Goal: Information Seeking & Learning: Check status

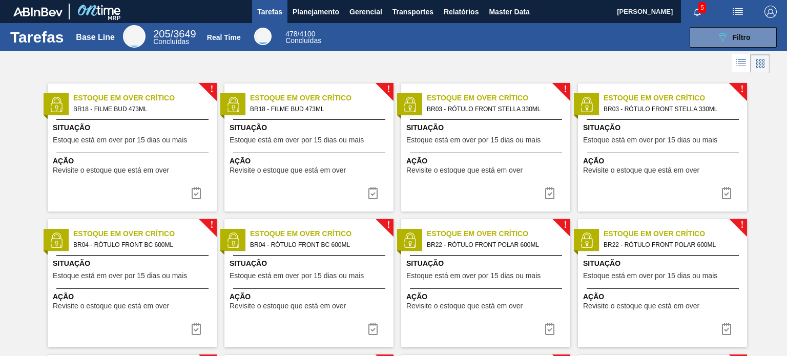
click at [327, 24] on div "Tarefas Base Line 205 / 3649 Concluídas Real Time 478 / 4100 Concluídas 089F7B8…" at bounding box center [393, 37] width 787 height 28
click at [334, 14] on span "Planejamento" at bounding box center [315, 12] width 47 height 12
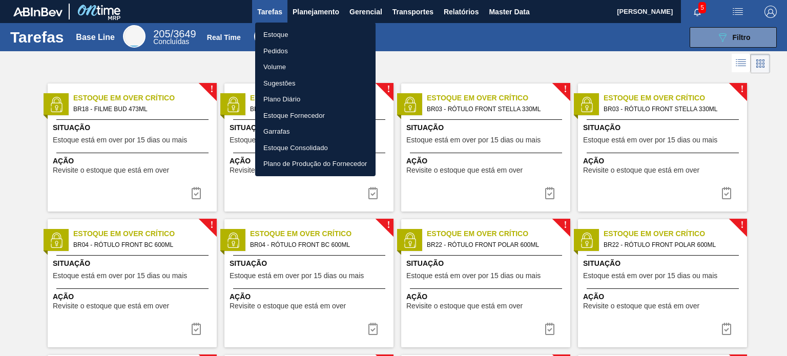
drag, startPoint x: 322, startPoint y: 30, endPoint x: 378, endPoint y: 7, distance: 61.3
click at [322, 30] on li "Estoque" at bounding box center [315, 35] width 120 height 16
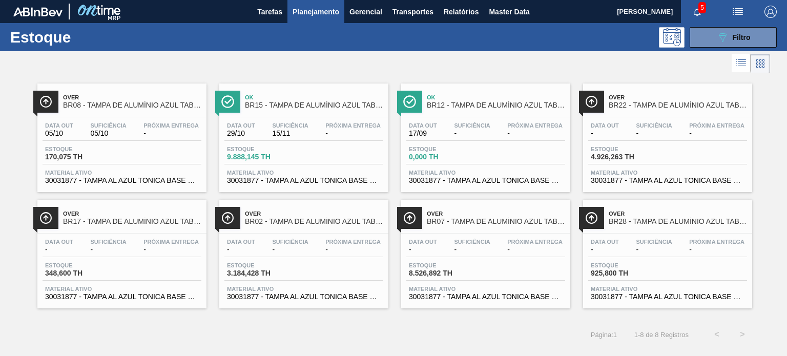
click at [296, 10] on span "Planejamento" at bounding box center [315, 12] width 47 height 12
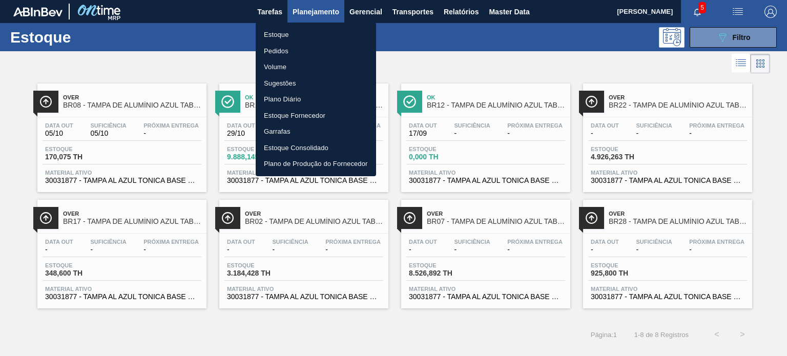
click at [286, 52] on li "Pedidos" at bounding box center [316, 51] width 120 height 16
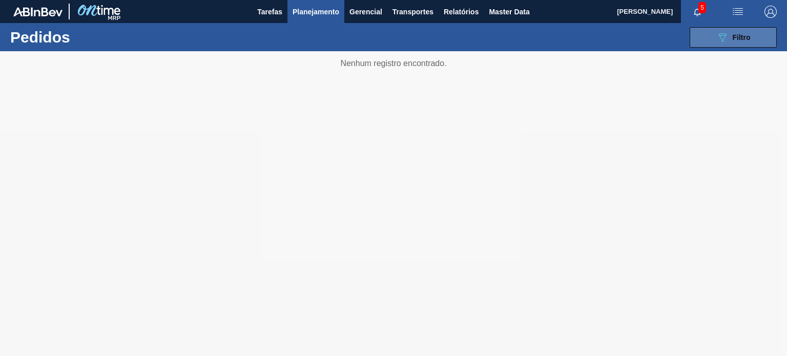
click at [715, 45] on button "089F7B8B-B2A5-4AFE-B5C0-19BA573D28AC Filtro" at bounding box center [732, 37] width 87 height 20
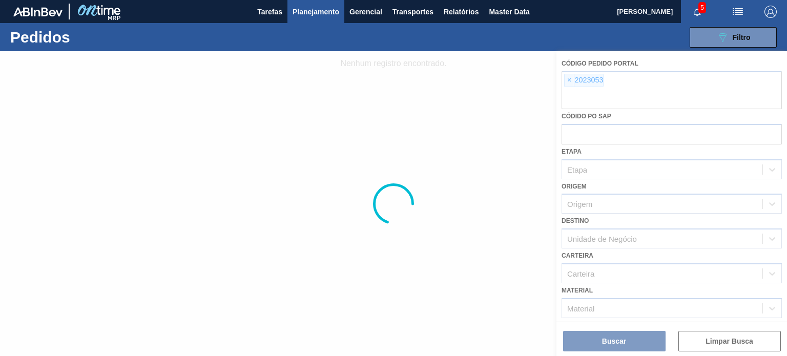
click at [574, 84] on div at bounding box center [393, 203] width 787 height 305
click at [568, 82] on div at bounding box center [393, 203] width 787 height 305
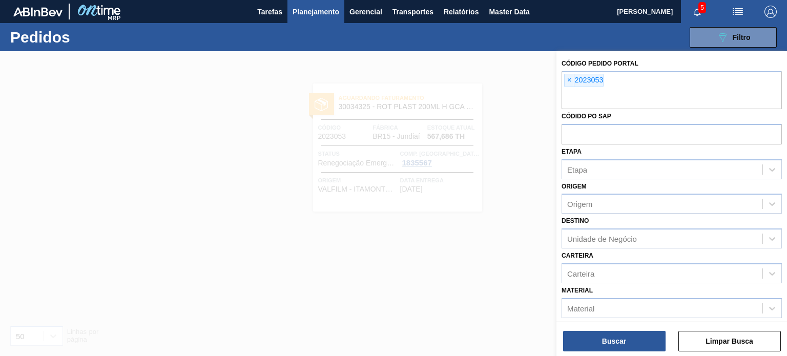
click at [568, 82] on span "×" at bounding box center [569, 80] width 10 height 12
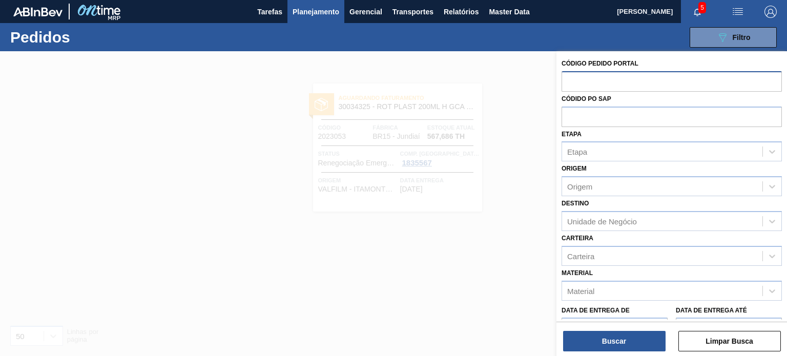
paste input "2018112"
type input "2018112"
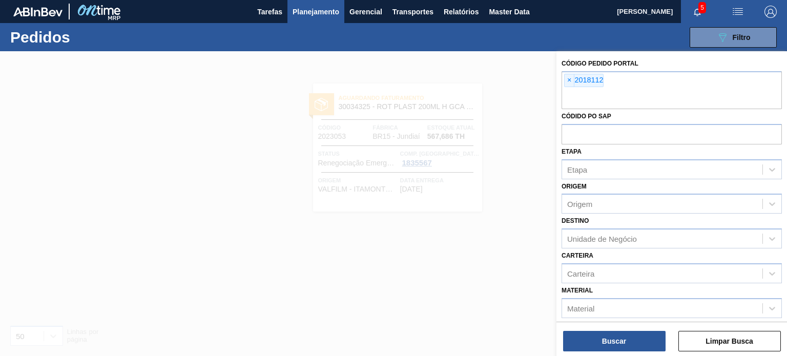
click at [604, 354] on div "Código Pedido Portal × 2018112 Códido PO SAP Etapa Etapa Origem Origem Destino …" at bounding box center [671, 204] width 230 height 307
click at [601, 341] on button "Buscar" at bounding box center [614, 341] width 102 height 20
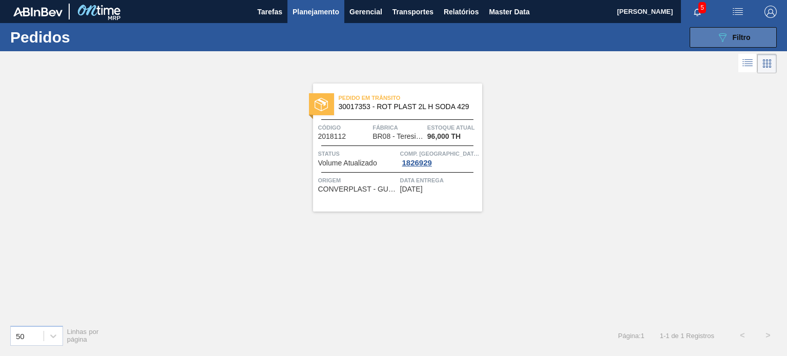
click at [734, 41] on span "Filtro" at bounding box center [741, 37] width 18 height 8
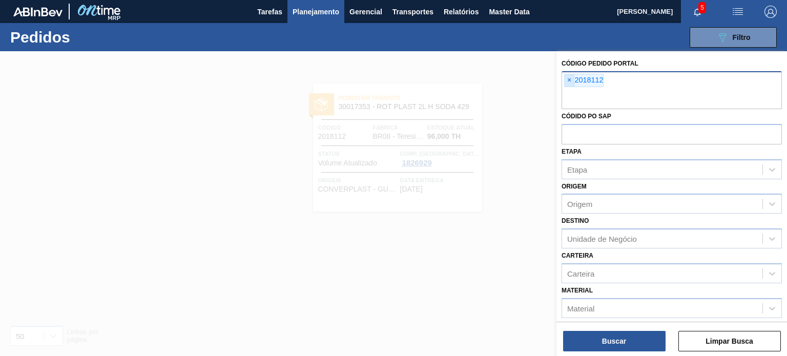
click at [567, 78] on span "×" at bounding box center [569, 80] width 10 height 12
paste input "2018144"
type input "2018144"
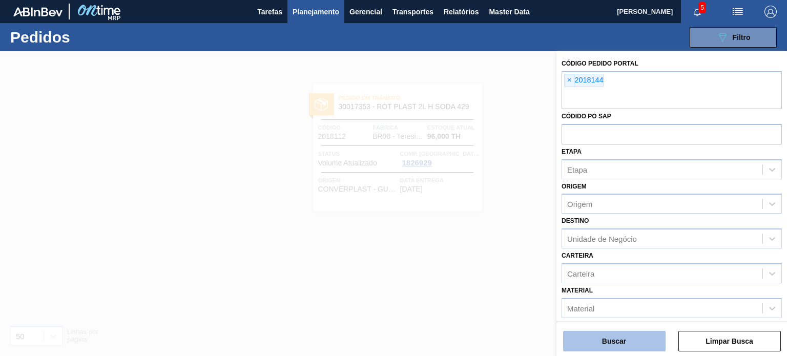
click at [635, 337] on button "Buscar" at bounding box center [614, 341] width 102 height 20
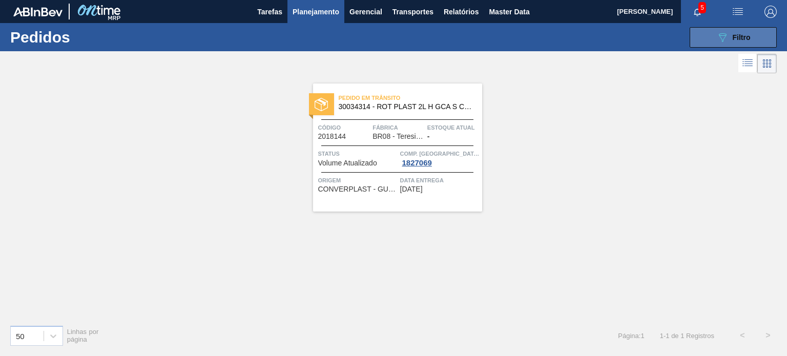
click at [700, 38] on button "089F7B8B-B2A5-4AFE-B5C0-19BA573D28AC Filtro" at bounding box center [732, 37] width 87 height 20
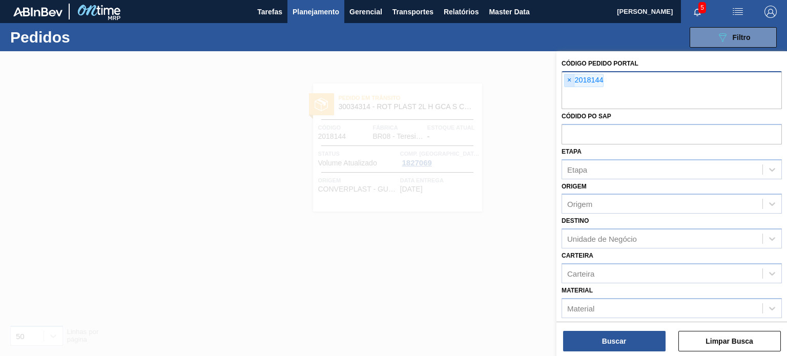
click at [569, 82] on span "×" at bounding box center [569, 80] width 10 height 12
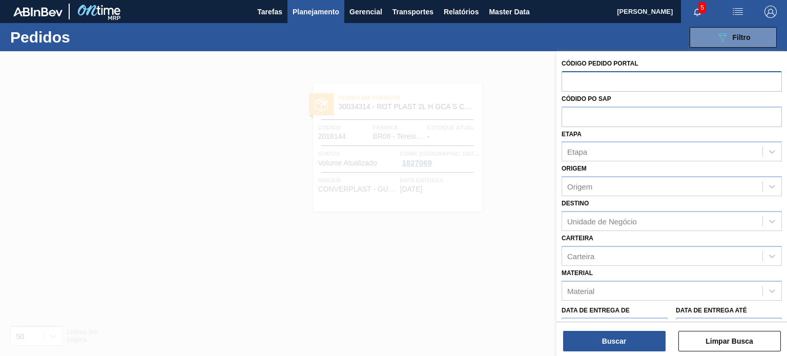
paste input "2023550"
type input "2023550"
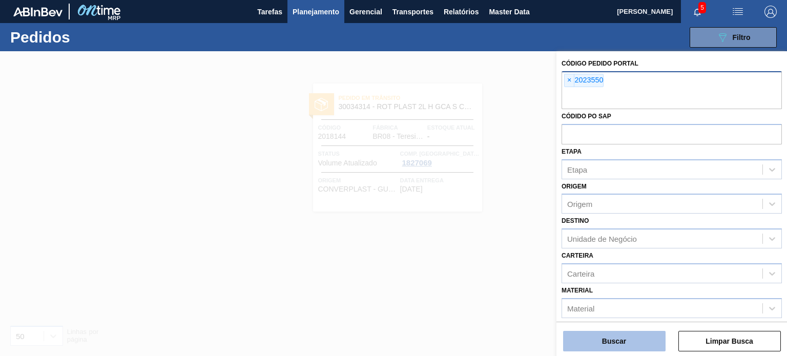
click at [635, 336] on button "Buscar" at bounding box center [614, 341] width 102 height 20
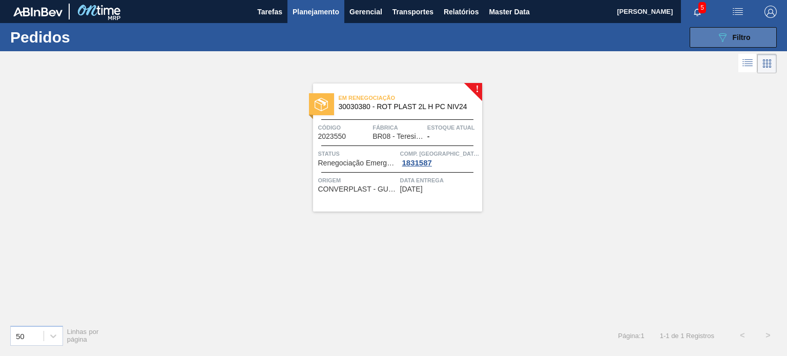
click at [724, 38] on icon "089F7B8B-B2A5-4AFE-B5C0-19BA573D28AC" at bounding box center [722, 37] width 12 height 12
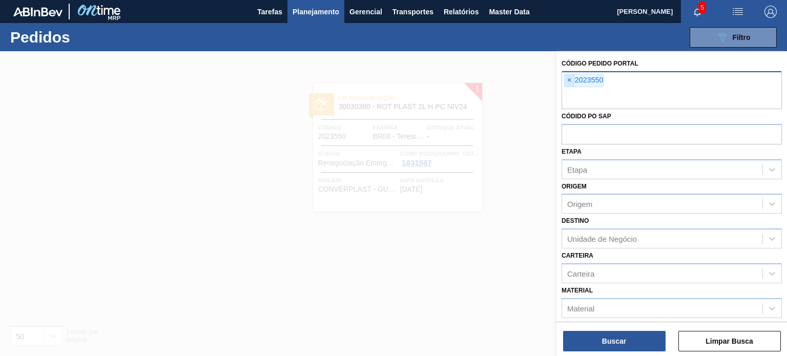
click at [573, 80] on span "×" at bounding box center [569, 80] width 10 height 12
paste input "2012834"
type input "2012834"
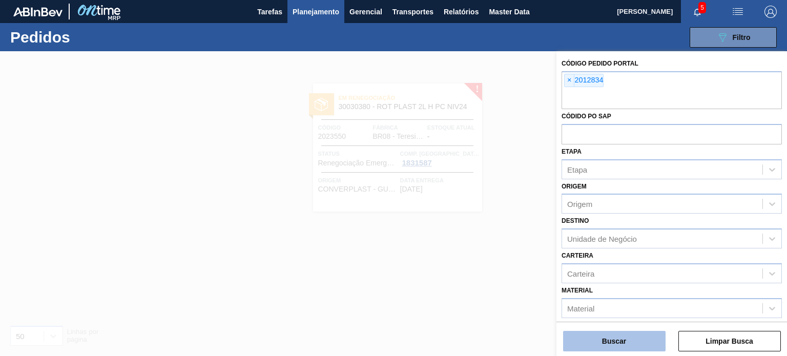
click at [615, 348] on button "Buscar" at bounding box center [614, 341] width 102 height 20
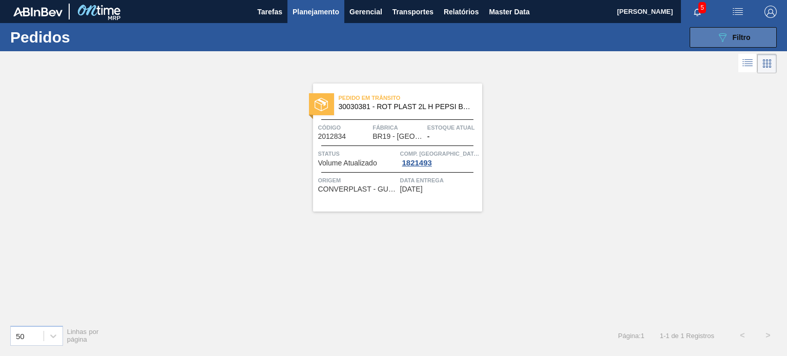
click at [750, 28] on button "089F7B8B-B2A5-4AFE-B5C0-19BA573D28AC Filtro" at bounding box center [732, 37] width 87 height 20
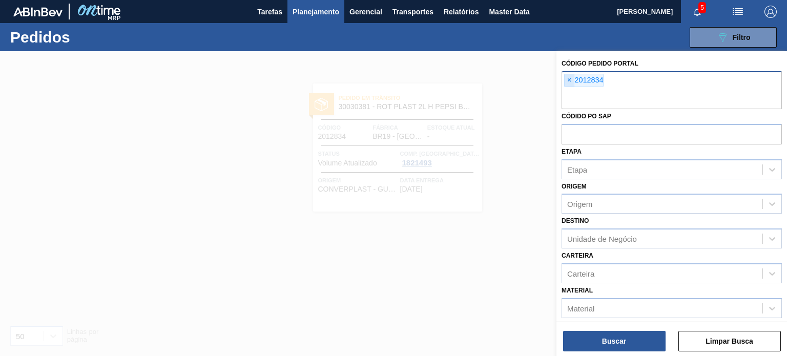
click at [570, 83] on span "×" at bounding box center [569, 80] width 10 height 12
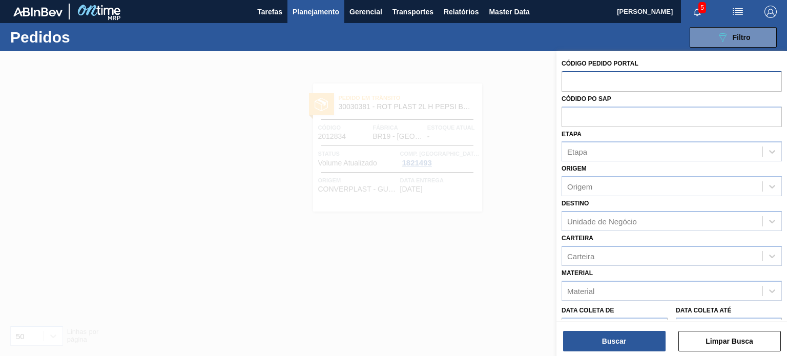
paste input "2023542"
type input "2023542"
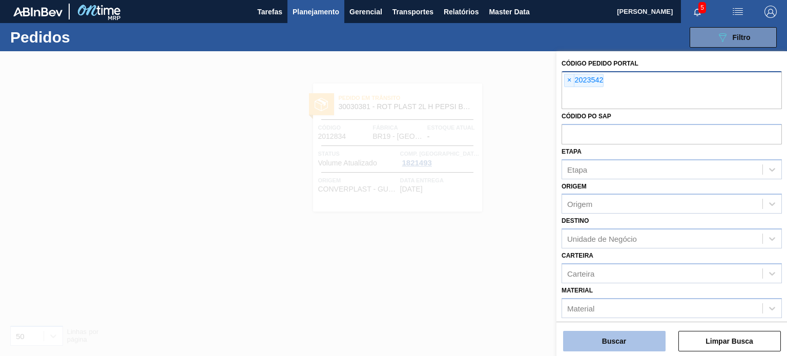
click at [604, 330] on div "Buscar Limpar Busca" at bounding box center [671, 336] width 230 height 29
click at [614, 331] on button "Buscar" at bounding box center [614, 341] width 102 height 20
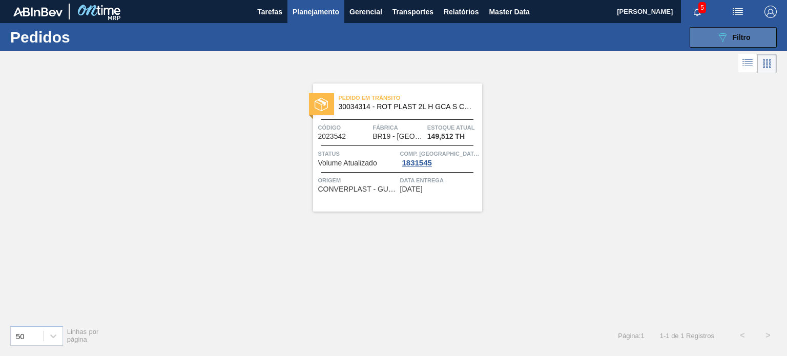
click at [721, 47] on button "089F7B8B-B2A5-4AFE-B5C0-19BA573D28AC Filtro" at bounding box center [732, 37] width 87 height 20
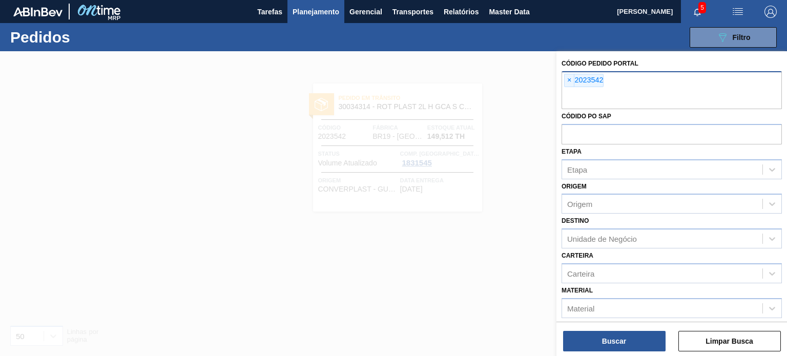
click at [575, 87] on div "× 2023542" at bounding box center [671, 90] width 220 height 38
click at [568, 84] on span "×" at bounding box center [569, 80] width 10 height 12
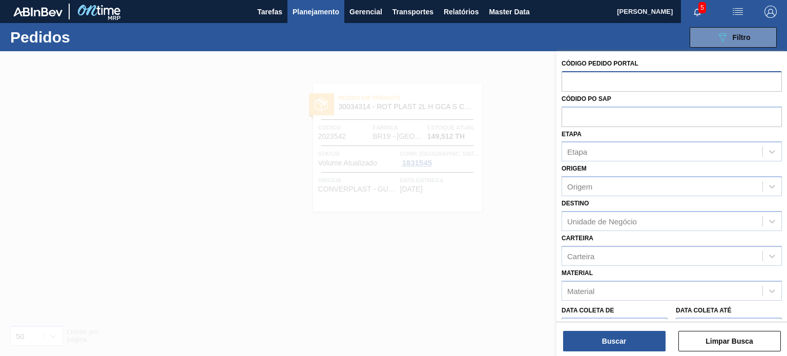
paste input "2025892"
type input "2025892"
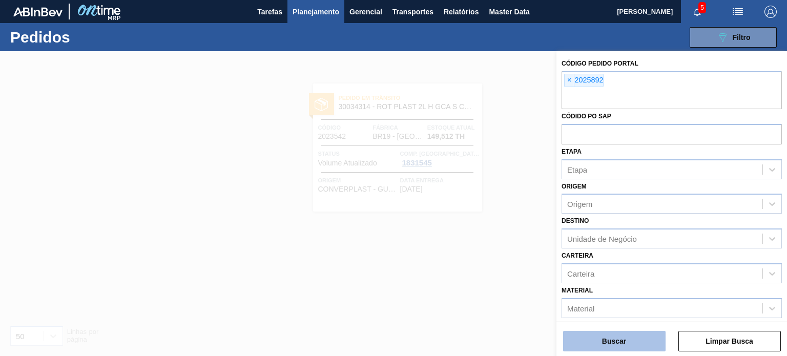
click at [624, 339] on button "Buscar" at bounding box center [614, 341] width 102 height 20
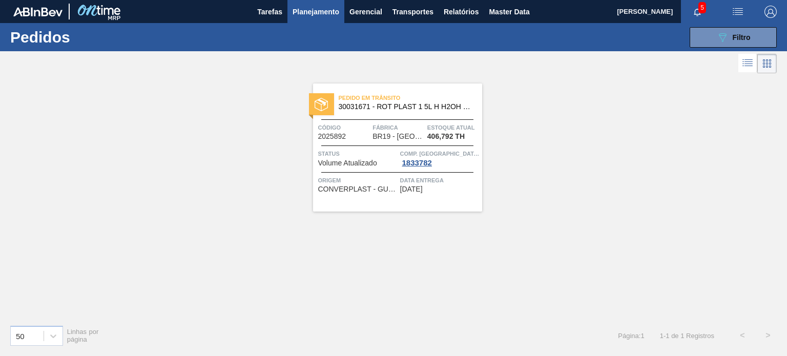
drag, startPoint x: 326, startPoint y: 101, endPoint x: 398, endPoint y: 93, distance: 73.2
click at [723, 41] on icon "089F7B8B-B2A5-4AFE-B5C0-19BA573D28AC" at bounding box center [722, 37] width 12 height 12
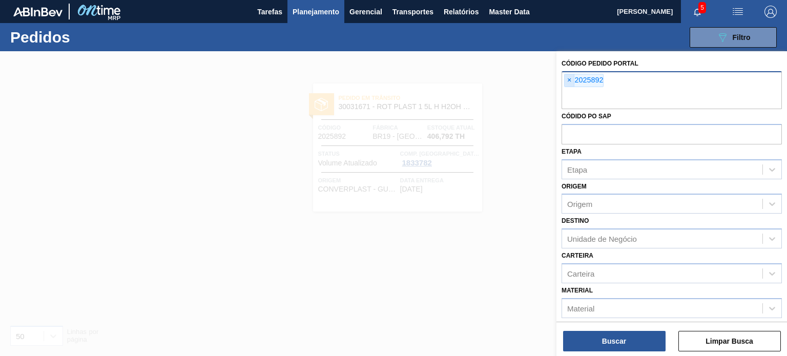
click at [568, 80] on span "×" at bounding box center [569, 80] width 10 height 12
paste input "2008216"
type input "2008216"
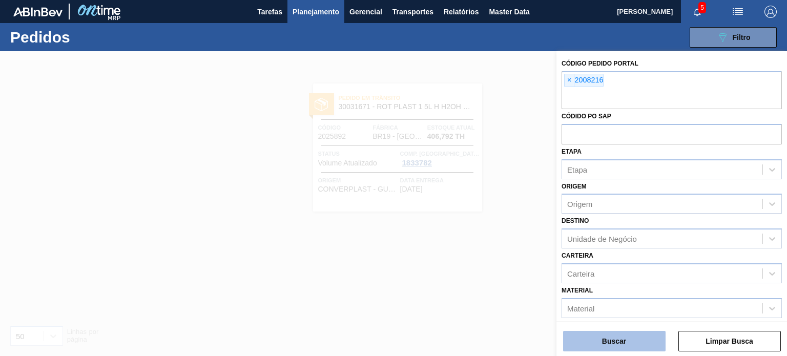
click at [610, 333] on button "Buscar" at bounding box center [614, 341] width 102 height 20
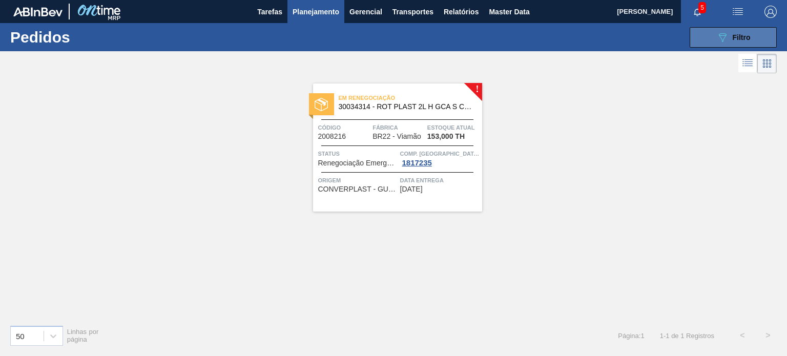
click at [729, 42] on div "089F7B8B-B2A5-4AFE-B5C0-19BA573D28AC Filtro" at bounding box center [733, 37] width 34 height 12
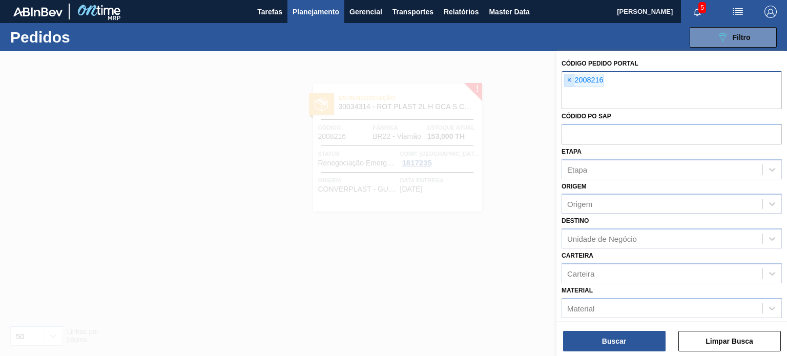
click at [569, 80] on span "×" at bounding box center [569, 80] width 10 height 12
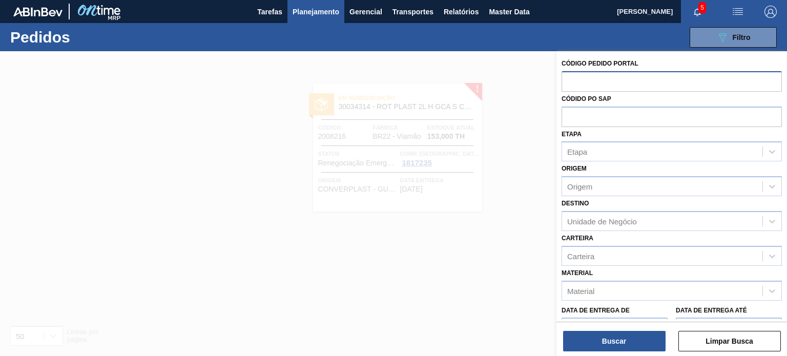
paste input "2018118"
type input "2018118"
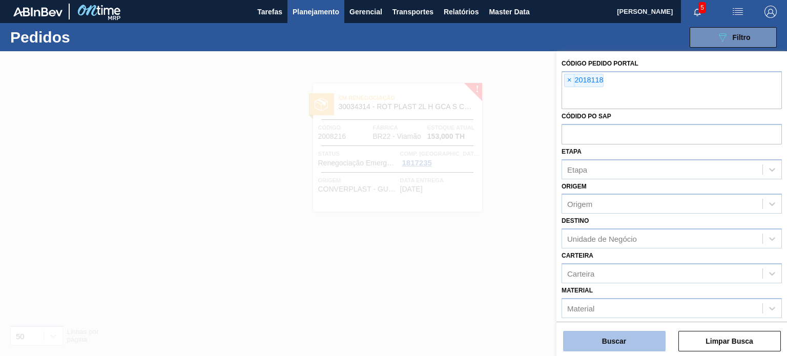
click at [589, 335] on button "Buscar" at bounding box center [614, 341] width 102 height 20
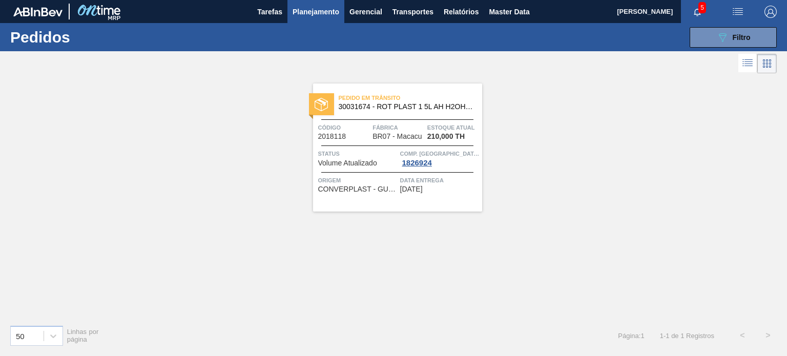
click at [733, 53] on div at bounding box center [393, 63] width 787 height 25
click at [731, 48] on div "089F7B8B-B2A5-4AFE-B5C0-19BA573D28AC Filtro Código Pedido Portal × 2018118 Códi…" at bounding box center [469, 37] width 624 height 31
drag, startPoint x: 724, startPoint y: 45, endPoint x: 714, endPoint y: 57, distance: 15.6
click at [724, 45] on button "089F7B8B-B2A5-4AFE-B5C0-19BA573D28AC Filtro" at bounding box center [732, 37] width 87 height 20
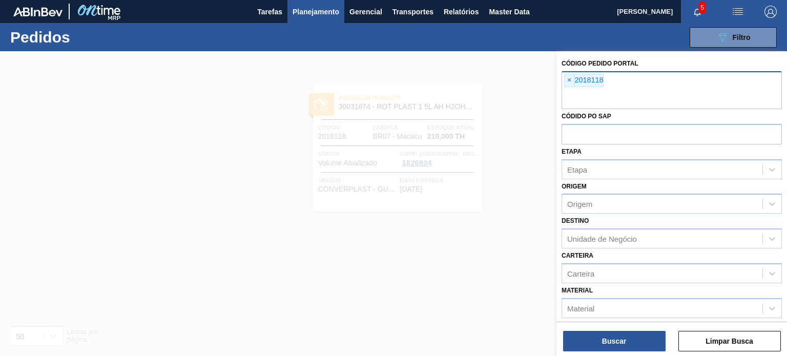
click at [571, 81] on span "×" at bounding box center [569, 80] width 10 height 12
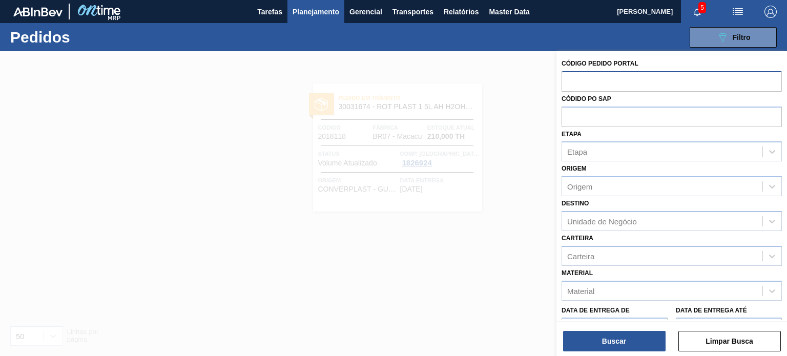
paste input "1992000"
type input "1992000"
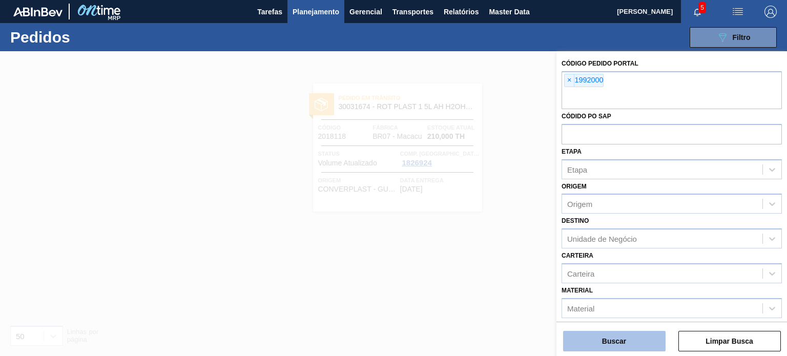
click at [608, 340] on button "Buscar" at bounding box center [614, 341] width 102 height 20
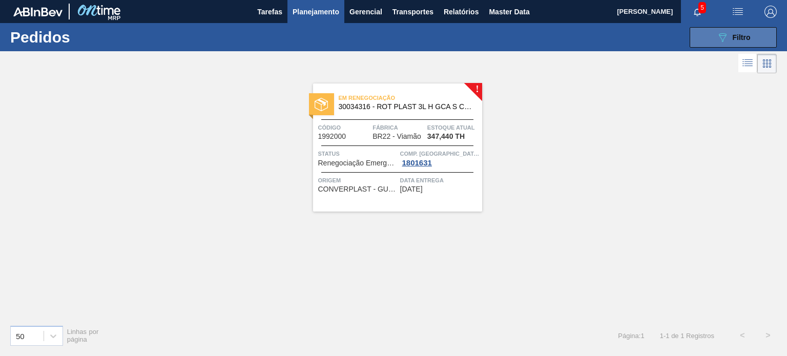
click at [711, 43] on button "089F7B8B-B2A5-4AFE-B5C0-19BA573D28AC Filtro" at bounding box center [732, 37] width 87 height 20
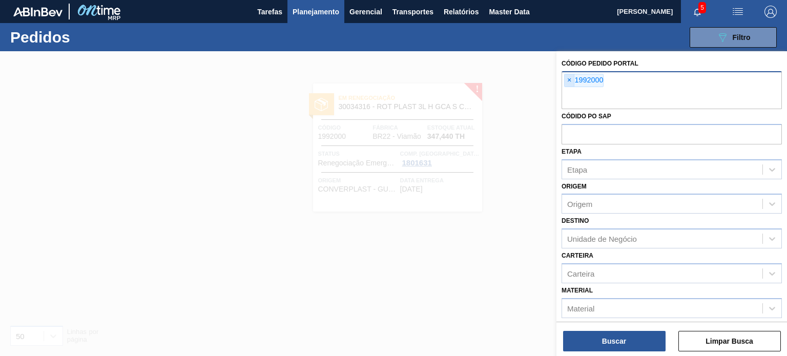
click at [569, 81] on span "×" at bounding box center [569, 80] width 10 height 12
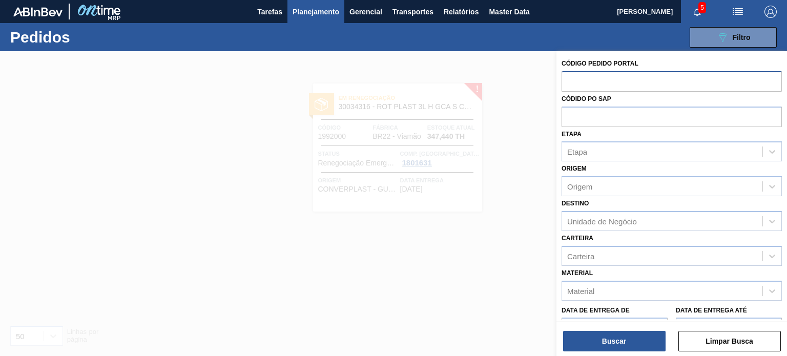
paste input "2012279"
type input "2012279"
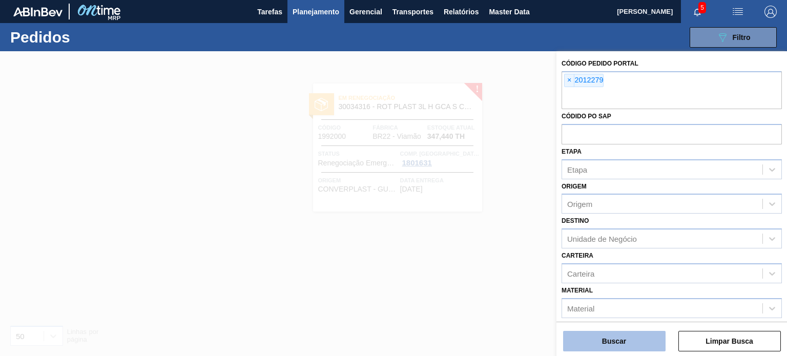
click at [612, 340] on button "Buscar" at bounding box center [614, 341] width 102 height 20
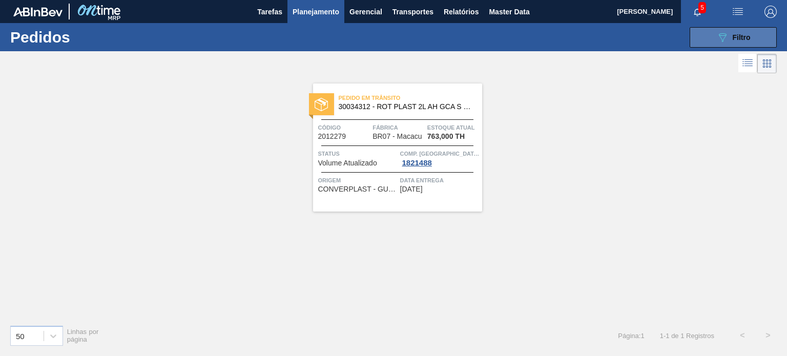
click at [709, 43] on button "089F7B8B-B2A5-4AFE-B5C0-19BA573D28AC Filtro" at bounding box center [732, 37] width 87 height 20
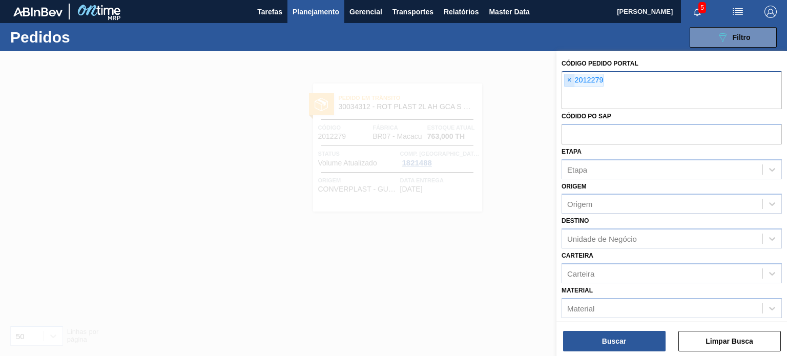
click at [572, 78] on span "×" at bounding box center [569, 80] width 10 height 12
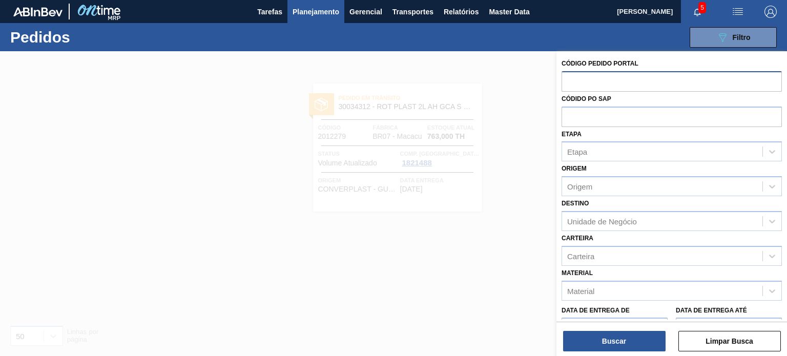
paste input "2023540"
type input "2023540"
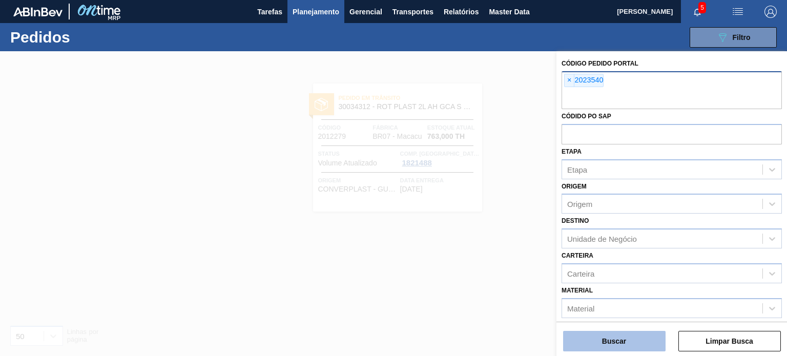
click at [594, 348] on button "Buscar" at bounding box center [614, 341] width 102 height 20
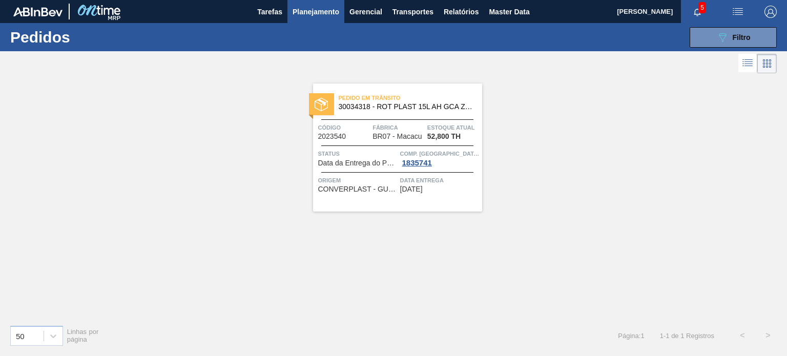
click at [708, 50] on div "089F7B8B-B2A5-4AFE-B5C0-19BA573D28AC Filtro Código Pedido Portal × 2023540 Códi…" at bounding box center [469, 37] width 624 height 31
click at [709, 38] on button "089F7B8B-B2A5-4AFE-B5C0-19BA573D28AC Filtro" at bounding box center [732, 37] width 87 height 20
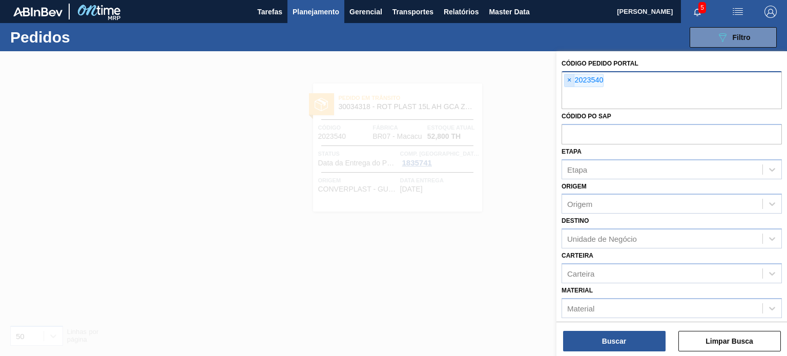
click at [569, 78] on span "×" at bounding box center [569, 80] width 10 height 12
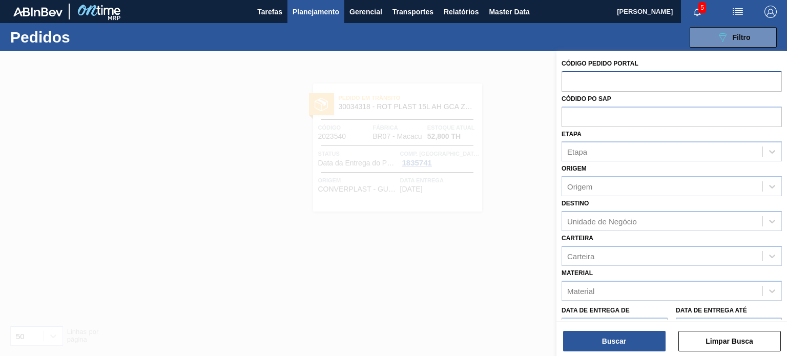
paste input "2003554"
type input "2003554"
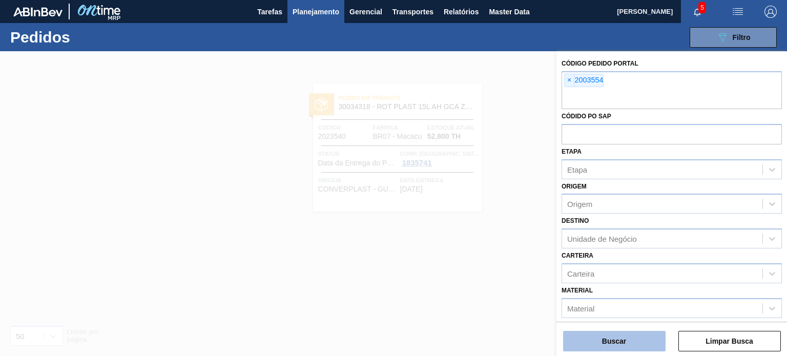
click at [598, 346] on button "Buscar" at bounding box center [614, 341] width 102 height 20
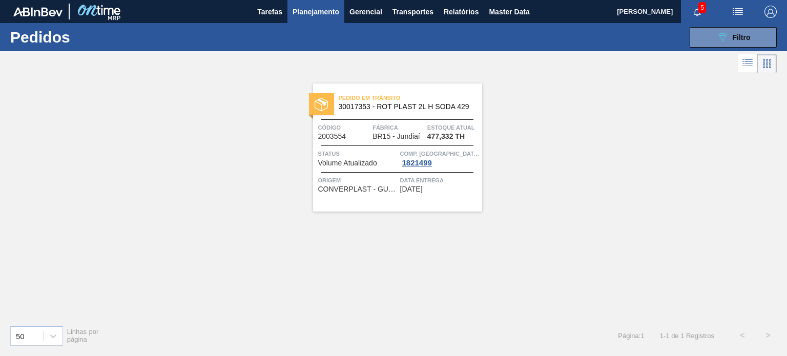
drag, startPoint x: 332, startPoint y: 75, endPoint x: 323, endPoint y: 104, distance: 30.5
click at [751, 37] on button "089F7B8B-B2A5-4AFE-B5C0-19BA573D28AC Filtro" at bounding box center [732, 37] width 87 height 20
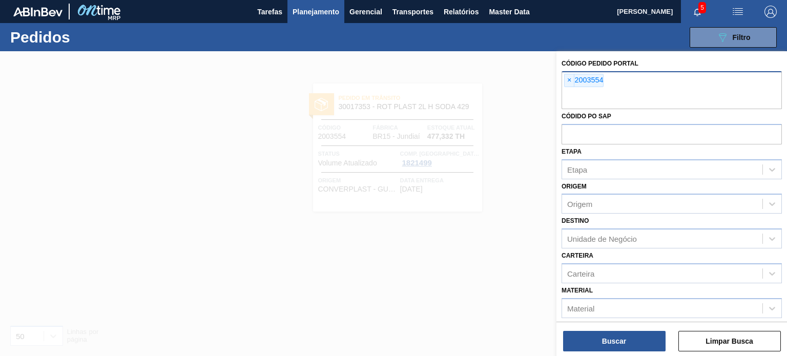
click at [572, 80] on span "×" at bounding box center [569, 80] width 10 height 12
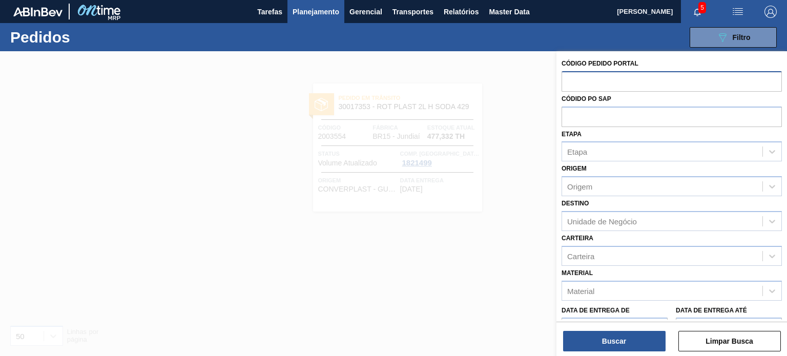
paste input "2012772"
type input "2012772"
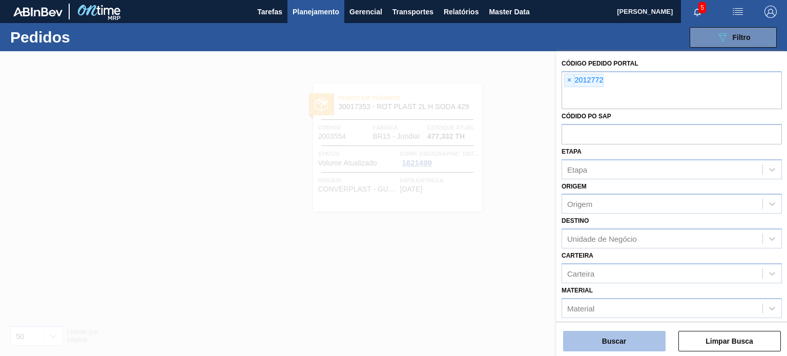
click at [608, 339] on button "Buscar" at bounding box center [614, 341] width 102 height 20
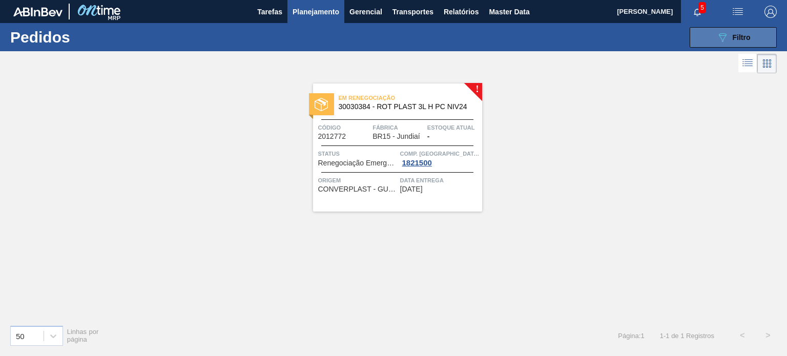
click at [722, 36] on icon "089F7B8B-B2A5-4AFE-B5C0-19BA573D28AC" at bounding box center [722, 37] width 12 height 12
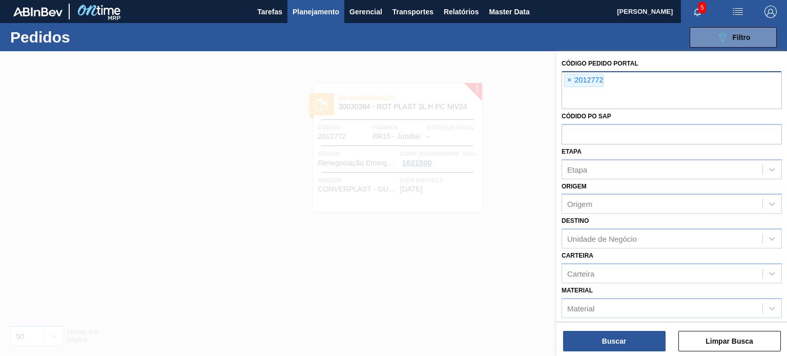
click at [572, 81] on span "×" at bounding box center [569, 80] width 10 height 12
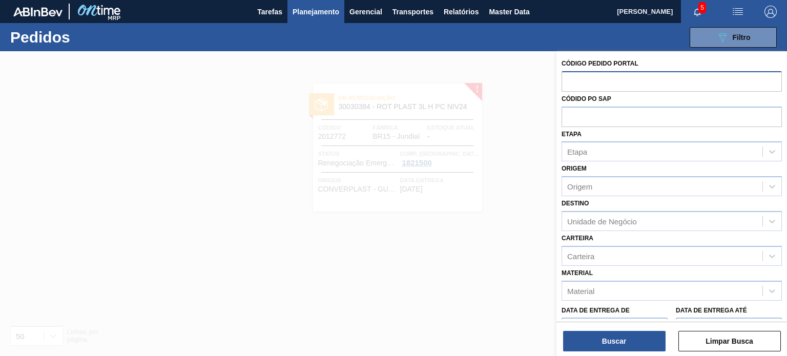
paste input "2012836"
type input "2012836"
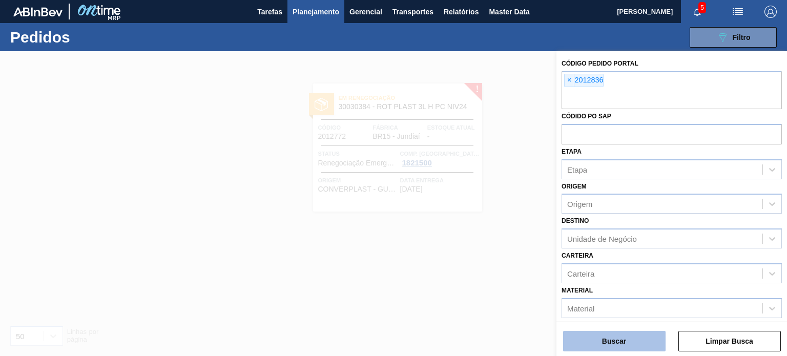
click at [639, 342] on button "Buscar" at bounding box center [614, 341] width 102 height 20
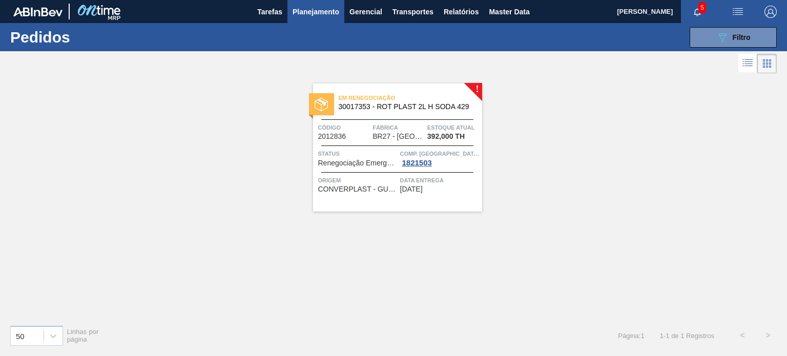
drag, startPoint x: 726, startPoint y: 41, endPoint x: 714, endPoint y: 52, distance: 16.3
click at [727, 41] on icon "089F7B8B-B2A5-4AFE-B5C0-19BA573D28AC" at bounding box center [722, 37] width 12 height 12
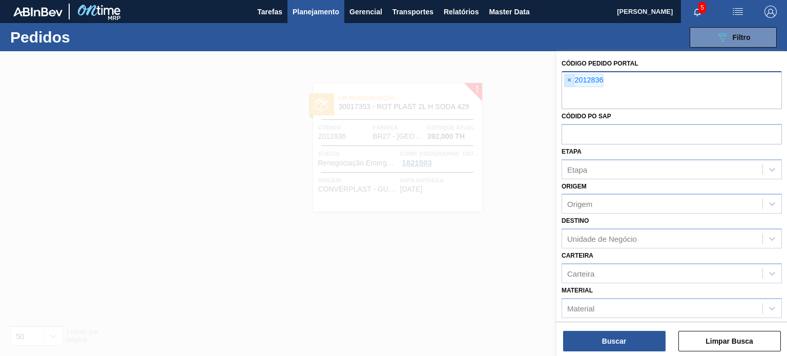
click at [570, 83] on span "×" at bounding box center [569, 80] width 10 height 12
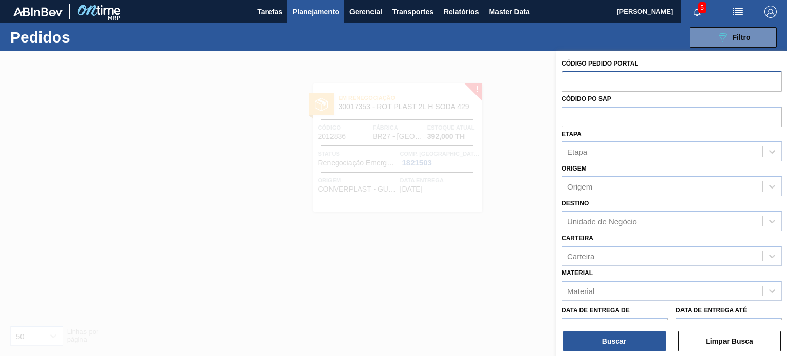
paste input "2018147"
type input "2018147"
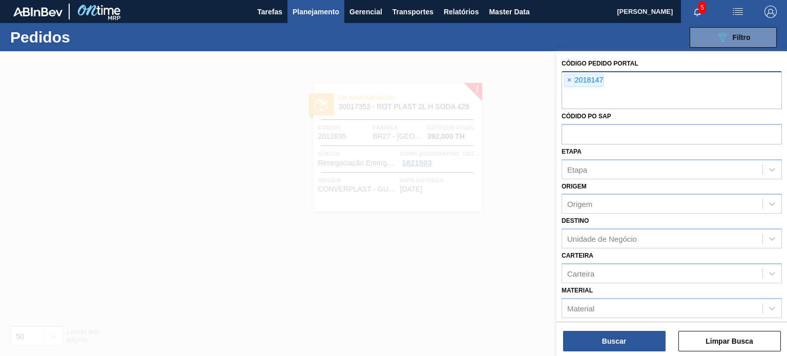
click at [617, 327] on div "Buscar Limpar Busca" at bounding box center [671, 336] width 230 height 29
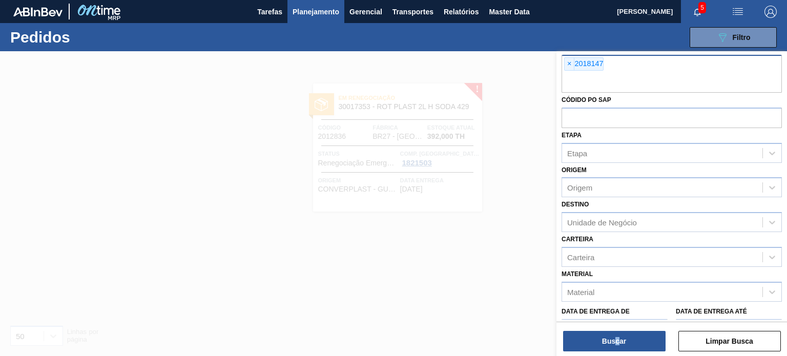
click at [615, 327] on div "Buscar Limpar Busca" at bounding box center [671, 336] width 230 height 29
click at [615, 332] on button "Buscar" at bounding box center [614, 341] width 102 height 20
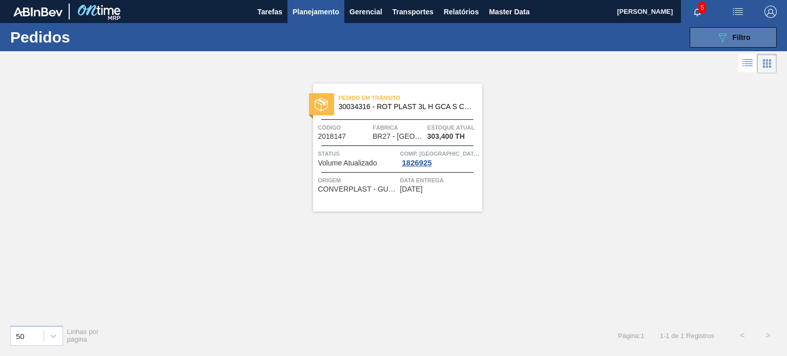
drag, startPoint x: 709, startPoint y: 34, endPoint x: 702, endPoint y: 38, distance: 8.3
click at [710, 34] on button "089F7B8B-B2A5-4AFE-B5C0-19BA573D28AC Filtro" at bounding box center [732, 37] width 87 height 20
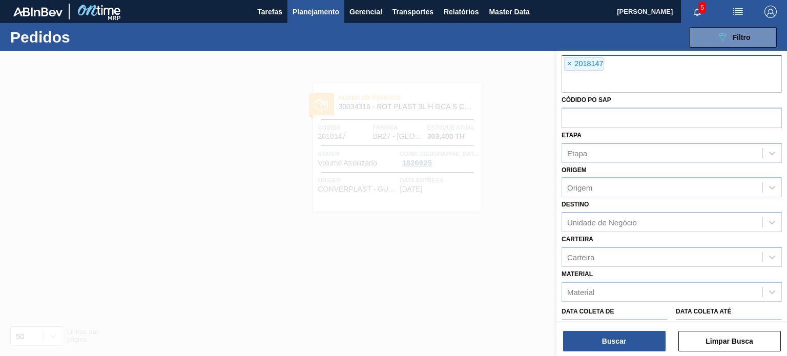
click at [564, 66] on span "×" at bounding box center [569, 64] width 10 height 12
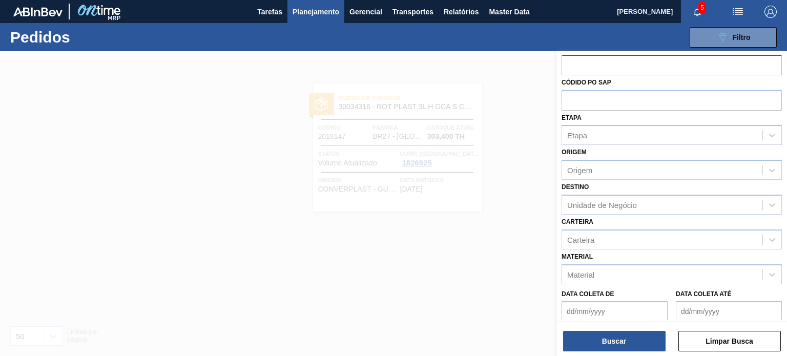
paste input "2009900"
type input "2009900"
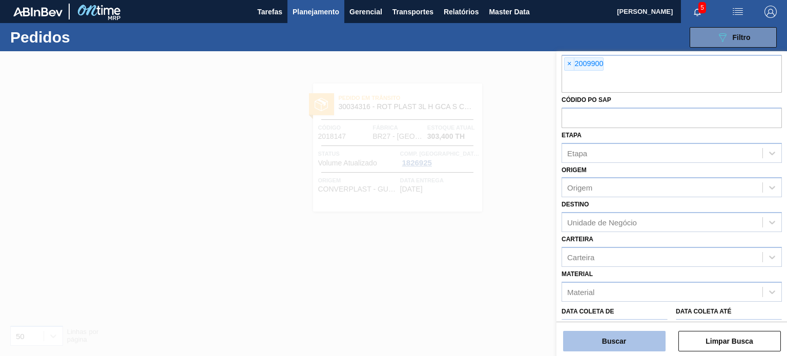
click at [625, 334] on button "Buscar" at bounding box center [614, 341] width 102 height 20
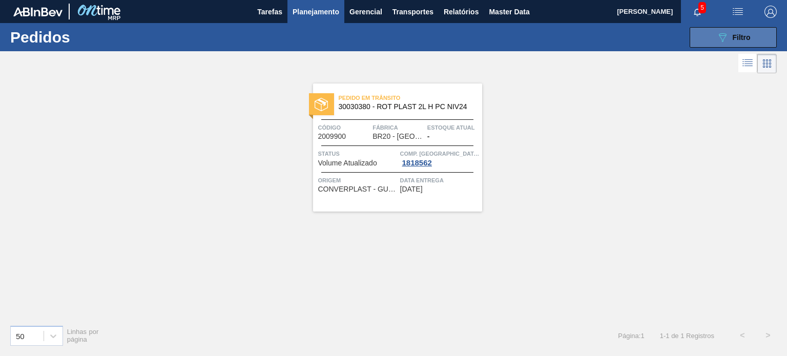
click at [711, 39] on button "089F7B8B-B2A5-4AFE-B5C0-19BA573D28AC Filtro" at bounding box center [732, 37] width 87 height 20
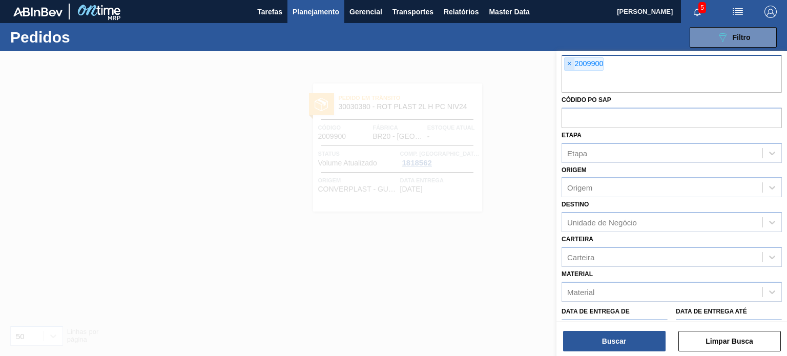
click at [572, 63] on span "×" at bounding box center [569, 64] width 10 height 12
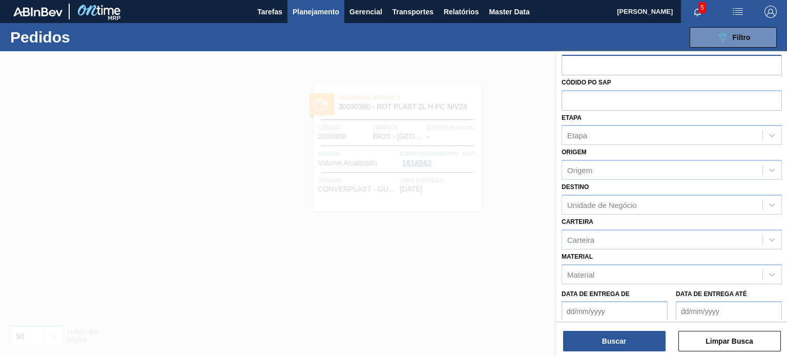
paste input "2001607"
type input "2001607"
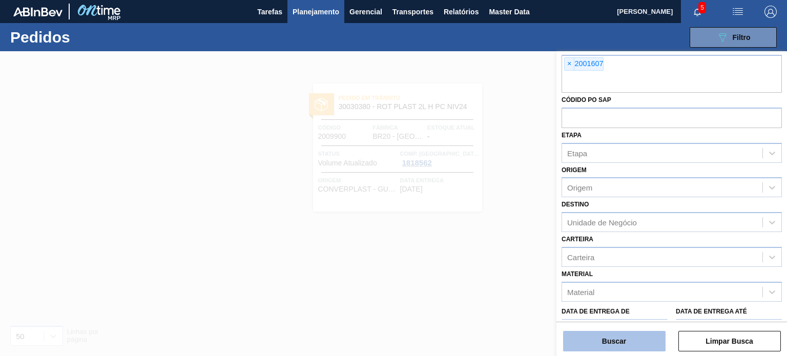
click at [619, 340] on button "Buscar" at bounding box center [614, 341] width 102 height 20
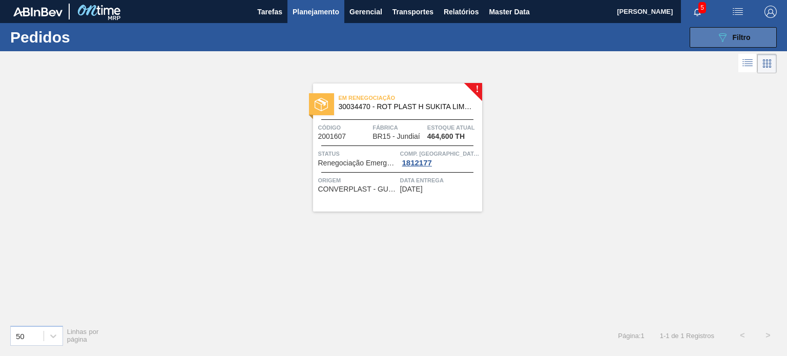
click at [720, 43] on button "089F7B8B-B2A5-4AFE-B5C0-19BA573D28AC Filtro" at bounding box center [732, 37] width 87 height 20
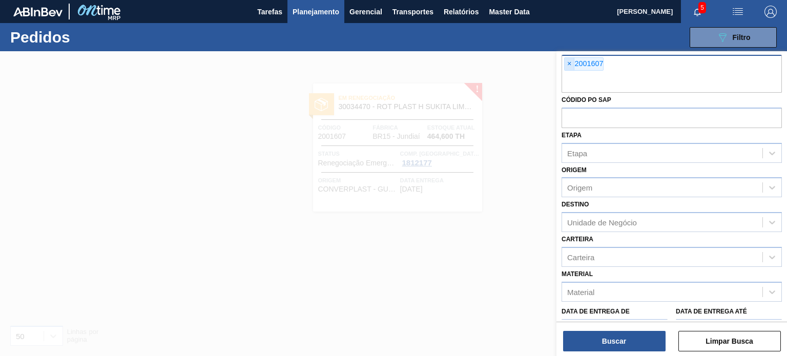
click at [566, 58] on span "×" at bounding box center [569, 64] width 10 height 12
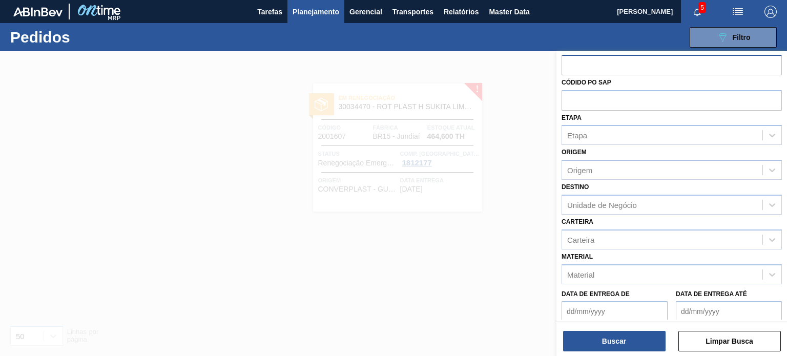
paste input "2018138"
type input "2018138"
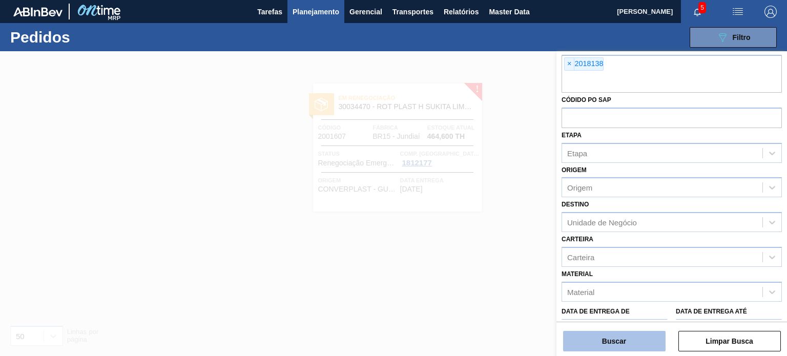
click at [640, 340] on button "Buscar" at bounding box center [614, 341] width 102 height 20
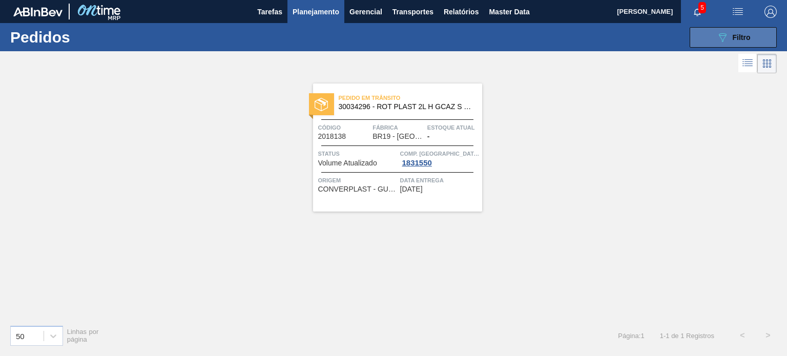
click at [723, 34] on icon "089F7B8B-B2A5-4AFE-B5C0-19BA573D28AC" at bounding box center [722, 37] width 12 height 12
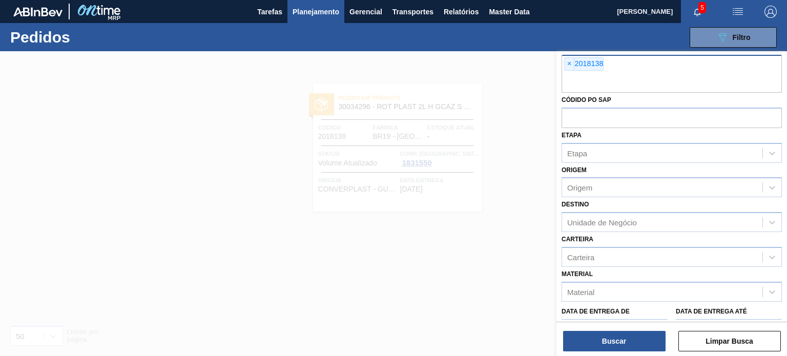
click at [574, 65] on div "× 2018138" at bounding box center [583, 63] width 39 height 13
click at [571, 65] on span "×" at bounding box center [569, 64] width 10 height 12
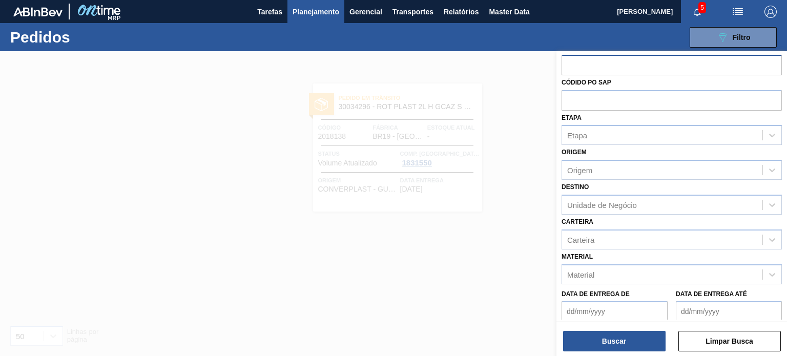
paste input "2018113"
type input "2018113"
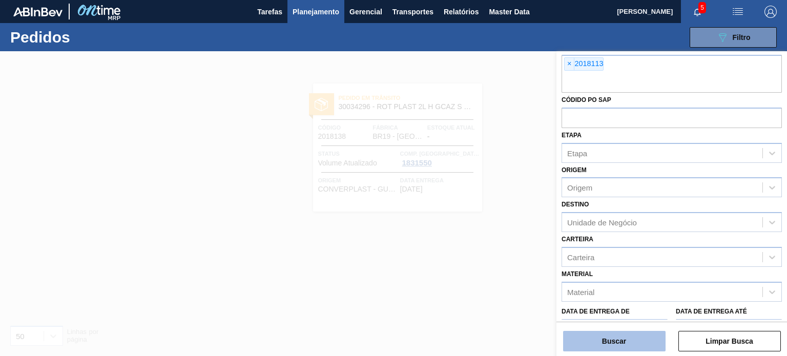
click at [599, 331] on button "Buscar" at bounding box center [614, 341] width 102 height 20
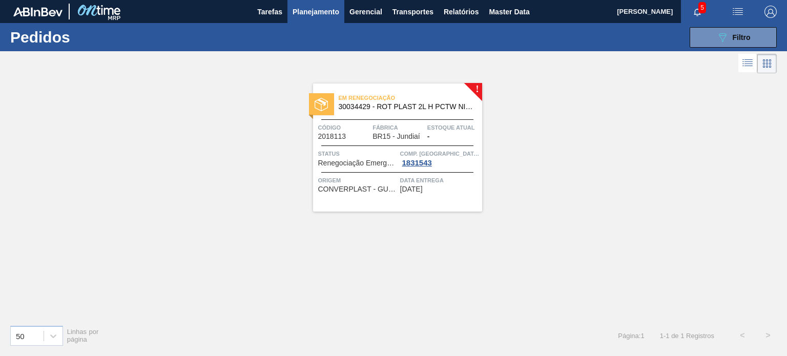
drag, startPoint x: 344, startPoint y: 143, endPoint x: 584, endPoint y: 119, distance: 241.4
click at [584, 119] on div "! Em renegociação 30034429 - ROT PLAST 2L H PCTW NIV25 Código 2018113 Fábrica B…" at bounding box center [393, 196] width 787 height 241
click at [712, 40] on button "089F7B8B-B2A5-4AFE-B5C0-19BA573D28AC Filtro" at bounding box center [732, 37] width 87 height 20
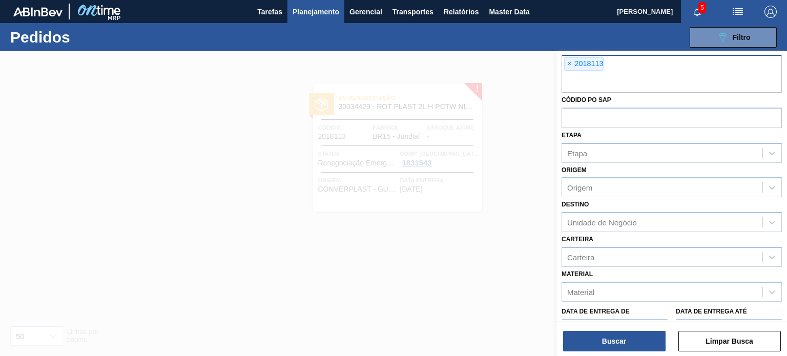
click at [569, 71] on div "× 2018113" at bounding box center [671, 74] width 220 height 38
click at [567, 68] on span "×" at bounding box center [569, 64] width 10 height 12
paste input "2023233"
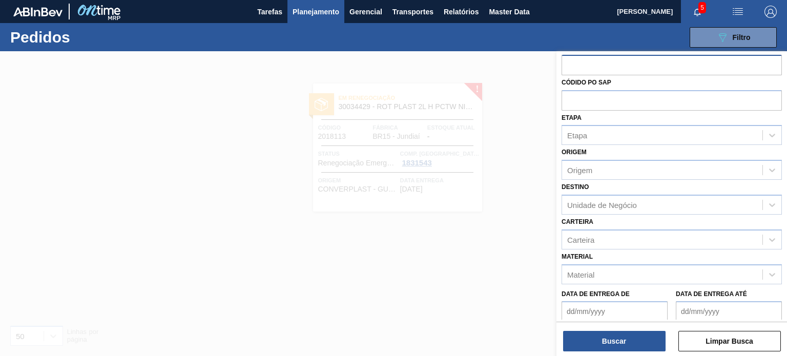
type input "2023233"
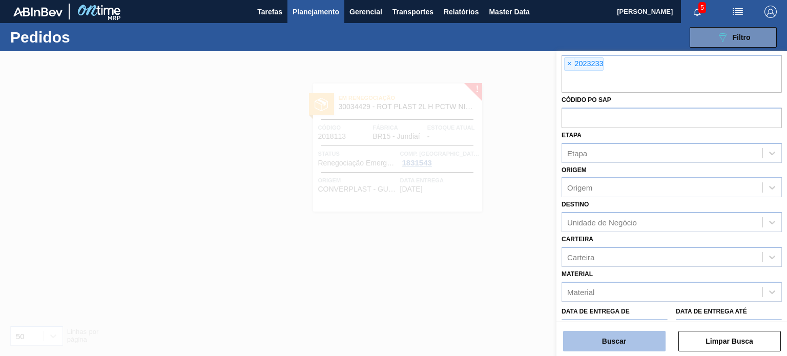
click at [618, 344] on button "Buscar" at bounding box center [614, 341] width 102 height 20
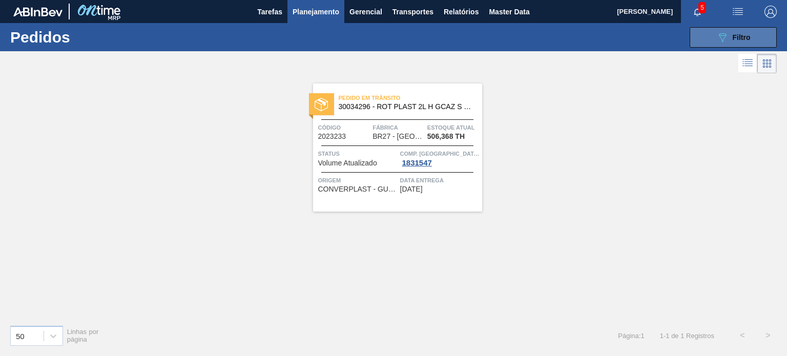
click at [740, 34] on span "Filtro" at bounding box center [741, 37] width 18 height 8
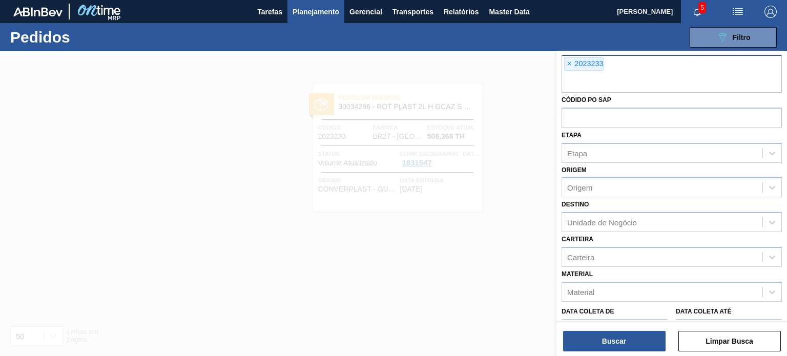
click at [566, 65] on span "×" at bounding box center [569, 64] width 10 height 12
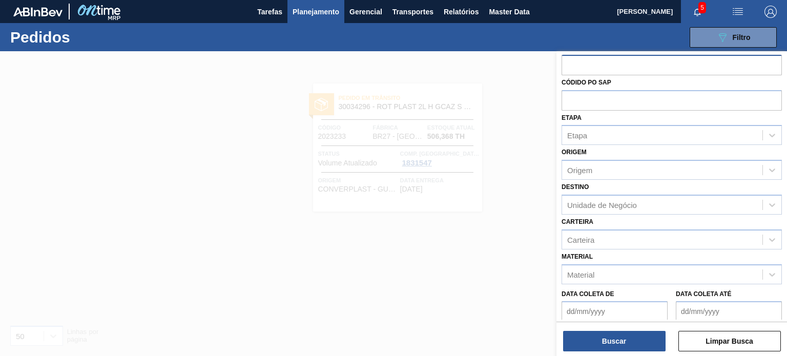
paste input "2018144"
type input "2018144"
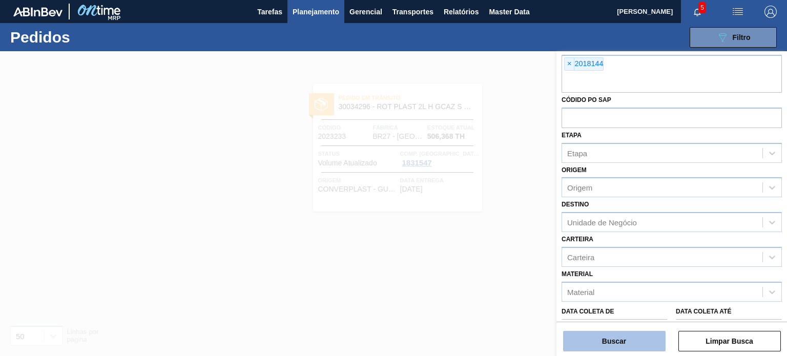
click at [636, 345] on button "Buscar" at bounding box center [614, 341] width 102 height 20
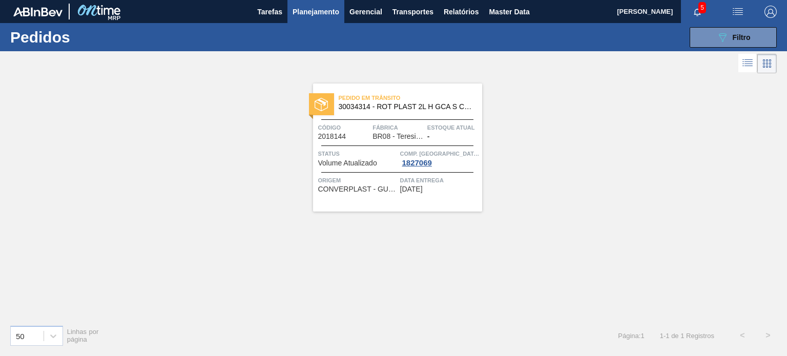
drag, startPoint x: 383, startPoint y: 128, endPoint x: 356, endPoint y: 126, distance: 26.7
click at [708, 43] on button "089F7B8B-B2A5-4AFE-B5C0-19BA573D28AC Filtro" at bounding box center [732, 37] width 87 height 20
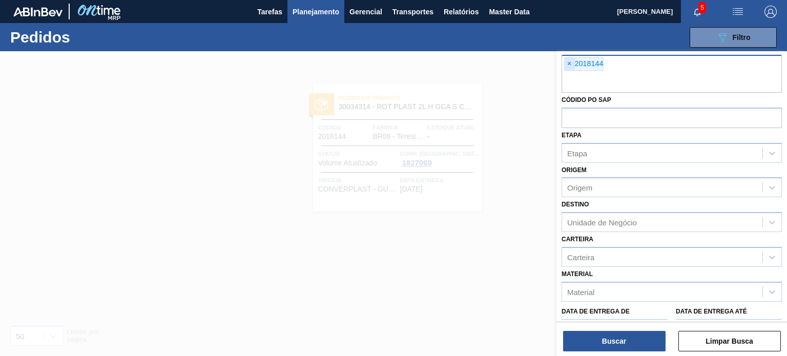
click at [572, 60] on span "×" at bounding box center [569, 64] width 10 height 12
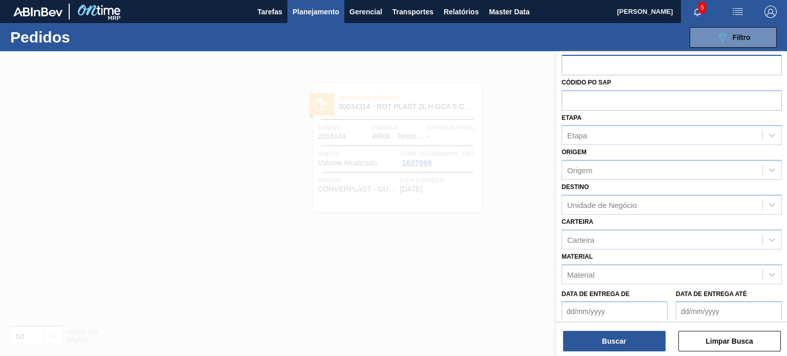
paste input "2023550"
type input "2023550"
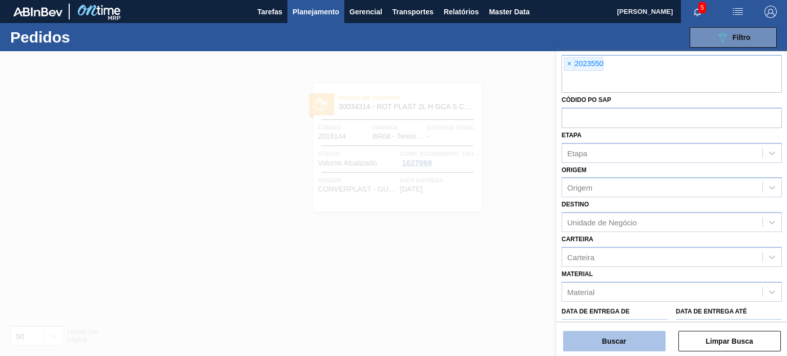
click at [593, 334] on button "Buscar" at bounding box center [614, 341] width 102 height 20
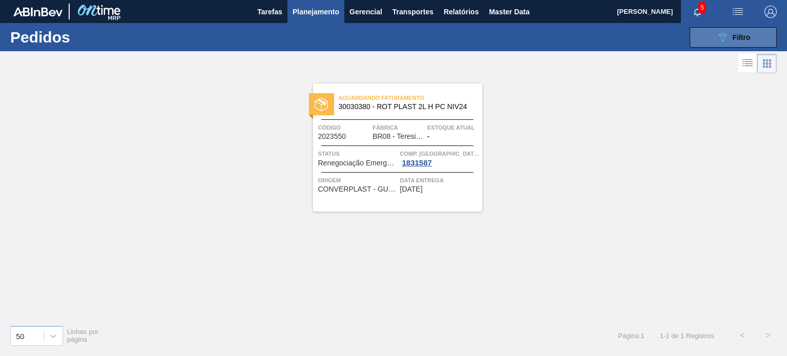
click at [729, 38] on div "089F7B8B-B2A5-4AFE-B5C0-19BA573D28AC Filtro" at bounding box center [733, 37] width 34 height 12
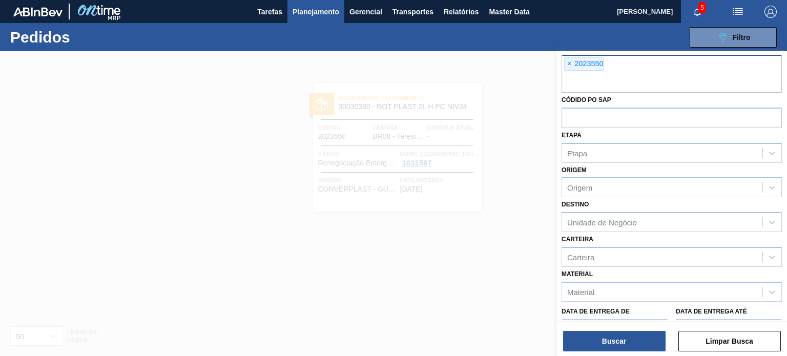
click at [568, 62] on span "×" at bounding box center [569, 64] width 10 height 12
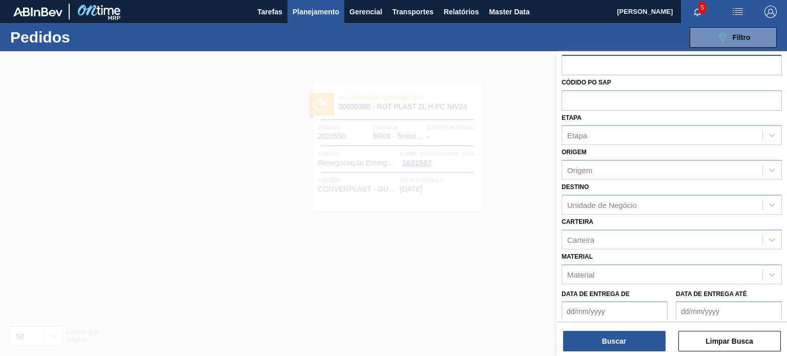
paste input "2027649"
type input "2027649"
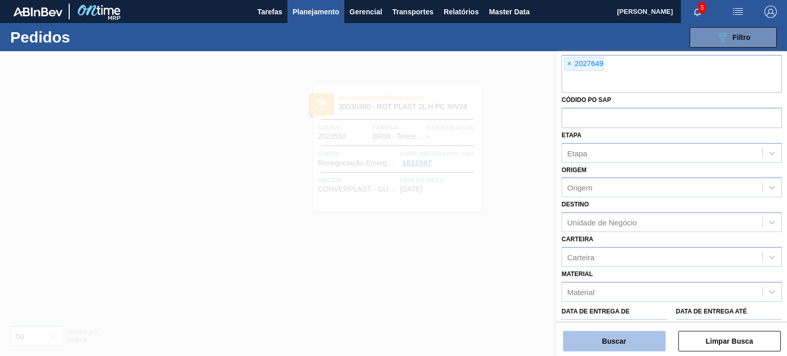
click at [617, 337] on button "Buscar" at bounding box center [614, 341] width 102 height 20
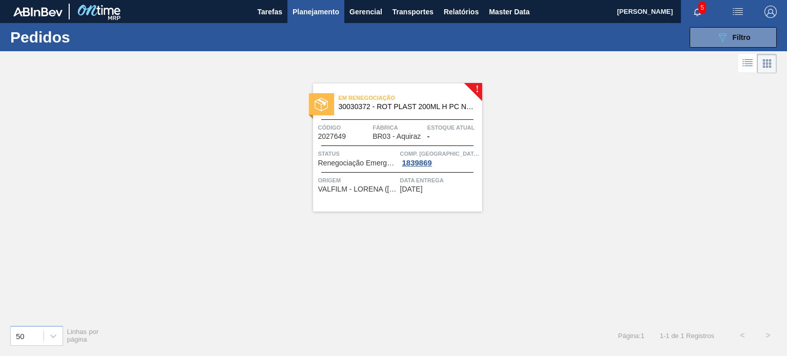
click at [317, 16] on span "Planejamento" at bounding box center [315, 12] width 47 height 12
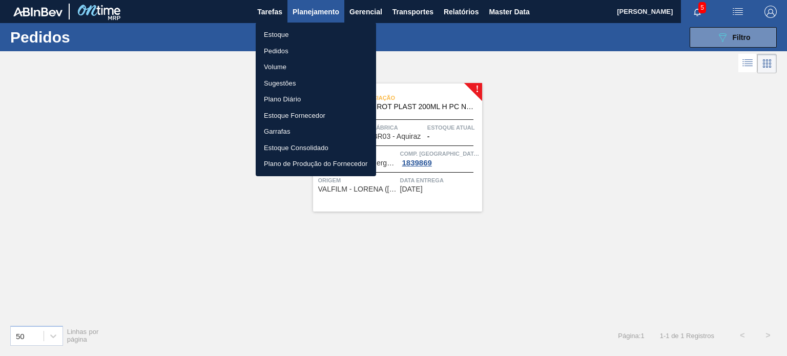
drag, startPoint x: 301, startPoint y: 27, endPoint x: 294, endPoint y: 25, distance: 7.0
click at [301, 28] on li "Estoque" at bounding box center [316, 35] width 120 height 16
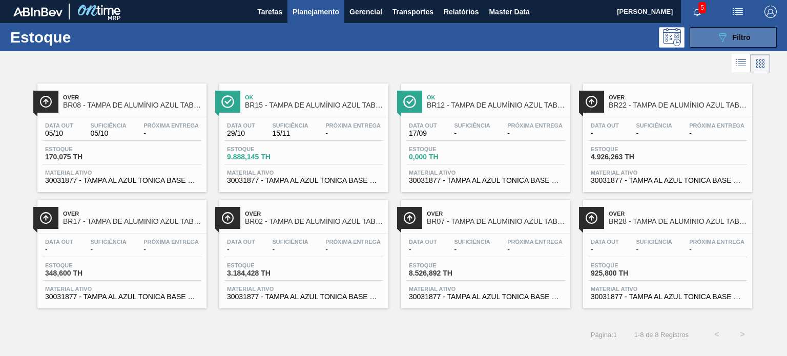
click at [719, 30] on button "089F7B8B-B2A5-4AFE-B5C0-19BA573D28AC Filtro" at bounding box center [732, 37] width 87 height 20
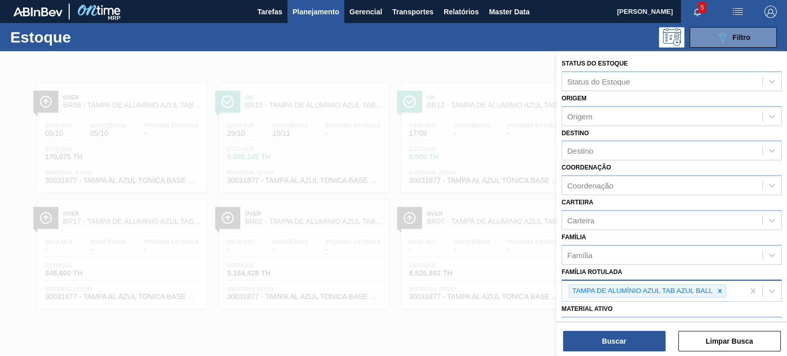
click at [717, 287] on icon at bounding box center [719, 290] width 7 height 7
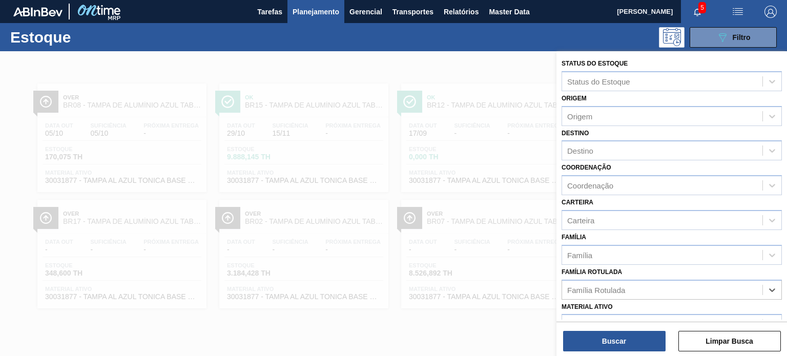
paste Rotulada "TAMPA DE ALUMÍNIO PRATEADA CROWN ISE"
type Rotulada "TAMPA DE ALUMÍNIO PRATEADA CROWN ISE"
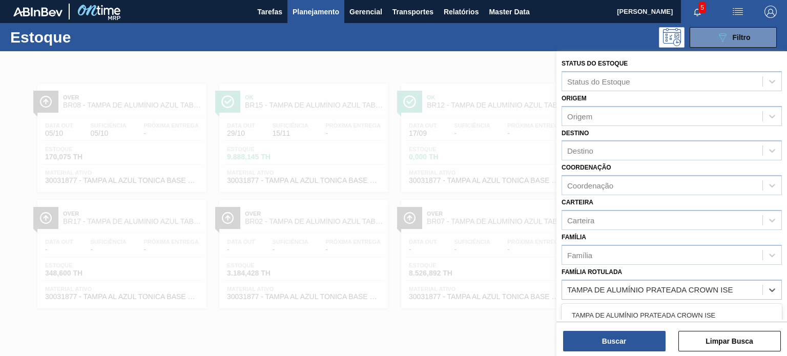
click at [668, 309] on div "TAMPA DE ALUMÍNIO PRATEADA CROWN ISE" at bounding box center [671, 315] width 220 height 19
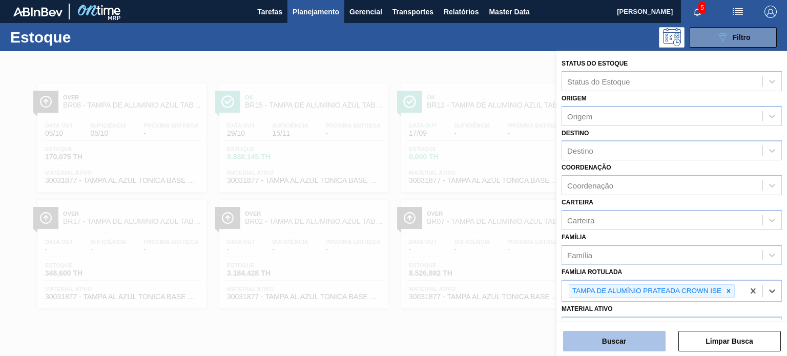
click at [648, 340] on button "Buscar" at bounding box center [614, 341] width 102 height 20
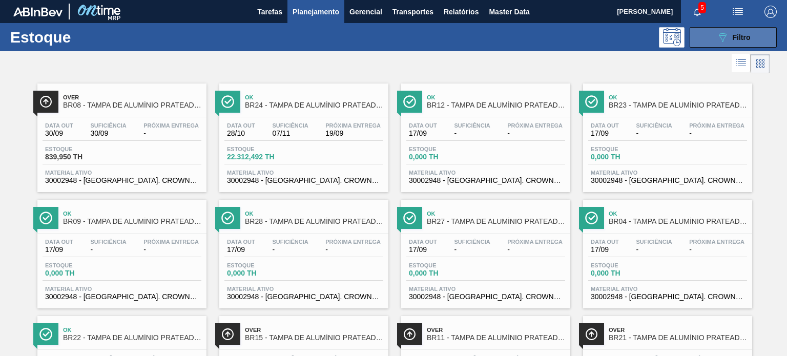
click at [717, 29] on button "089F7B8B-B2A5-4AFE-B5C0-19BA573D28AC Filtro" at bounding box center [732, 37] width 87 height 20
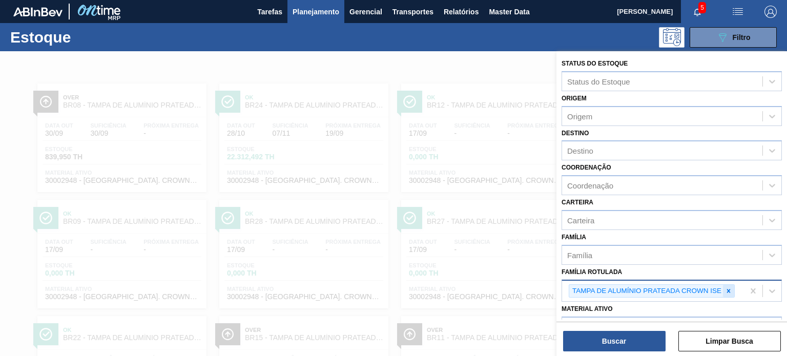
click at [729, 290] on icon at bounding box center [729, 291] width 4 height 4
paste Rotulada "TAMPA DE ALUMÍNIO DOURADA TAB DOURADO CROWN"
type Rotulada "TAMPA DE ALUMÍNIO DOURADA TAB DOURADO CROWN"
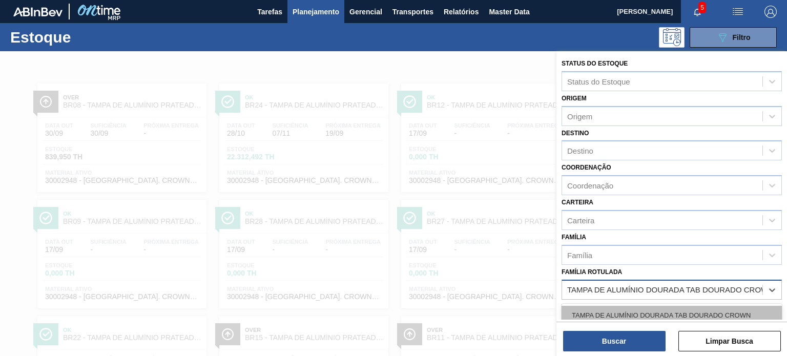
scroll to position [0, 12]
click at [656, 306] on div "TAMPA DE ALUMÍNIO DOURADA TAB DOURADO CROWN" at bounding box center [671, 315] width 220 height 19
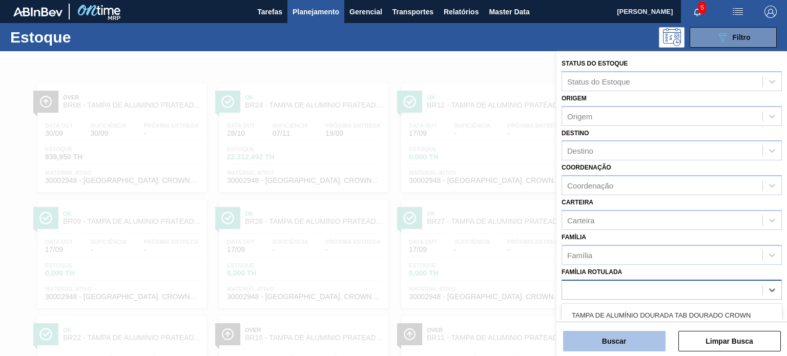
scroll to position [0, 0]
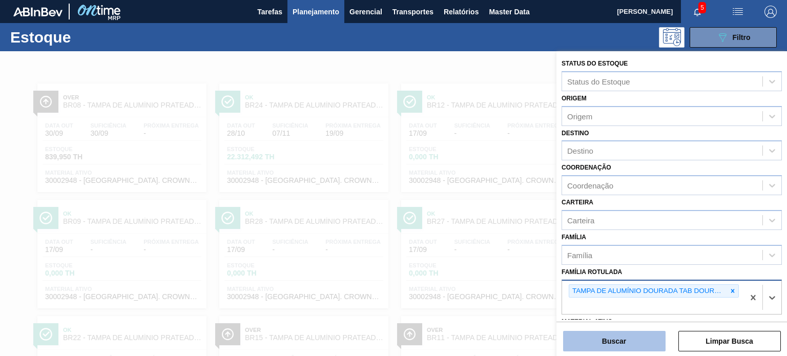
click at [640, 344] on button "Buscar" at bounding box center [614, 341] width 102 height 20
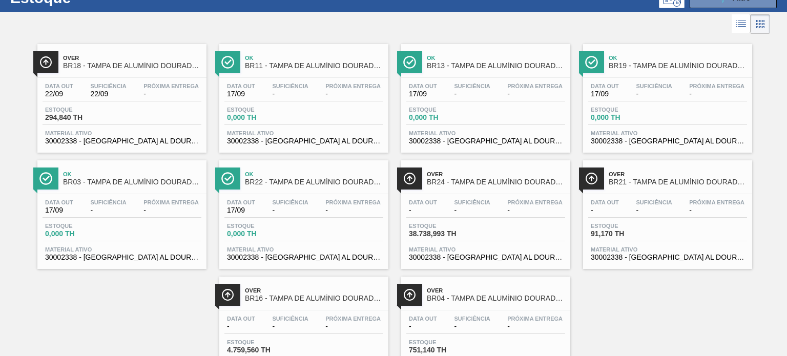
scroll to position [51, 0]
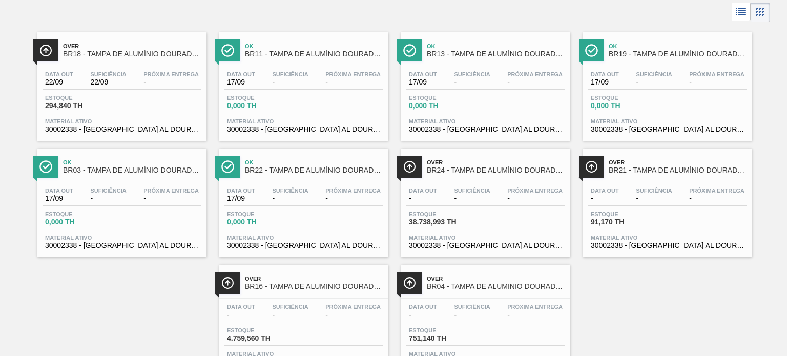
drag, startPoint x: 638, startPoint y: 92, endPoint x: 604, endPoint y: 301, distance: 211.2
click at [607, 303] on div "Over BR18 - TAMPA DE ALUMÍNIO DOURADA TAB DOURADO CROWN Data out 22/09 Suficiên…" at bounding box center [393, 199] width 787 height 349
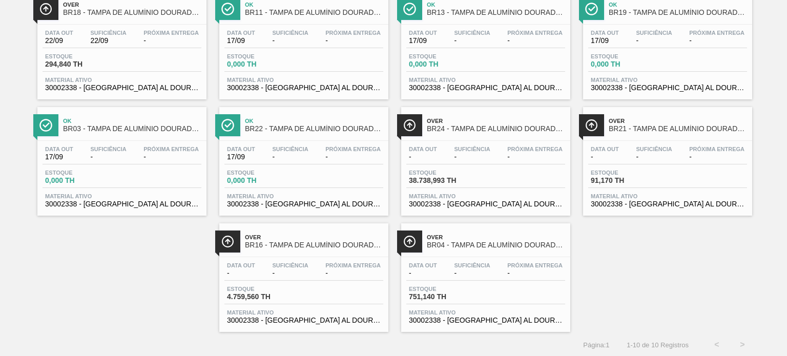
scroll to position [0, 0]
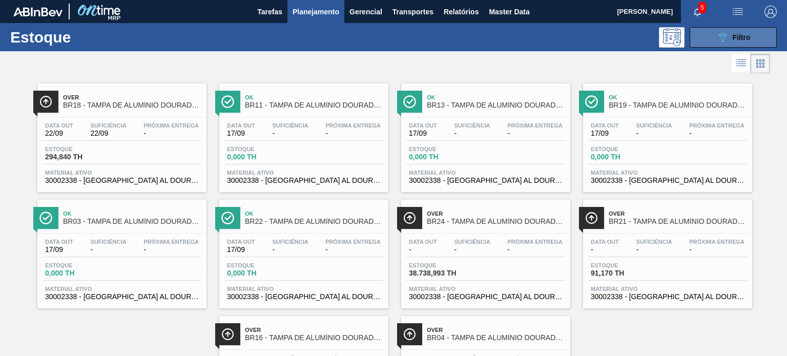
click at [736, 41] on span "Filtro" at bounding box center [741, 37] width 18 height 8
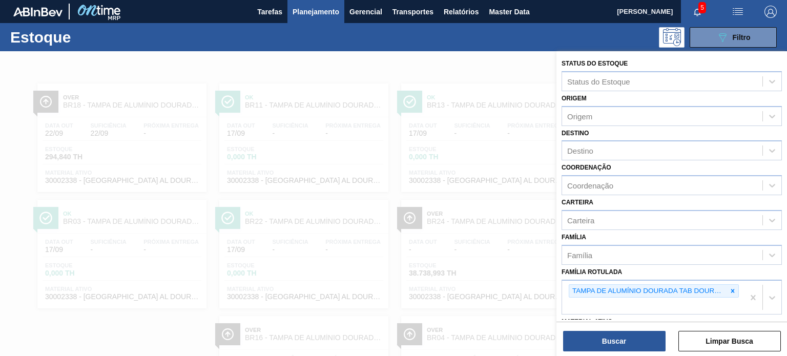
drag, startPoint x: 750, startPoint y: 297, endPoint x: 733, endPoint y: 290, distance: 18.2
paste Rotulada "TAMPA DE ALUMÍNIO PRATEADA CROWN ISE"
type Rotulada "TAMPA DE ALUMÍNIO PRATEADA CROWN ISE"
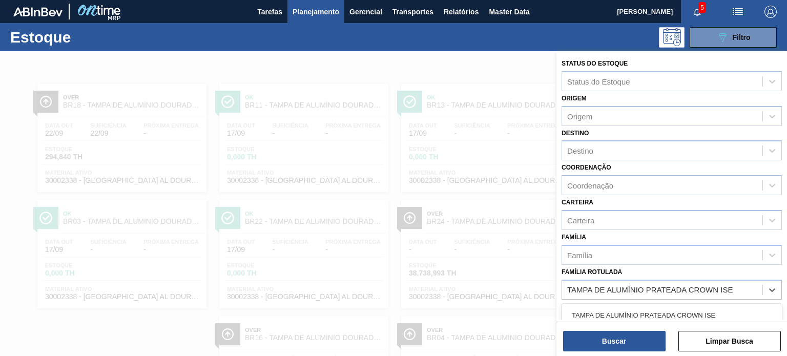
click at [684, 306] on div "TAMPA DE ALUMÍNIO PRATEADA CROWN ISE" at bounding box center [671, 315] width 220 height 19
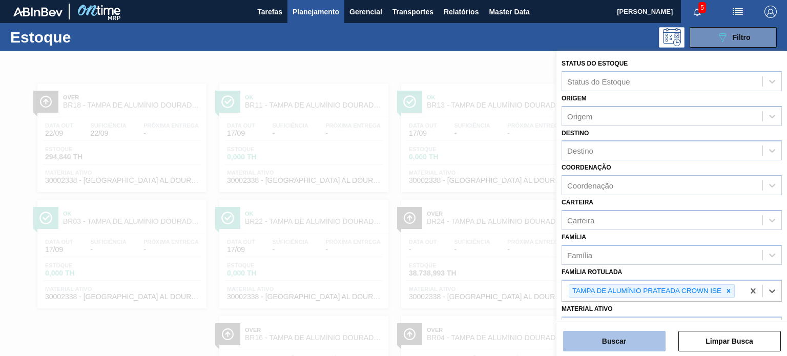
click at [639, 335] on button "Buscar" at bounding box center [614, 341] width 102 height 20
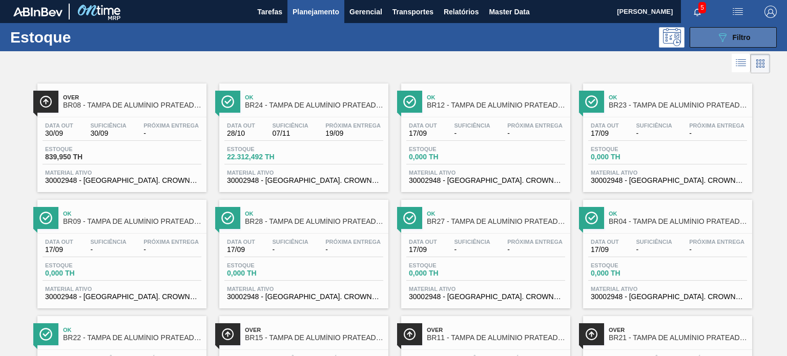
click at [696, 45] on button "089F7B8B-B2A5-4AFE-B5C0-19BA573D28AC Filtro" at bounding box center [732, 37] width 87 height 20
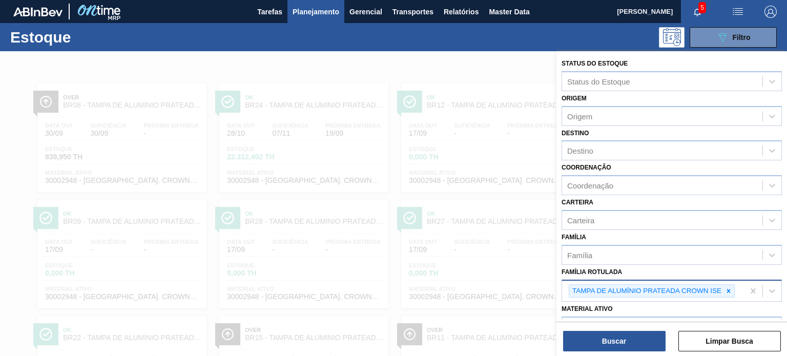
click at [727, 289] on icon at bounding box center [728, 290] width 7 height 7
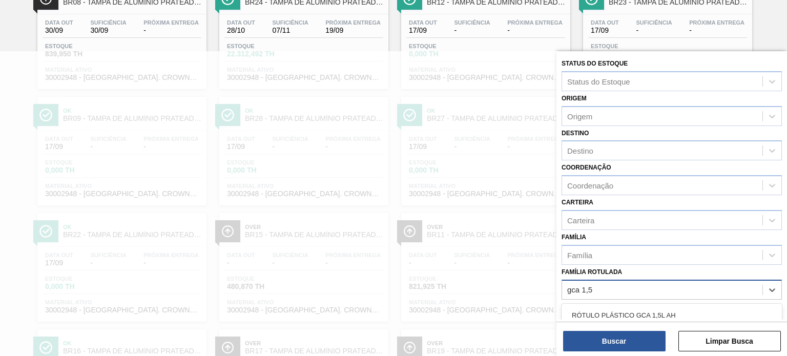
type Rotulada "gca 1,5l"
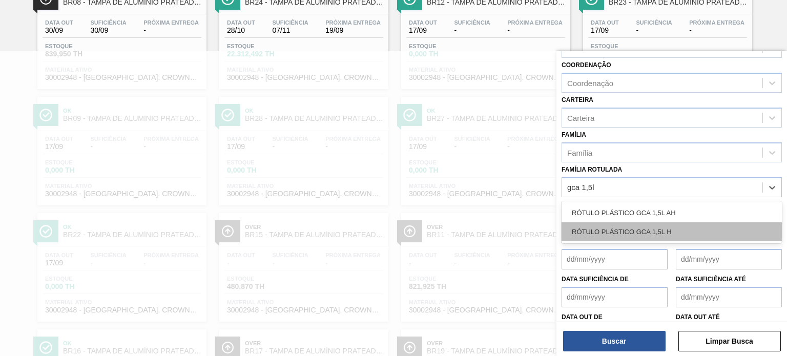
click at [660, 235] on div "RÓTULO PLÁSTICO GCA 1,5L H" at bounding box center [671, 231] width 220 height 19
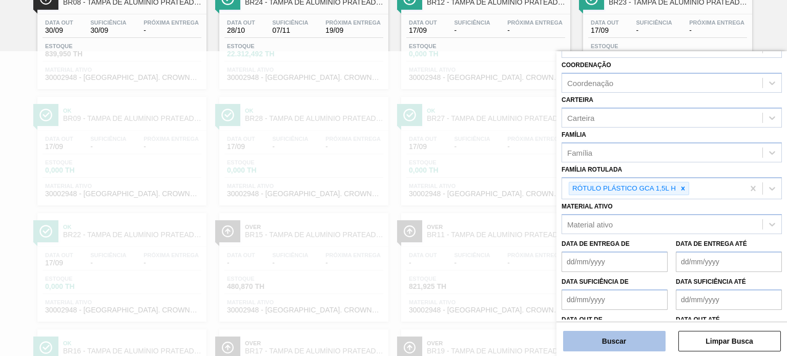
click at [633, 343] on button "Buscar" at bounding box center [614, 341] width 102 height 20
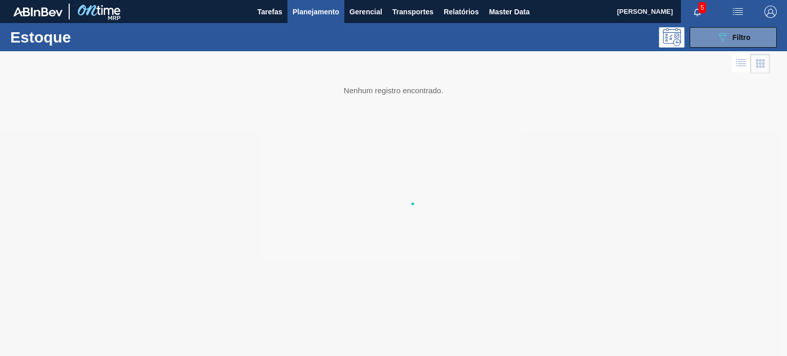
scroll to position [0, 0]
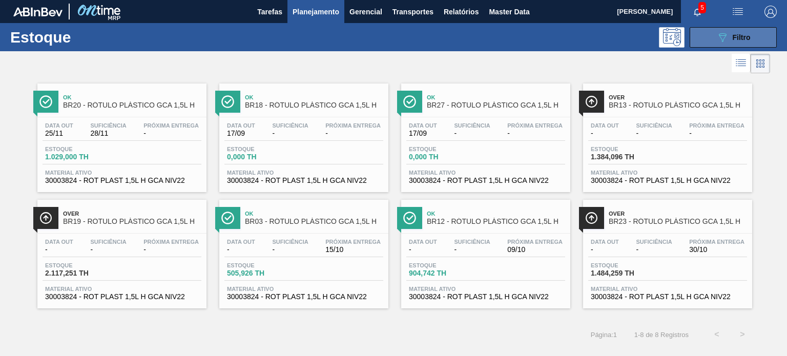
click at [711, 43] on button "089F7B8B-B2A5-4AFE-B5C0-19BA573D28AC Filtro" at bounding box center [732, 37] width 87 height 20
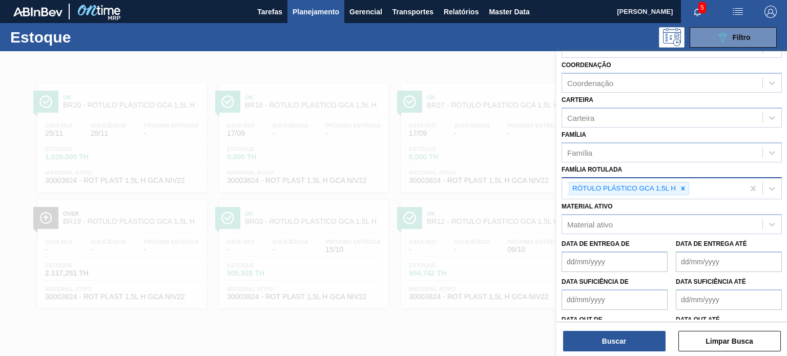
click at [684, 191] on div at bounding box center [682, 188] width 11 height 13
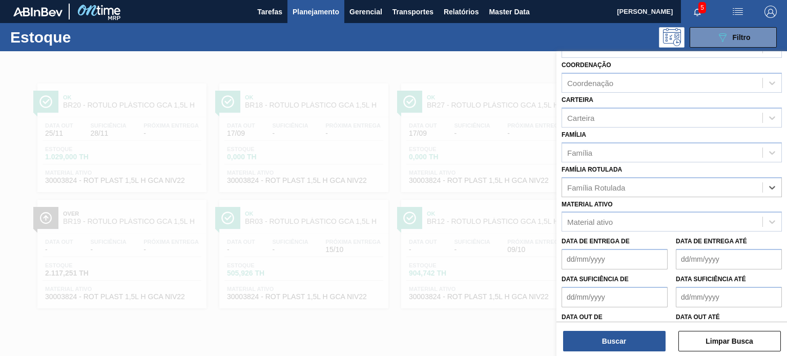
paste Rotulada "RÓTULO PLÁSTICO GCA 2L H"
type Rotulada "RÓTULO PLÁSTICO GCA 2L H"
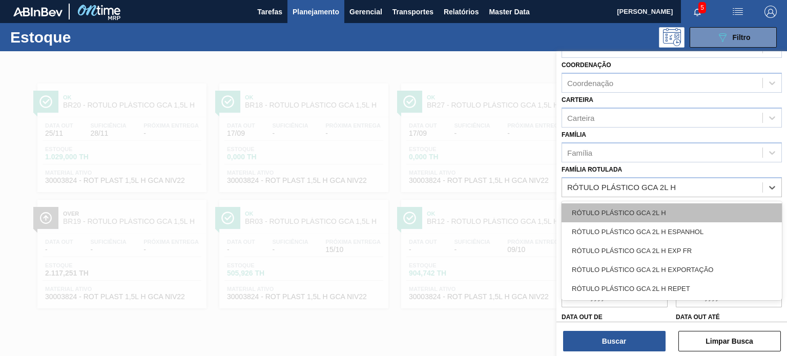
click at [640, 214] on div "RÓTULO PLÁSTICO GCA 2L H" at bounding box center [671, 212] width 220 height 19
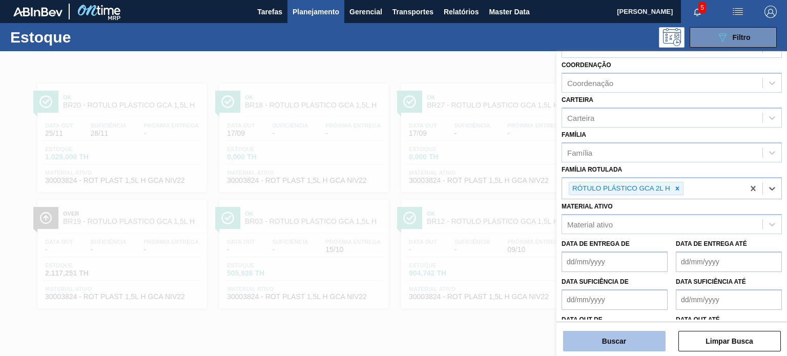
click at [620, 334] on button "Buscar" at bounding box center [614, 341] width 102 height 20
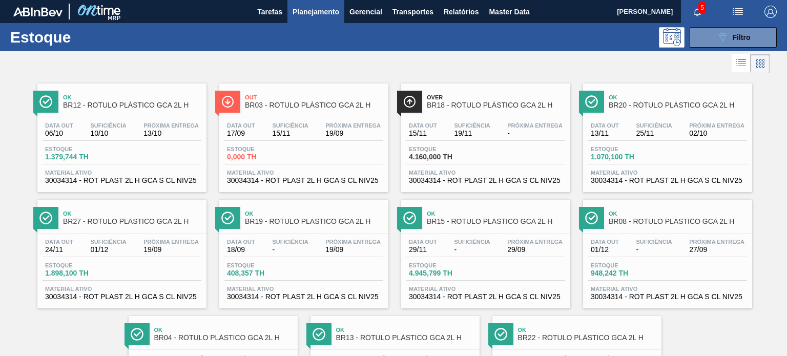
drag, startPoint x: 696, startPoint y: 43, endPoint x: 695, endPoint y: 60, distance: 17.4
click at [696, 43] on button "089F7B8B-B2A5-4AFE-B5C0-19BA573D28AC Filtro" at bounding box center [732, 37] width 87 height 20
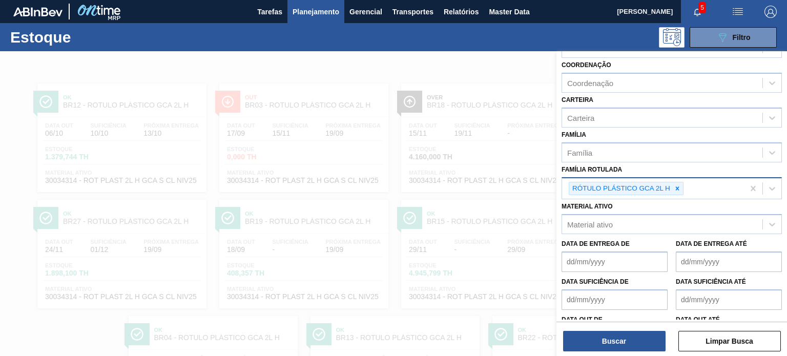
click at [680, 185] on div at bounding box center [676, 188] width 11 height 13
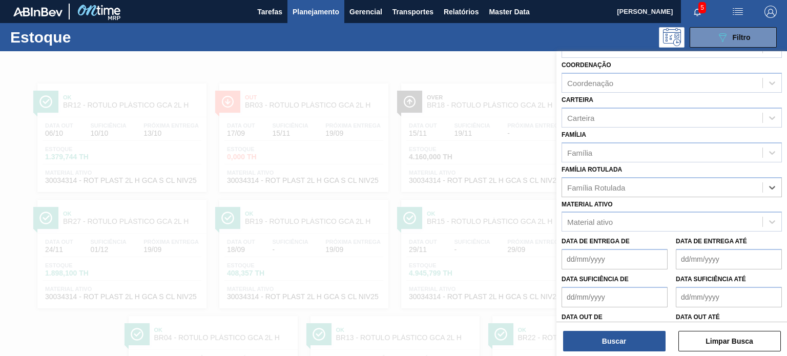
paste Rotulada "ROT PLAST 1,5L H H2OH LIMAO"
type Rotulada "ROT PLAST 1,5L H H2OH LIMAO"
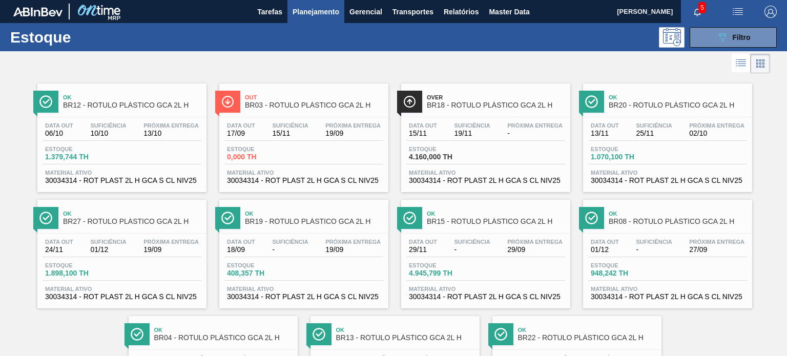
click at [728, 48] on div "Estoque 089F7B8B-B2A5-4AFE-B5C0-19BA573D28AC Filtro" at bounding box center [393, 37] width 787 height 28
click at [725, 44] on button "089F7B8B-B2A5-4AFE-B5C0-19BA573D28AC Filtro" at bounding box center [732, 37] width 87 height 20
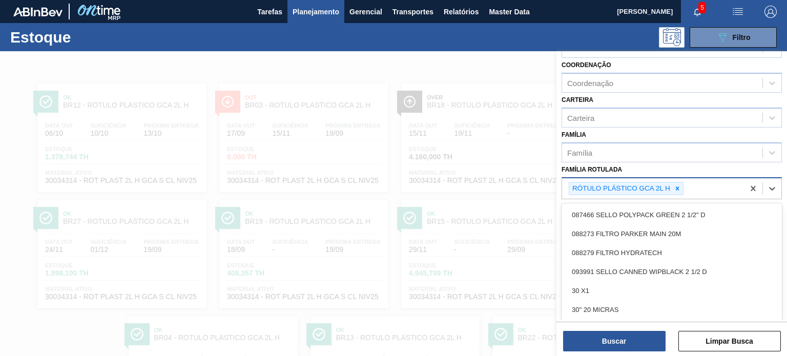
click at [678, 193] on div "RÓTULO PLÁSTICO GCA 2L H" at bounding box center [653, 188] width 182 height 21
click at [678, 189] on icon at bounding box center [676, 188] width 7 height 7
paste Rotulada "RÓTULO PLÁSTICO H2OH LIMAO 1,5L H"
type Rotulada "RÓTULO PLÁSTICO H2OH LIMAO 1,5L H"
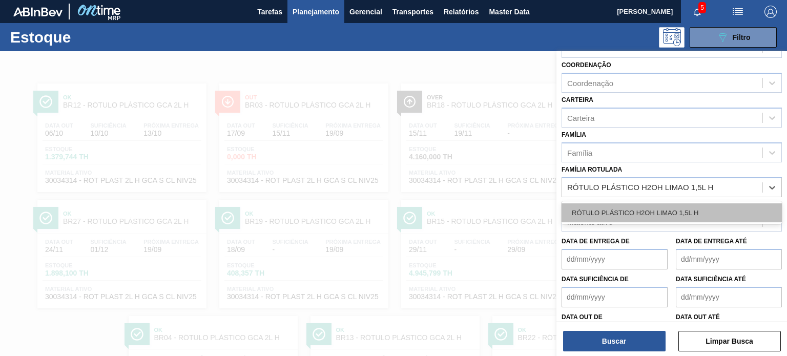
click at [658, 203] on div "RÓTULO PLÁSTICO H2OH LIMAO 1,5L H" at bounding box center [671, 212] width 220 height 19
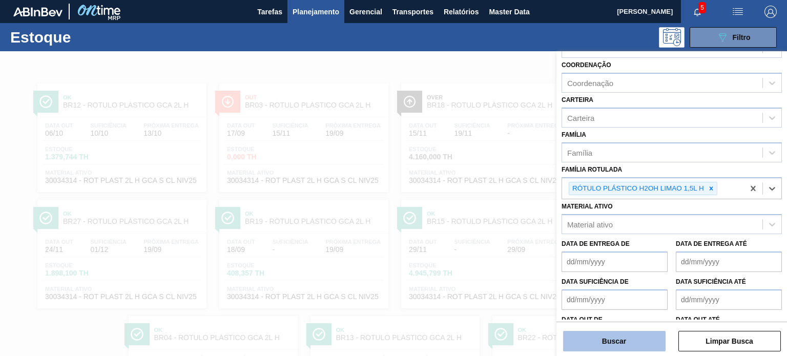
click at [625, 337] on button "Buscar" at bounding box center [614, 341] width 102 height 20
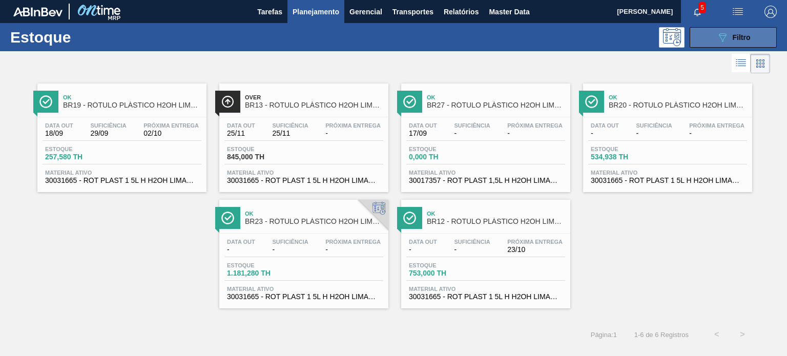
click at [725, 32] on icon "089F7B8B-B2A5-4AFE-B5C0-19BA573D28AC" at bounding box center [722, 37] width 12 height 12
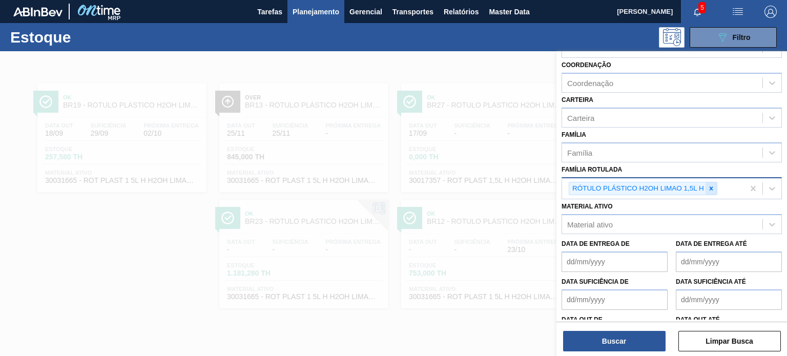
click at [710, 187] on icon at bounding box center [710, 188] width 7 height 7
paste Rotulada "RÓTULO PLÁSTICO PC ZERO 2L H"
type Rotulada "RÓTULO PLÁSTICO PC ZERO 2L H"
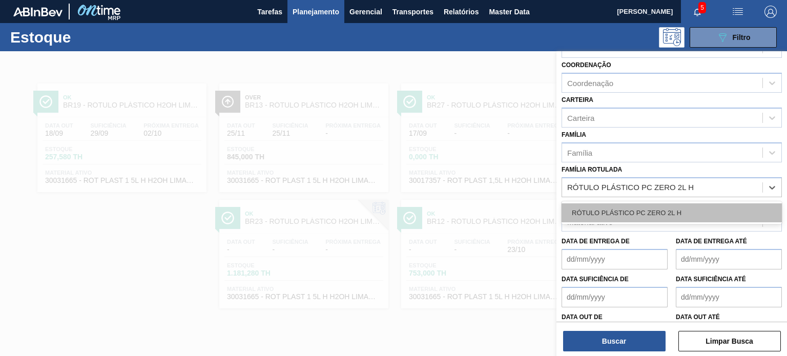
click at [672, 205] on div "RÓTULO PLÁSTICO PC ZERO 2L H" at bounding box center [671, 212] width 220 height 19
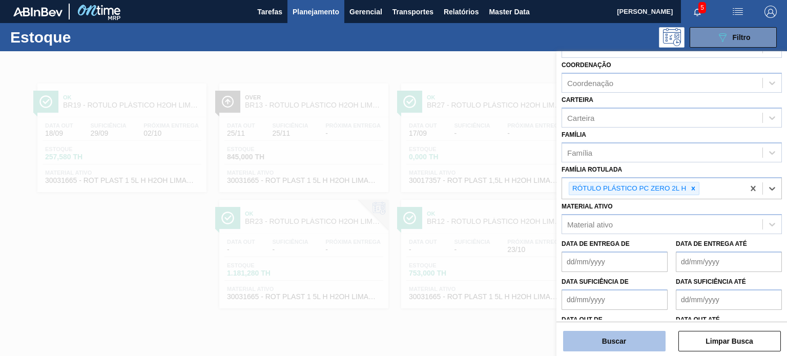
click at [627, 334] on button "Buscar" at bounding box center [614, 341] width 102 height 20
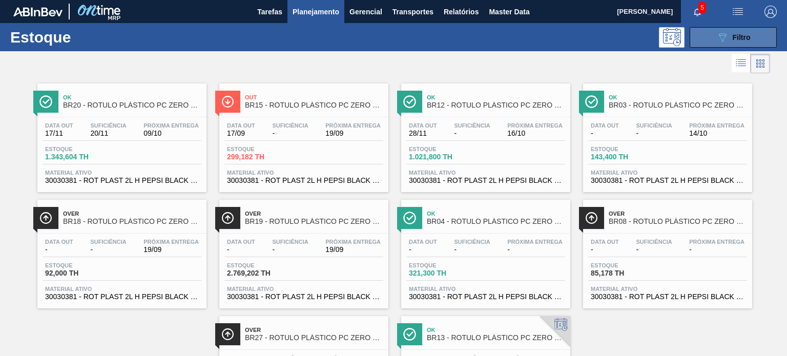
click at [709, 42] on button "089F7B8B-B2A5-4AFE-B5C0-19BA573D28AC Filtro" at bounding box center [732, 37] width 87 height 20
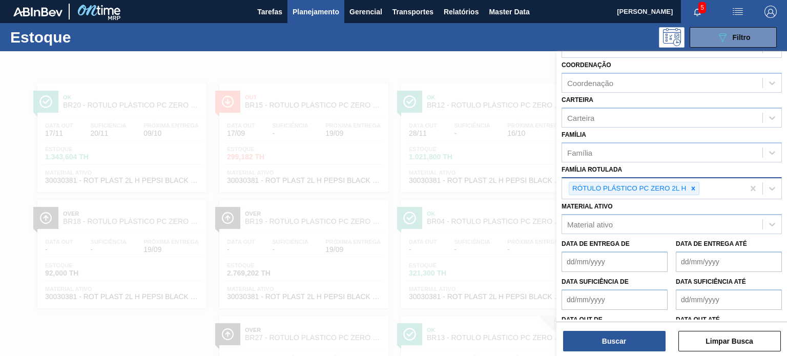
click at [696, 191] on div at bounding box center [692, 188] width 11 height 13
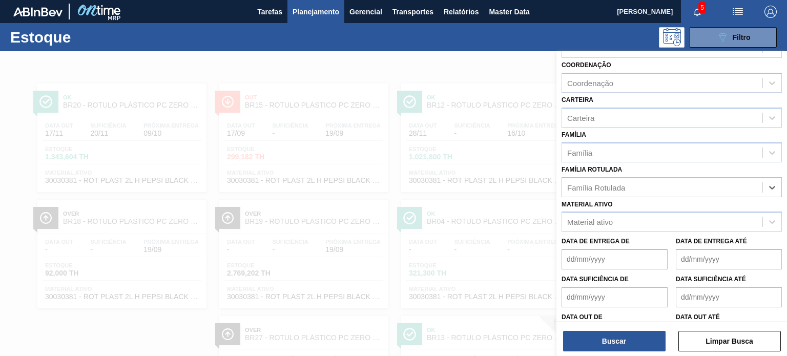
paste Rotulada "ROT PLAST. 1.5L AH PC BLACK"
type Rotulada "ROT PLAST. 1.5L AH PC BLACK"
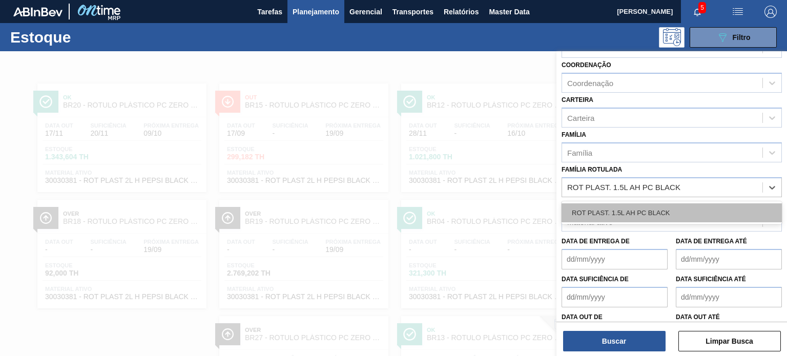
click at [666, 206] on div "ROT PLAST. 1.5L AH PC BLACK" at bounding box center [671, 212] width 220 height 19
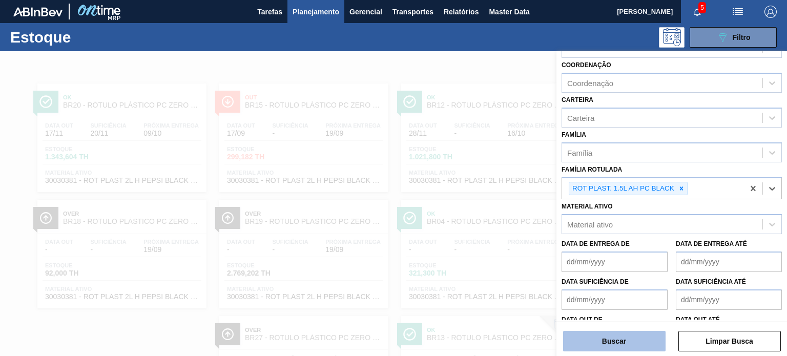
click at [611, 336] on button "Buscar" at bounding box center [614, 341] width 102 height 20
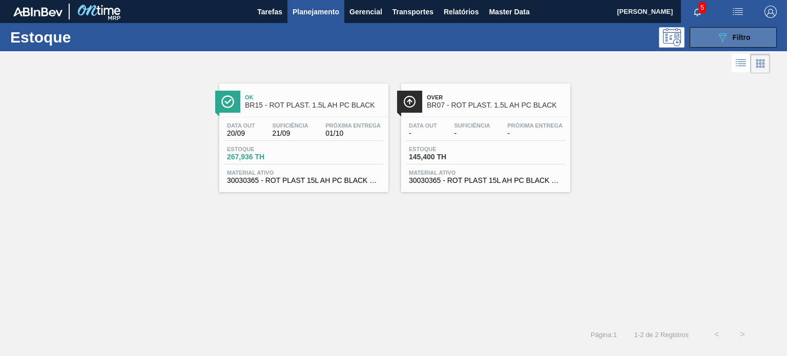
click at [742, 41] on span "Filtro" at bounding box center [741, 37] width 18 height 8
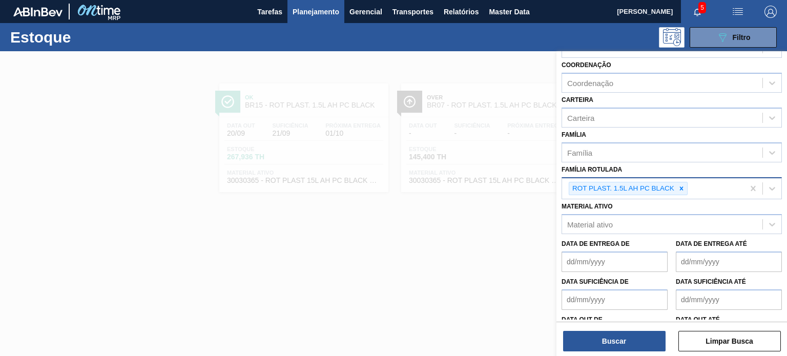
click at [681, 188] on icon at bounding box center [681, 188] width 7 height 7
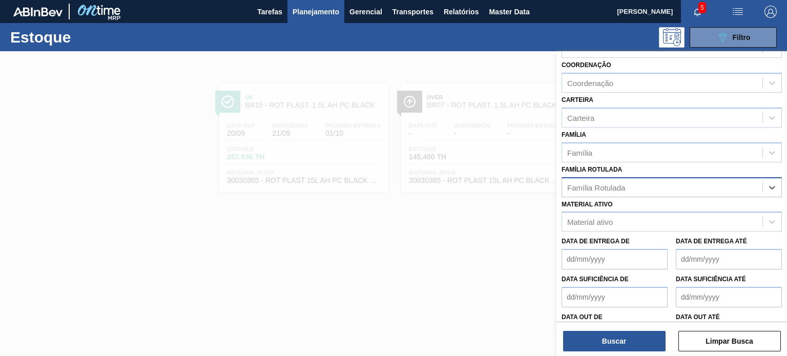
paste Rotulada "RÓTULO PLÁSTICO GCA 2L H"
type Rotulada "RÓTULO PLÁSTICO GCA 2L H"
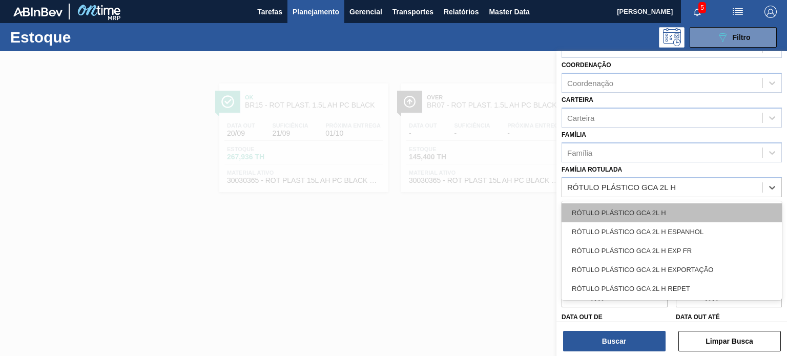
click at [641, 210] on div "RÓTULO PLÁSTICO GCA 2L H" at bounding box center [671, 212] width 220 height 19
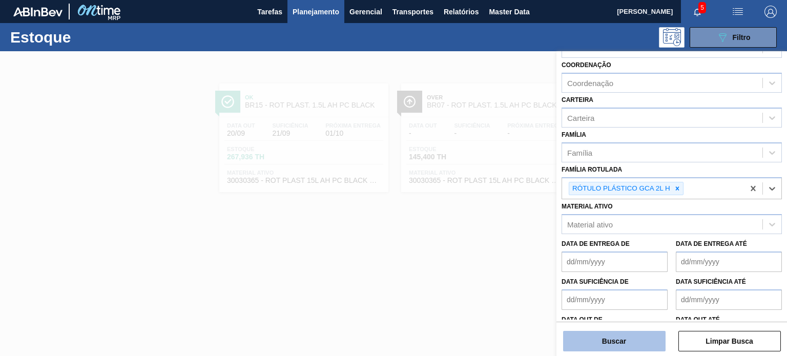
click at [623, 333] on button "Buscar" at bounding box center [614, 341] width 102 height 20
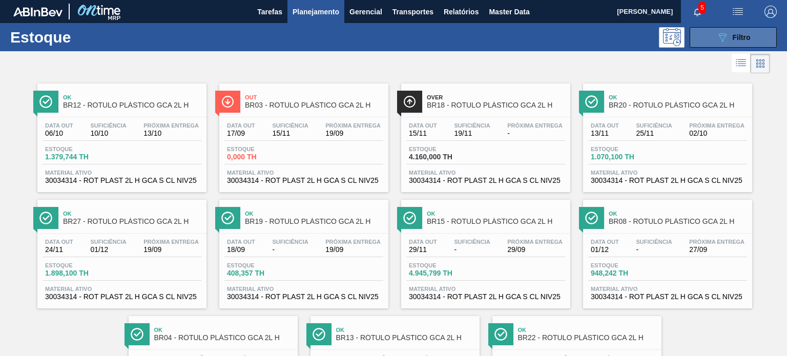
click at [705, 44] on button "089F7B8B-B2A5-4AFE-B5C0-19BA573D28AC Filtro" at bounding box center [732, 37] width 87 height 20
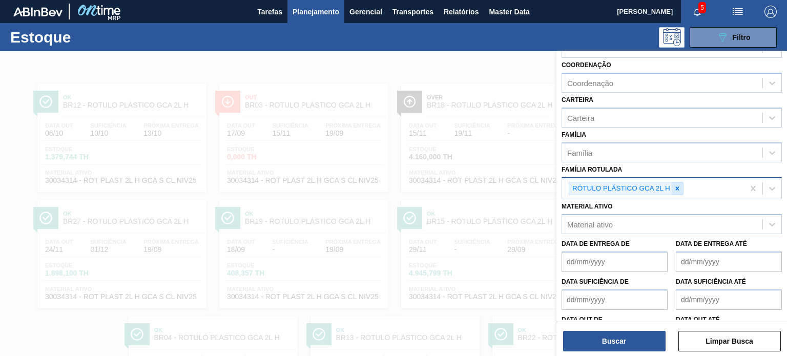
click at [676, 185] on icon at bounding box center [676, 188] width 7 height 7
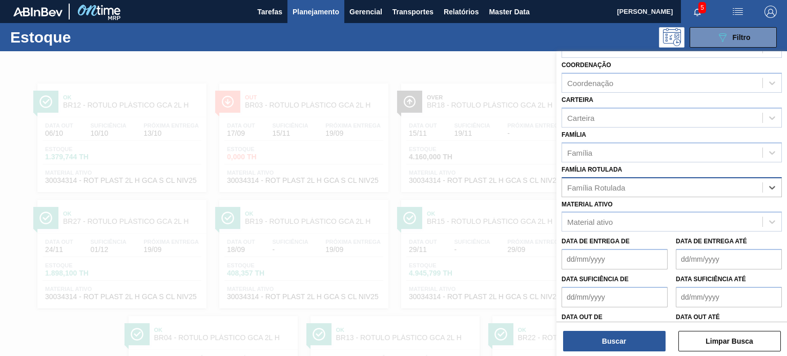
paste Rotulada "RÓTULO PLÁSTICO GCA ZERO 2L H"
type Rotulada "RÓTULO PLÁSTICO GCA ZERO 2L H"
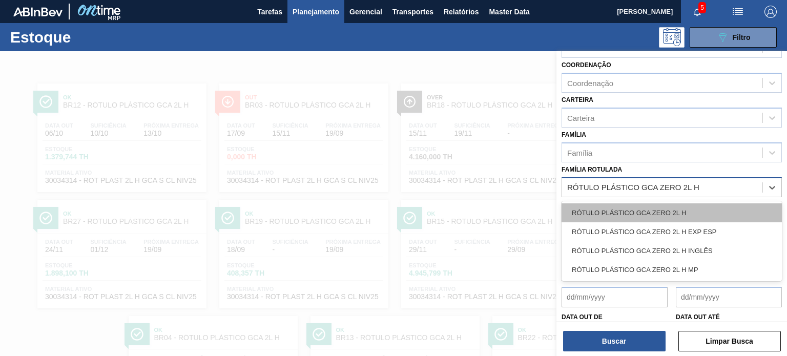
click at [658, 213] on div "RÓTULO PLÁSTICO GCA ZERO 2L H" at bounding box center [671, 212] width 220 height 19
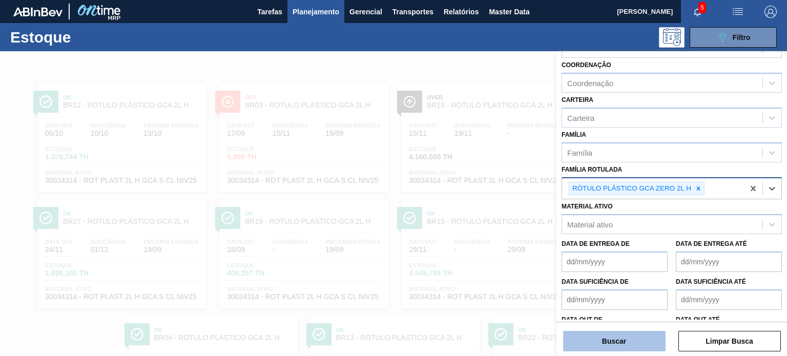
click at [628, 331] on button "Buscar" at bounding box center [614, 341] width 102 height 20
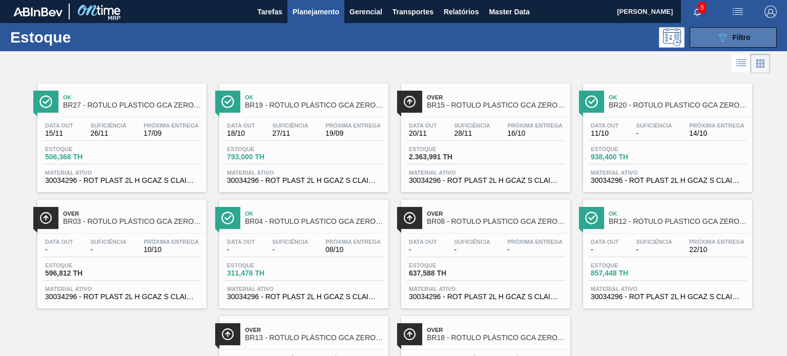
click at [708, 43] on button "089F7B8B-B2A5-4AFE-B5C0-19BA573D28AC Filtro" at bounding box center [732, 37] width 87 height 20
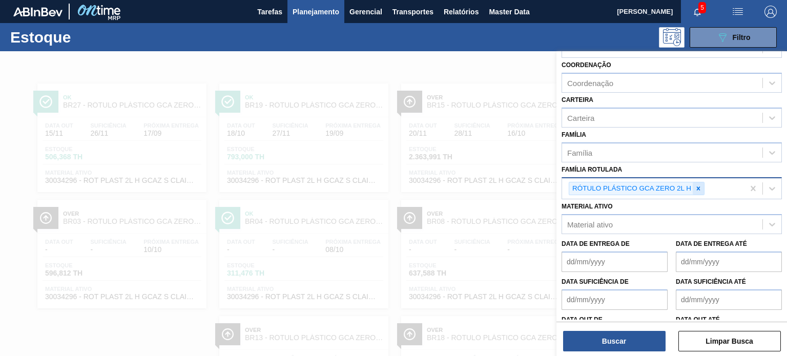
click at [694, 188] on icon at bounding box center [697, 188] width 7 height 7
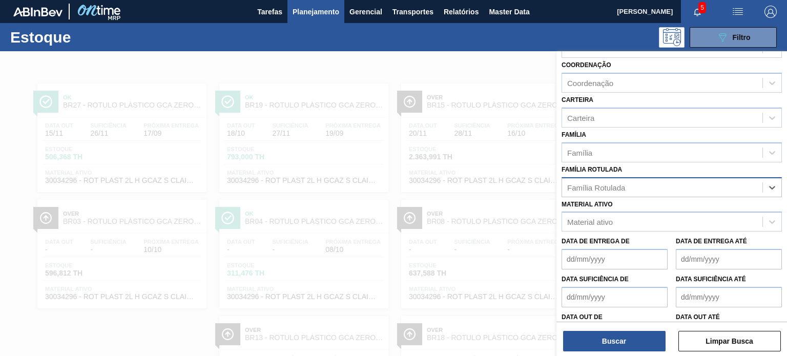
paste Rotulada "RÓTULO PLÁSTICO PC TWIST 2L H"
type Rotulada "RÓTULO PLÁSTICO PC TWIST 2L H"
drag, startPoint x: 661, startPoint y: 208, endPoint x: 649, endPoint y: 248, distance: 42.0
click at [661, 208] on div "RÓTULO PLÁSTICO PC TWIST 2L H" at bounding box center [671, 212] width 220 height 19
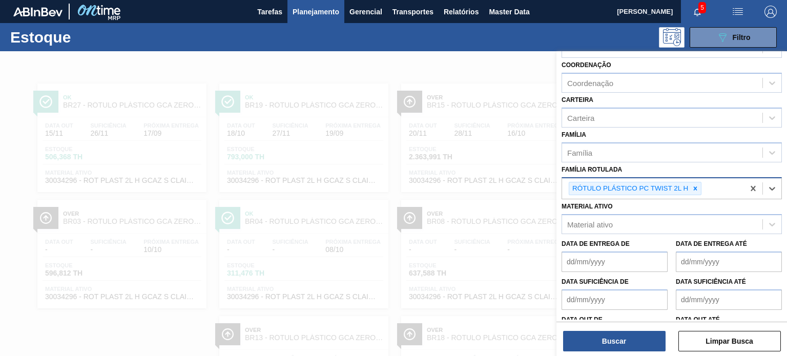
click at [619, 330] on div "Buscar Limpar Busca" at bounding box center [671, 336] width 230 height 29
click at [638, 333] on button "Buscar" at bounding box center [614, 341] width 102 height 20
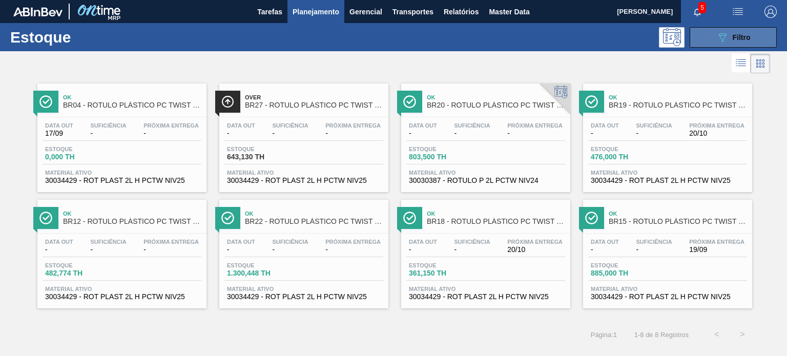
click at [703, 42] on button "089F7B8B-B2A5-4AFE-B5C0-19BA573D28AC Filtro" at bounding box center [732, 37] width 87 height 20
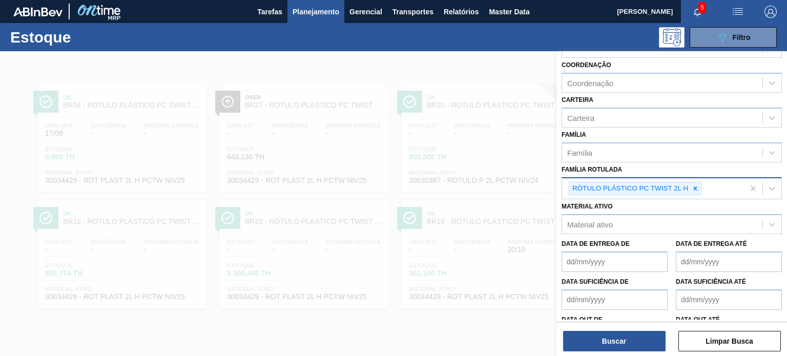
click at [698, 182] on div at bounding box center [694, 188] width 11 height 13
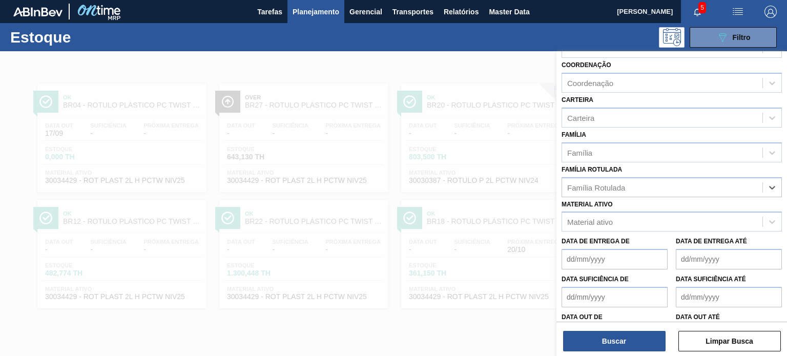
paste Rotulada "RÓTULO PLÁSTICO GCA 2L H"
type Rotulada "RÓTULO PLÁSTICO GCA 2L H"
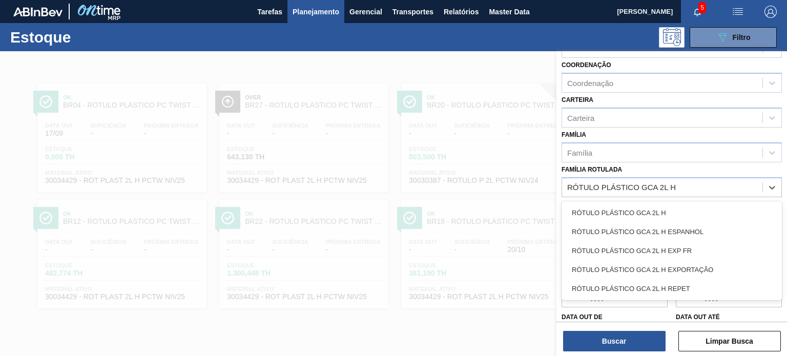
drag, startPoint x: 677, startPoint y: 197, endPoint x: 655, endPoint y: 234, distance: 43.2
click at [666, 207] on div "RÓTULO PLÁSTICO GCA 2L H" at bounding box center [671, 212] width 220 height 19
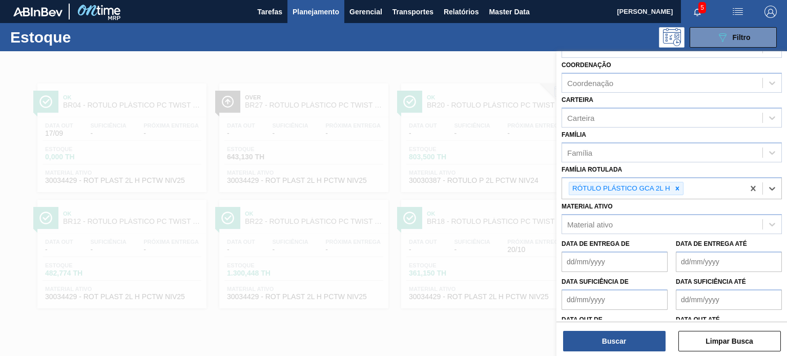
click at [623, 325] on div "Buscar Limpar Busca" at bounding box center [671, 336] width 230 height 29
click at [618, 338] on button "Buscar" at bounding box center [614, 341] width 102 height 20
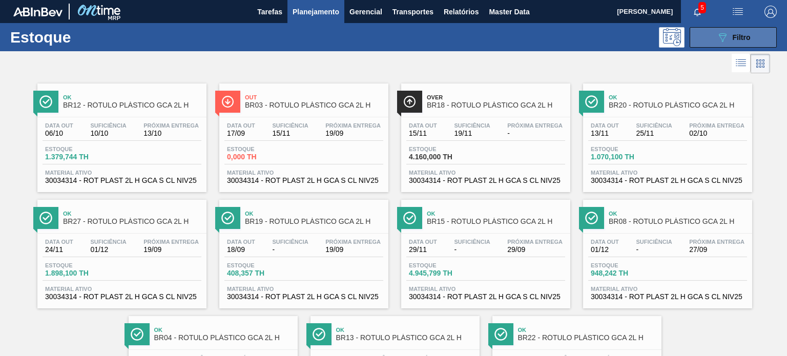
click at [704, 46] on button "089F7B8B-B2A5-4AFE-B5C0-19BA573D28AC Filtro" at bounding box center [732, 37] width 87 height 20
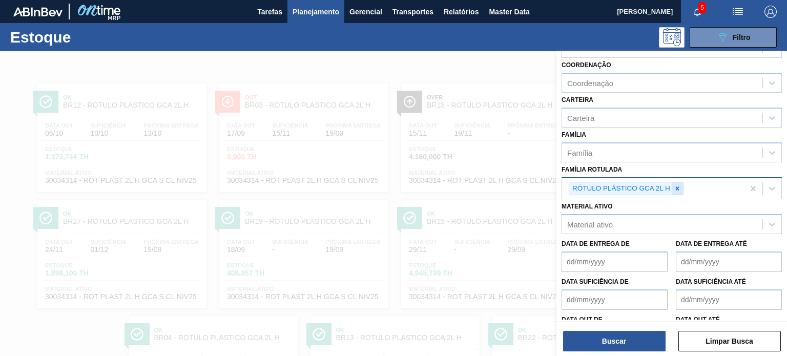
click at [679, 182] on div at bounding box center [676, 188] width 11 height 13
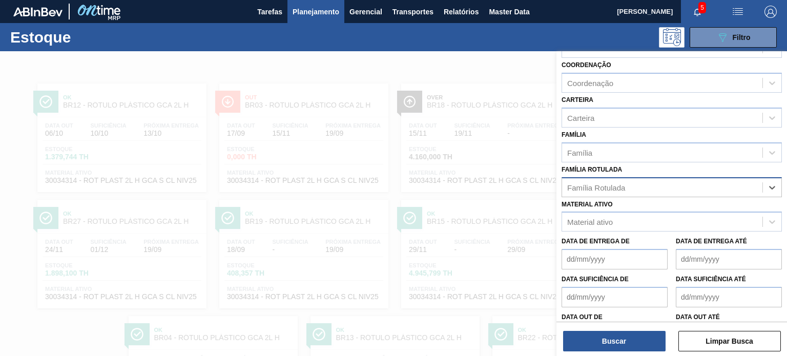
paste Rotulada "RÓTULO PLÁSTICO H2OH LIMONETO 1,5L H"
type Rotulada "RÓTULO PLÁSTICO H2OH LIMONETO 1,5L H"
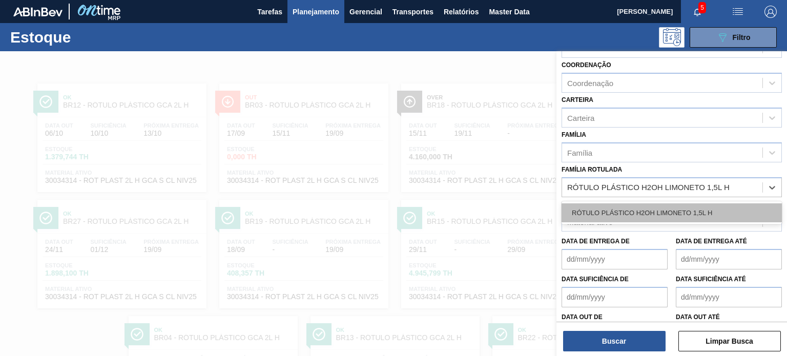
click at [659, 211] on div "RÓTULO PLÁSTICO H2OH LIMONETO 1,5L H" at bounding box center [671, 212] width 220 height 19
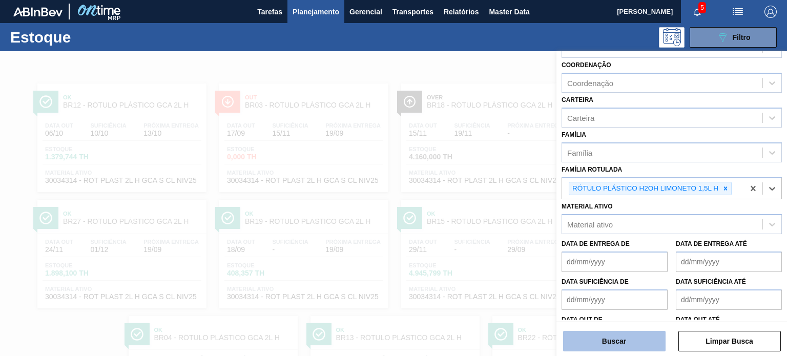
click at [627, 320] on div "Status do Estoque Status do Estoque Origem Origem Destino Destino Coordenação C…" at bounding box center [671, 185] width 230 height 268
click at [625, 333] on button "Buscar" at bounding box center [614, 341] width 102 height 20
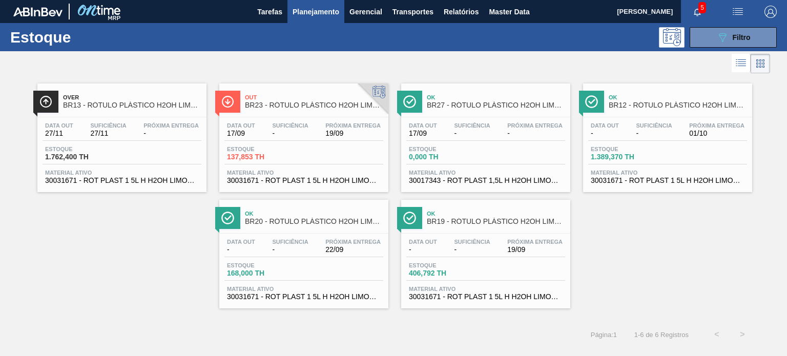
click at [716, 48] on div "Estoque 089F7B8B-B2A5-4AFE-B5C0-19BA573D28AC Filtro" at bounding box center [393, 37] width 787 height 28
click at [717, 41] on icon "089F7B8B-B2A5-4AFE-B5C0-19BA573D28AC" at bounding box center [722, 37] width 12 height 12
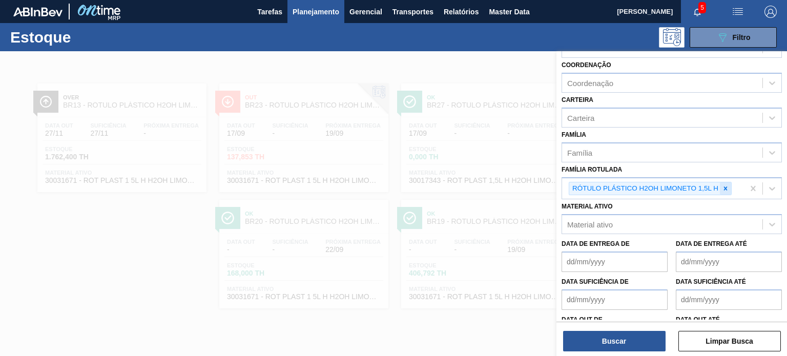
click at [720, 185] on div at bounding box center [725, 188] width 11 height 13
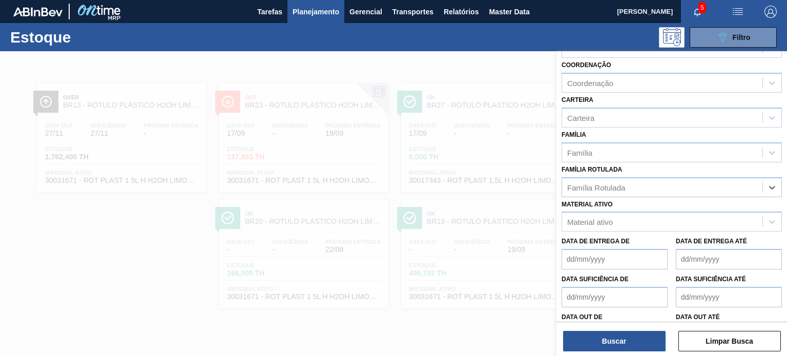
paste Rotulada "RÓTULO PLÁSTICO GCA 3L H"
type Rotulada "RÓTULO PLÁSTICO GCA 3L H"
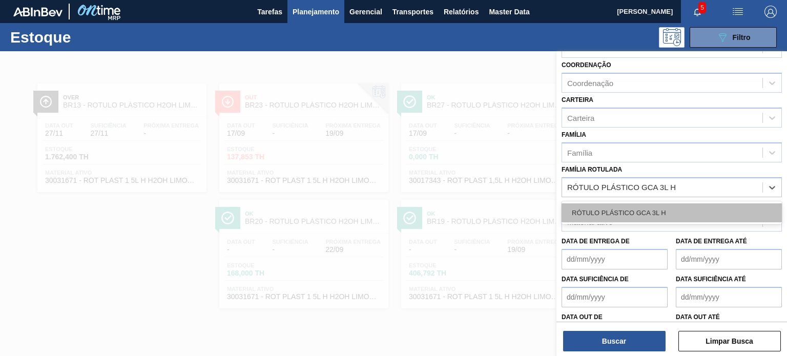
click at [660, 218] on div "RÓTULO PLÁSTICO GCA 3L H" at bounding box center [671, 212] width 220 height 19
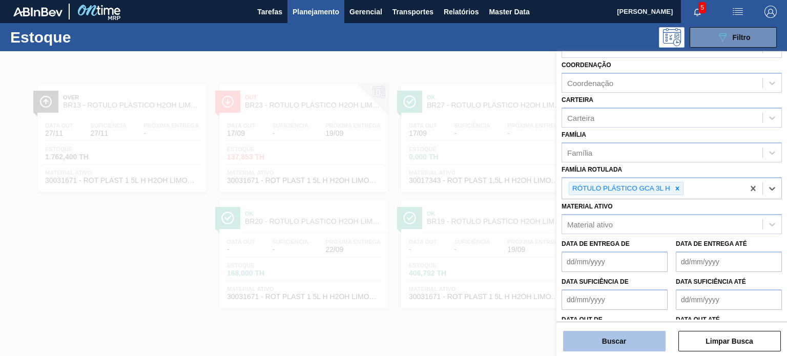
click at [626, 341] on button "Buscar" at bounding box center [614, 341] width 102 height 20
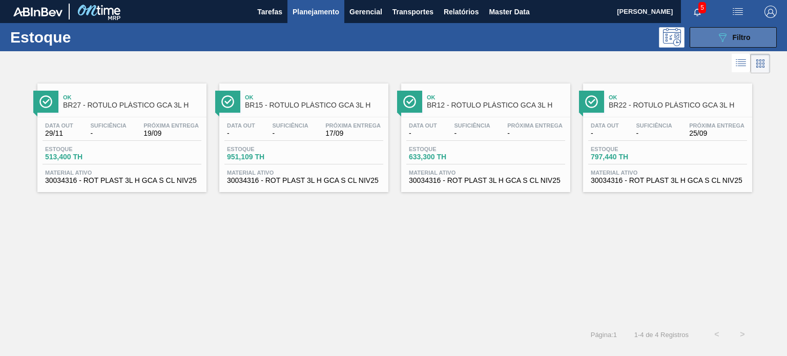
click at [720, 41] on icon "089F7B8B-B2A5-4AFE-B5C0-19BA573D28AC" at bounding box center [722, 37] width 12 height 12
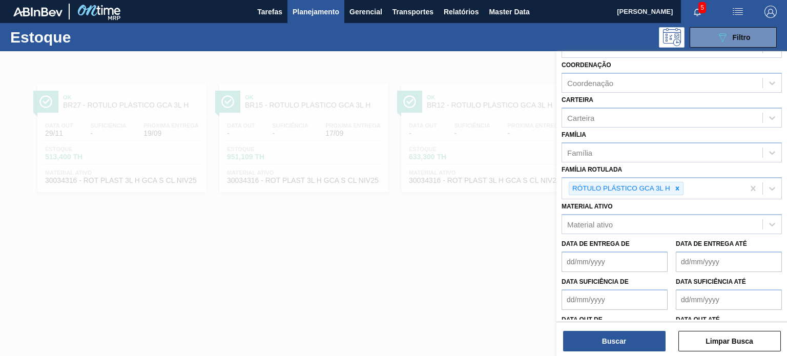
click at [683, 188] on div "RÓTULO PLÁSTICO GCA 3L H" at bounding box center [653, 188] width 182 height 21
click at [680, 187] on div at bounding box center [676, 188] width 11 height 13
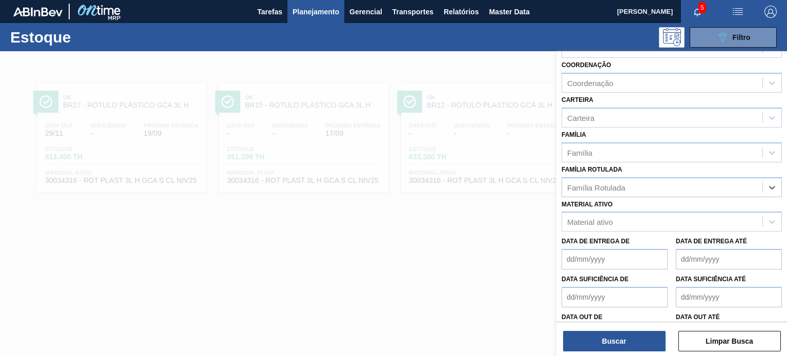
paste Rotulada "RÓTULO PLÁSTICO GCA ZERO 2L H"
type Rotulada "RÓTULO PLÁSTICO GCA ZERO 2L H"
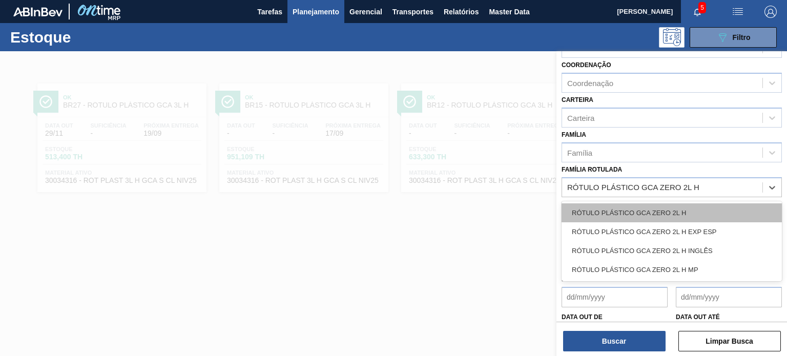
click at [656, 207] on div "RÓTULO PLÁSTICO GCA ZERO 2L H" at bounding box center [671, 212] width 220 height 19
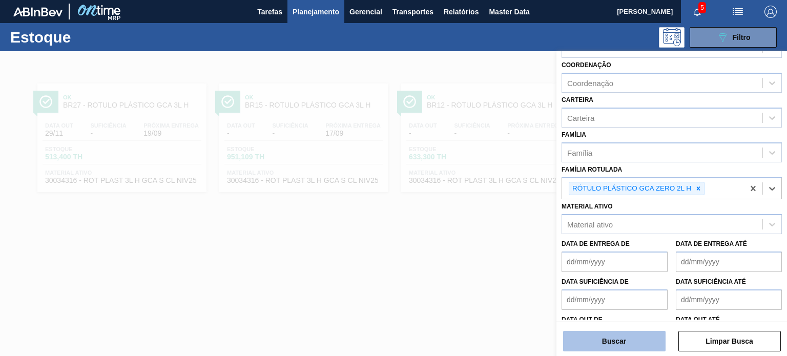
click at [617, 331] on button "Buscar" at bounding box center [614, 341] width 102 height 20
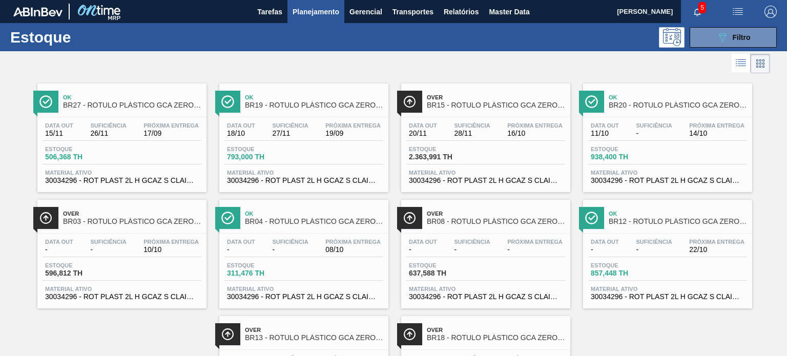
drag, startPoint x: 730, startPoint y: 41, endPoint x: 727, endPoint y: 53, distance: 11.7
click at [731, 41] on div "089F7B8B-B2A5-4AFE-B5C0-19BA573D28AC Filtro" at bounding box center [733, 37] width 34 height 12
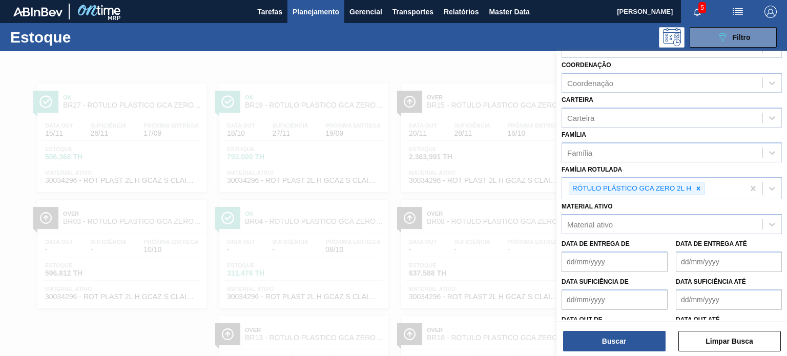
click at [699, 192] on div at bounding box center [697, 188] width 11 height 13
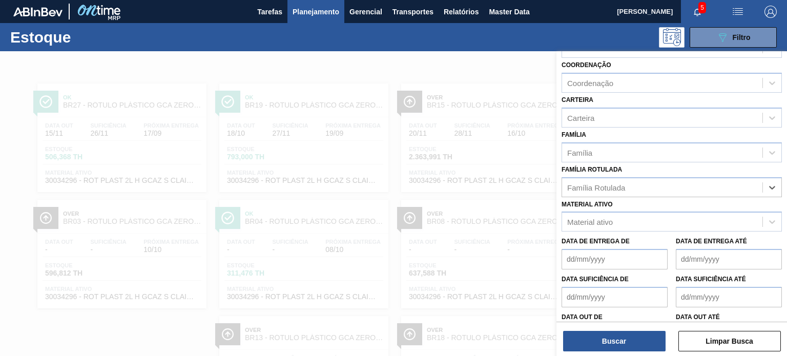
paste Rotulada "RÓTULO PLÁSTICO PC 2L H"
type Rotulada "RÓTULO PLÁSTICO PC 2L H"
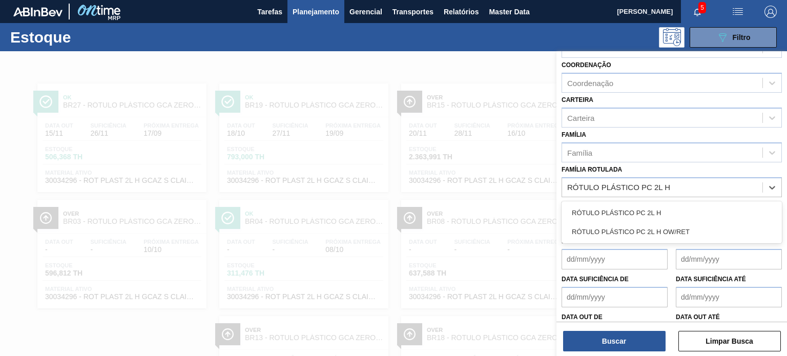
click at [666, 213] on div "RÓTULO PLÁSTICO PC 2L H" at bounding box center [671, 212] width 220 height 19
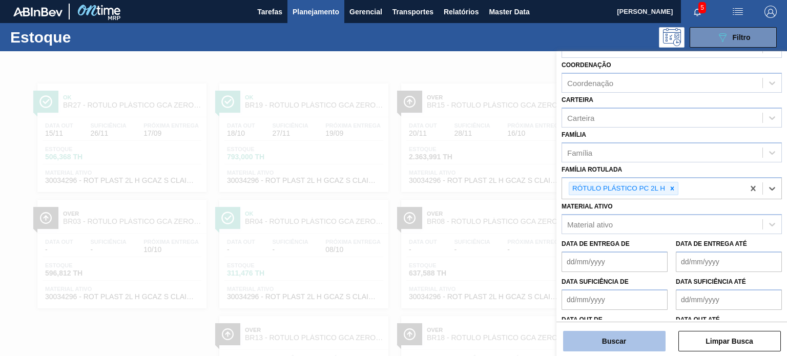
click at [625, 340] on button "Buscar" at bounding box center [614, 341] width 102 height 20
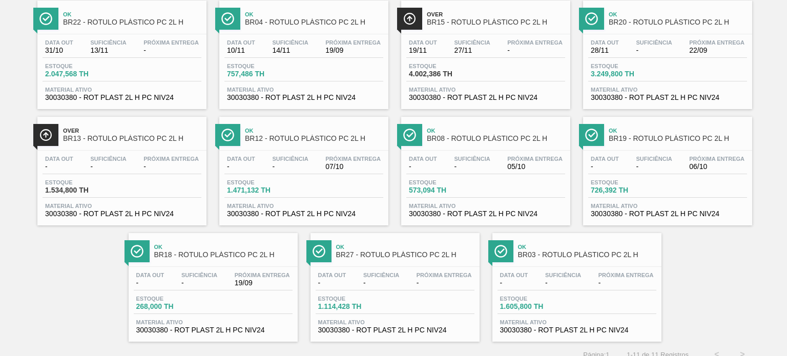
scroll to position [93, 0]
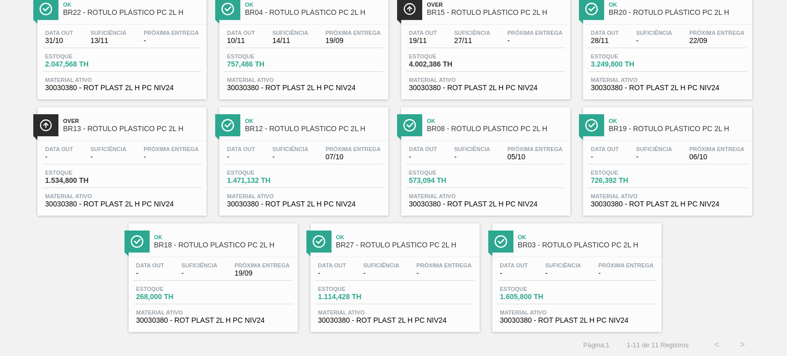
drag, startPoint x: 384, startPoint y: 235, endPoint x: 412, endPoint y: 241, distance: 28.2
click at [412, 240] on div "Ok BR27 - RÓTULO PLÁSTICO PC 2L H" at bounding box center [405, 241] width 138 height 23
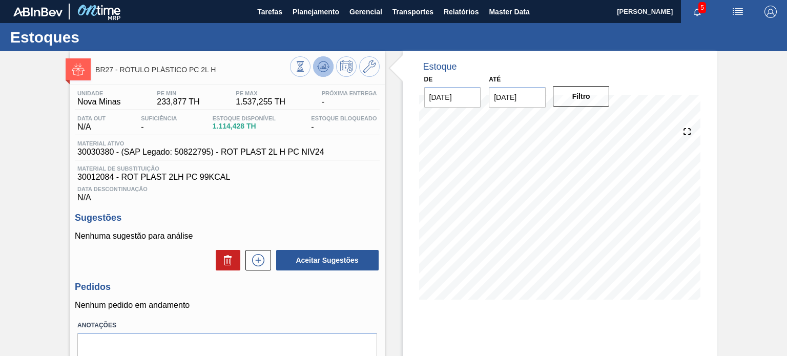
click at [324, 70] on icon at bounding box center [323, 66] width 12 height 12
click at [305, 71] on icon at bounding box center [299, 66] width 11 height 11
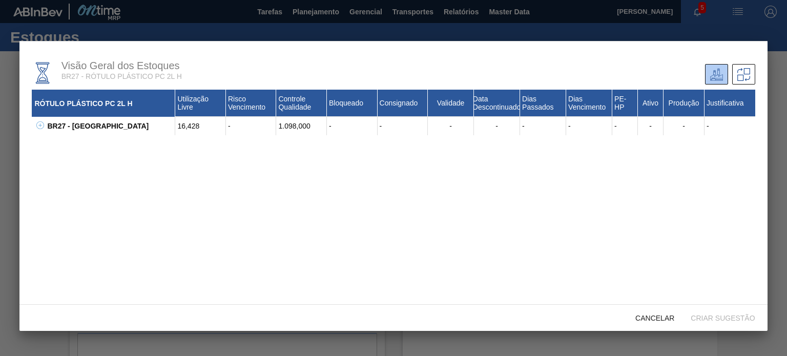
click at [38, 124] on icon at bounding box center [40, 125] width 8 height 8
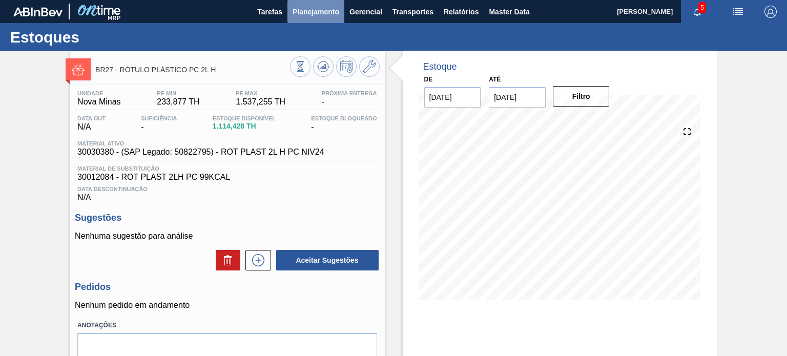
click at [311, 18] on button "Planejamento" at bounding box center [315, 11] width 57 height 23
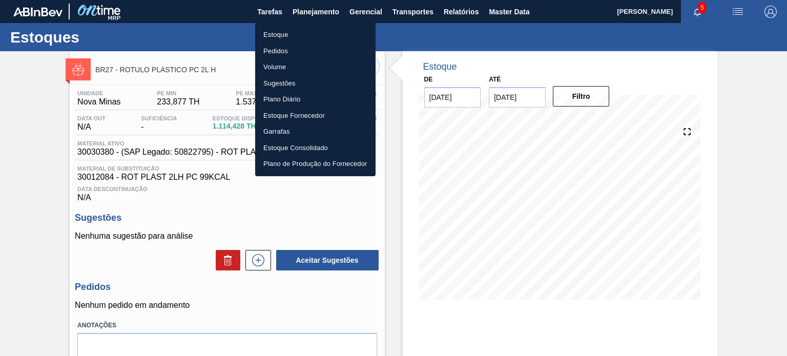
click at [297, 34] on li "Estoque" at bounding box center [315, 35] width 120 height 16
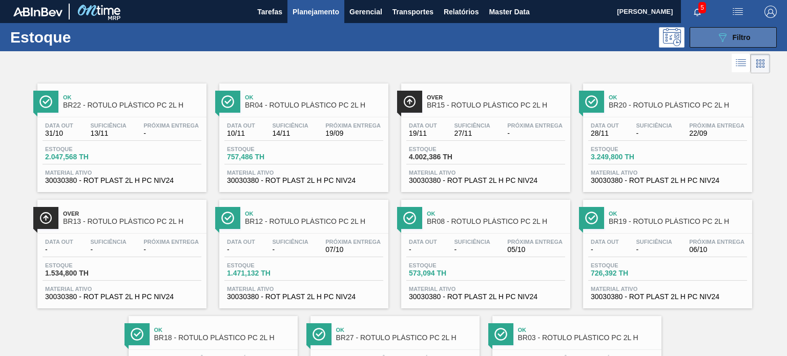
click at [750, 45] on button "089F7B8B-B2A5-4AFE-B5C0-19BA573D28AC Filtro" at bounding box center [732, 37] width 87 height 20
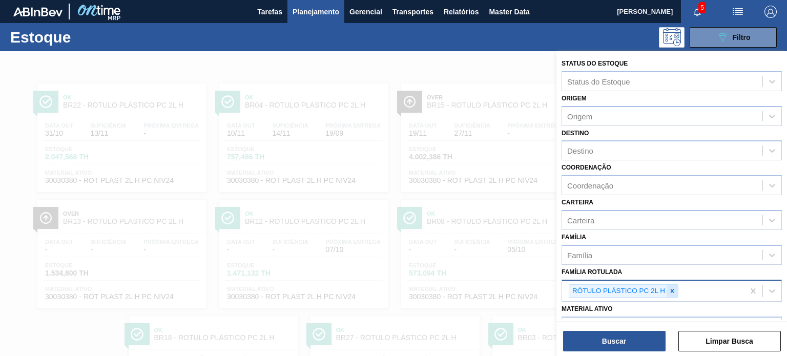
click at [670, 285] on div at bounding box center [671, 291] width 11 height 13
paste Rotulada "TAMPA DE ALUMÍNIO PRATEADA BALL CDL"
type Rotulada "TAMPA DE ALUMÍNIO PRATEADA BALL CDL"
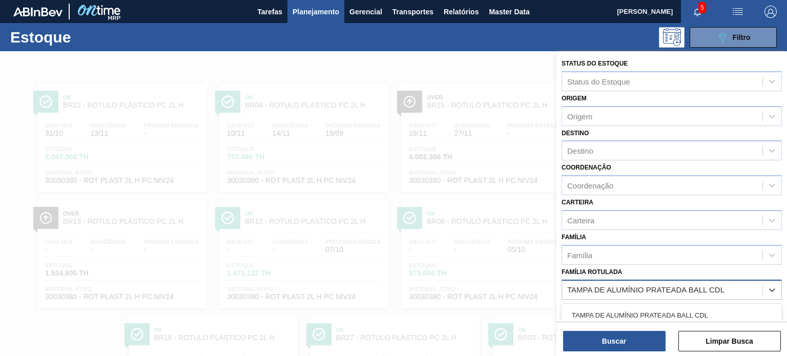
click at [656, 306] on div "TAMPA DE ALUMÍNIO PRATEADA BALL CDL" at bounding box center [671, 315] width 220 height 19
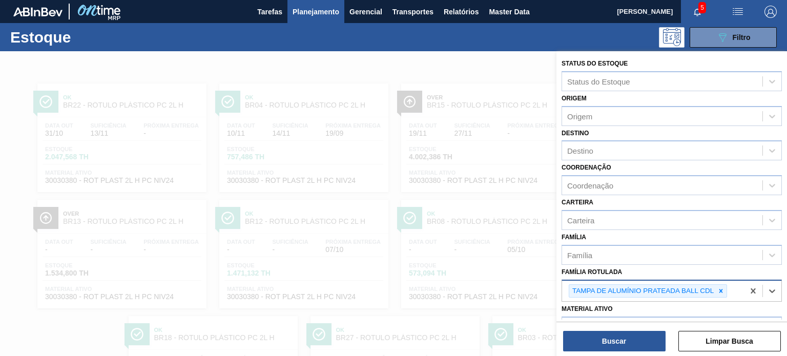
click at [641, 329] on div "Buscar Limpar Busca" at bounding box center [671, 336] width 230 height 29
click at [639, 334] on button "Buscar" at bounding box center [614, 341] width 102 height 20
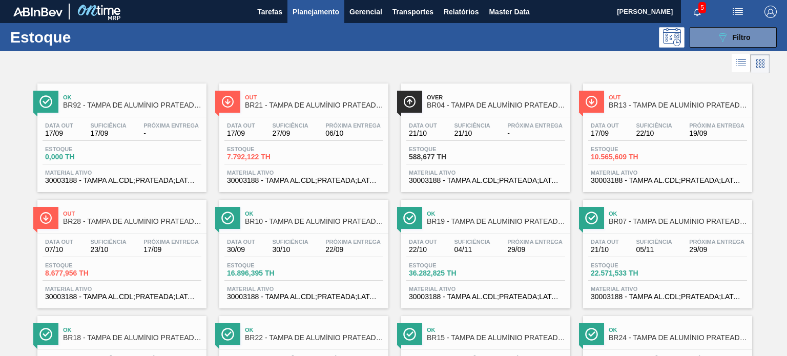
drag, startPoint x: 709, startPoint y: 36, endPoint x: 706, endPoint y: 72, distance: 35.5
click at [709, 36] on button "089F7B8B-B2A5-4AFE-B5C0-19BA573D28AC Filtro" at bounding box center [732, 37] width 87 height 20
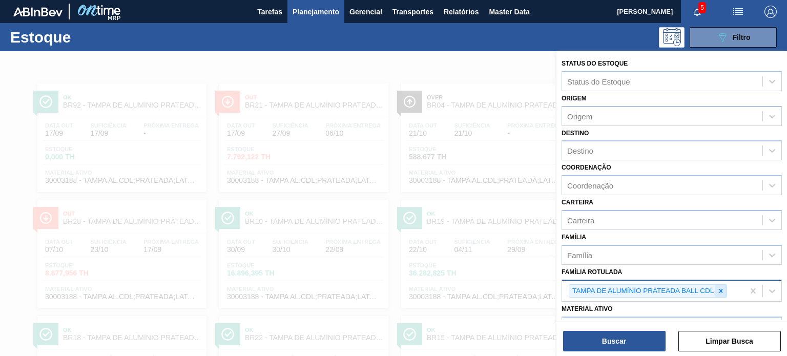
click at [722, 288] on icon at bounding box center [720, 290] width 7 height 7
paste Rotulada "TAMPA DE ALUMÍNIO DOURADA TAB DOURADO"
type Rotulada "TAMPA DE ALUMÍNIO DOURADA TAB DOURADO"
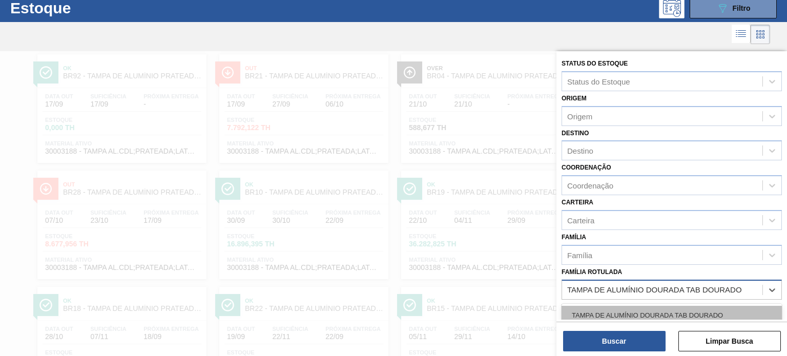
click at [651, 317] on div "TAMPA DE ALUMÍNIO DOURADA TAB DOURADO" at bounding box center [671, 315] width 220 height 19
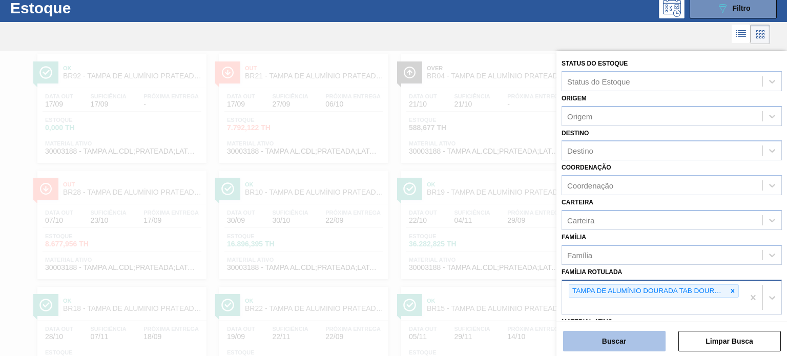
click at [631, 333] on button "Buscar" at bounding box center [614, 341] width 102 height 20
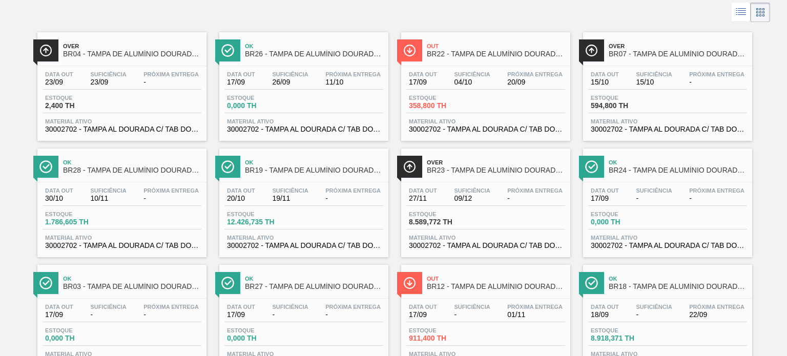
scroll to position [0, 0]
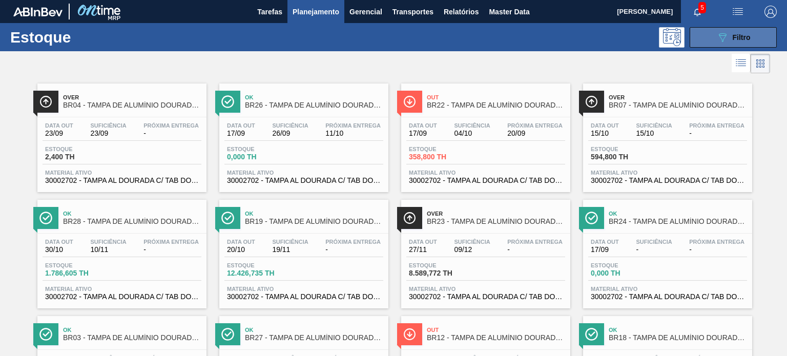
click at [720, 38] on icon "089F7B8B-B2A5-4AFE-B5C0-19BA573D28AC" at bounding box center [722, 37] width 12 height 12
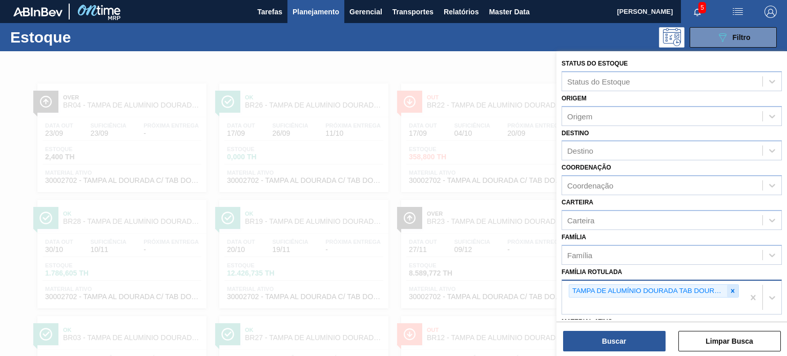
click at [727, 285] on div at bounding box center [732, 291] width 11 height 13
paste Rotulada "TAMPA DE ALUMÍNIO PRATEADA BALL CDL"
type Rotulada "TAMPA DE ALUMÍNIO PRATEADA BALL CDL"
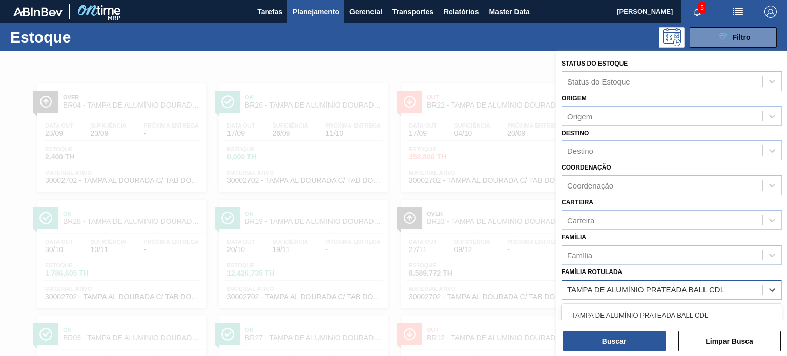
click at [668, 311] on div "TAMPA DE ALUMÍNIO PRATEADA BALL CDL" at bounding box center [671, 315] width 220 height 19
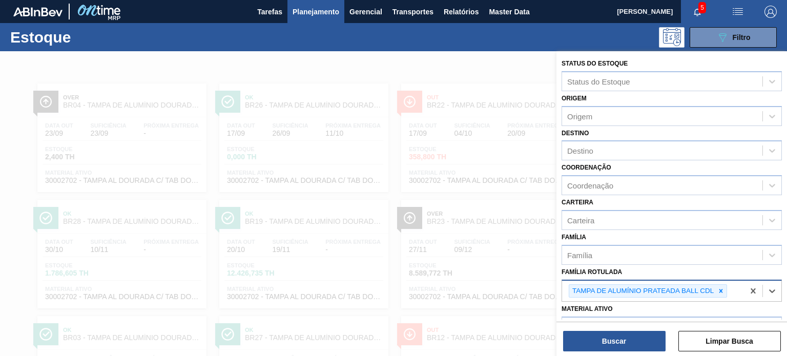
click at [665, 311] on div "Material ativo Material ativo" at bounding box center [671, 319] width 220 height 35
click at [665, 316] on div "Material ativo" at bounding box center [671, 326] width 220 height 20
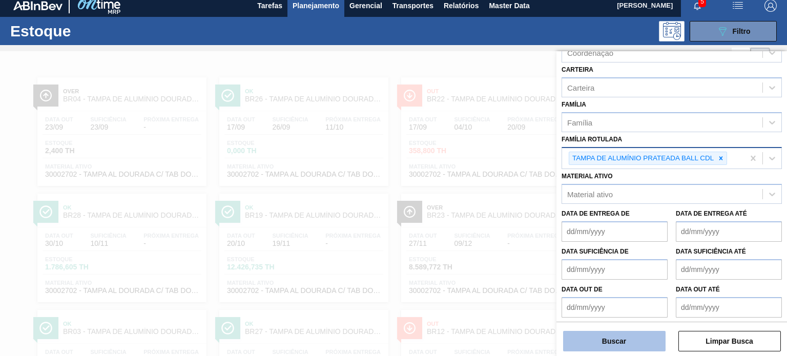
scroll to position [7, 0]
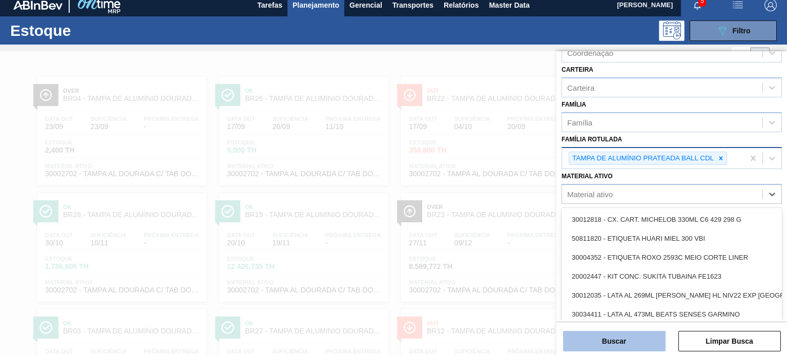
click at [637, 342] on button "Buscar" at bounding box center [614, 341] width 102 height 20
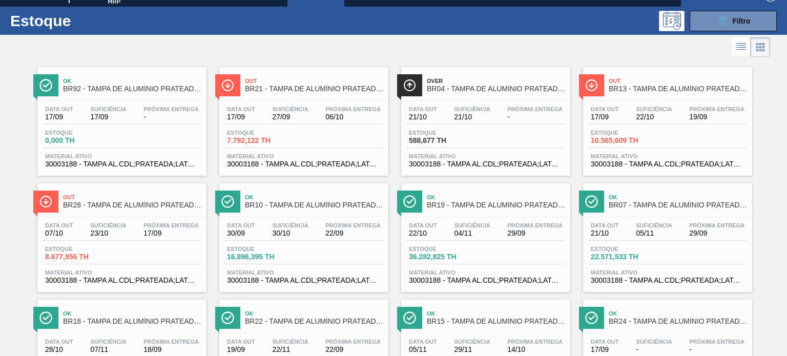
scroll to position [0, 0]
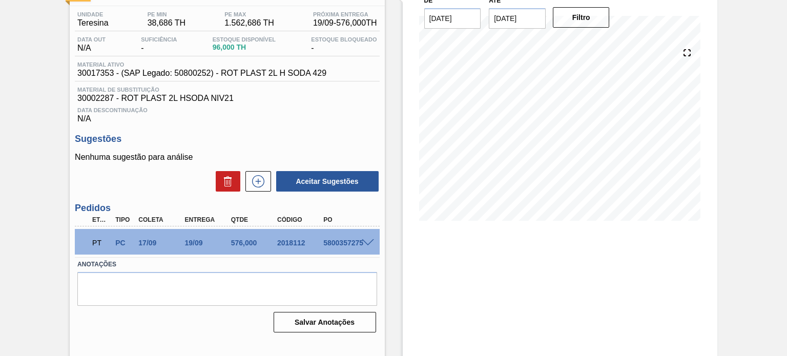
scroll to position [84, 0]
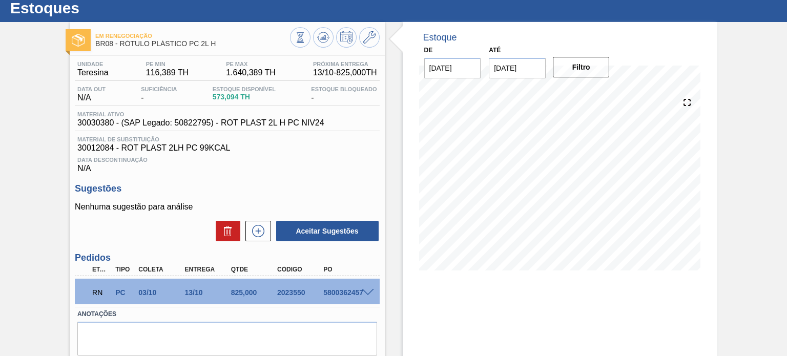
scroll to position [84, 0]
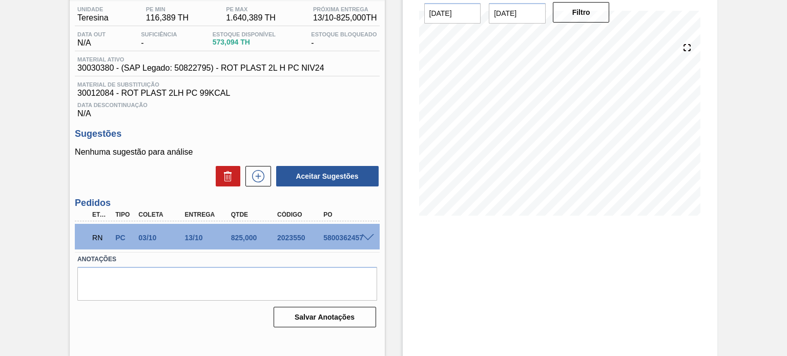
click at [373, 233] on div at bounding box center [369, 237] width 20 height 8
click at [367, 237] on span at bounding box center [368, 238] width 12 height 8
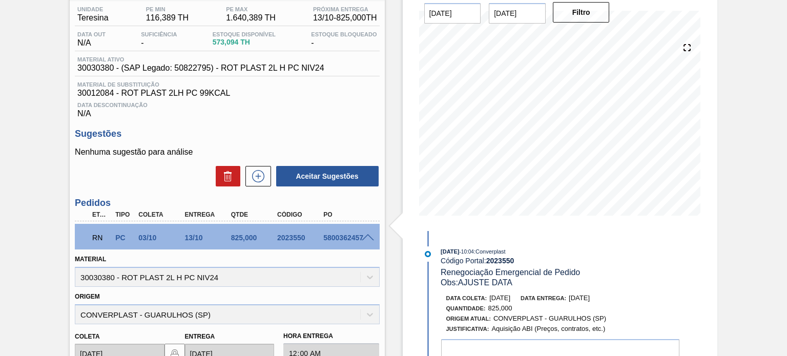
scroll to position [135, 0]
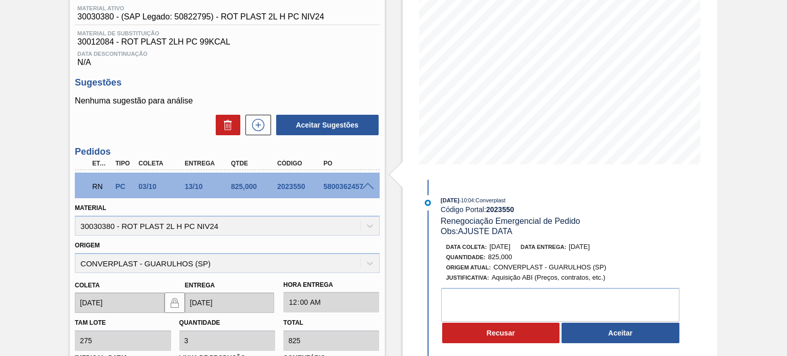
click at [510, 246] on span "25/09/2025" at bounding box center [499, 247] width 21 height 8
click at [582, 249] on span "05/10/2025" at bounding box center [578, 247] width 21 height 8
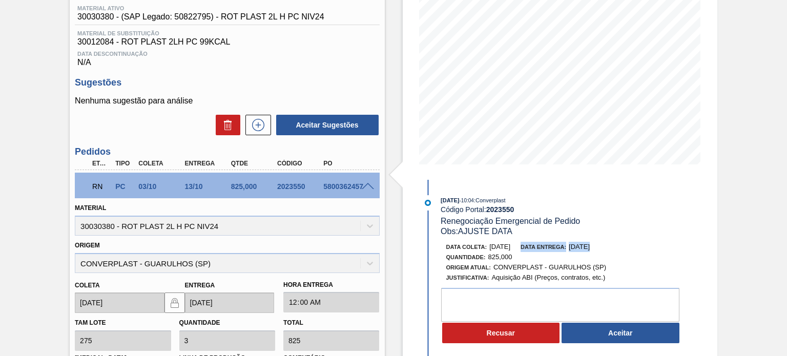
click at [582, 249] on span "[DATE]" at bounding box center [578, 247] width 21 height 8
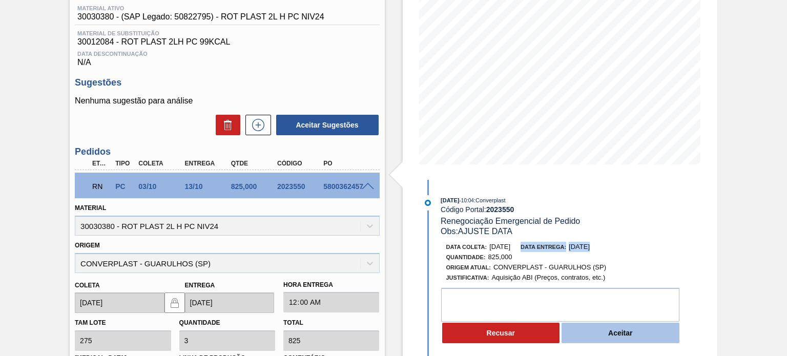
click at [631, 335] on button "Aceitar" at bounding box center [620, 333] width 118 height 20
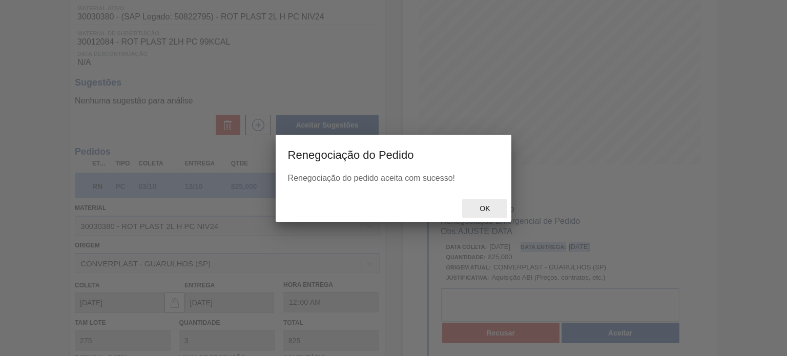
click at [500, 208] on div "Ok" at bounding box center [484, 208] width 45 height 19
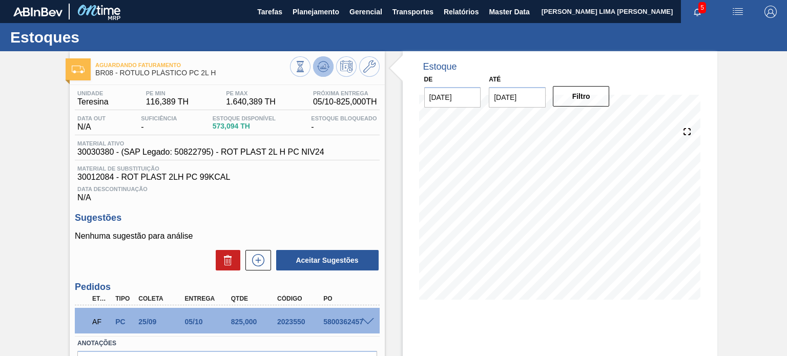
click at [325, 66] on icon at bounding box center [323, 66] width 12 height 12
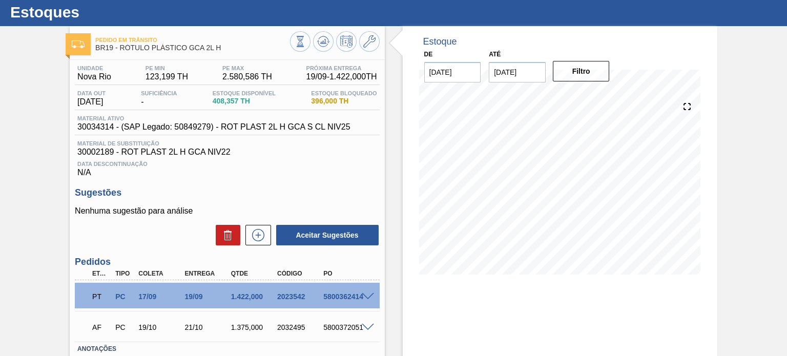
scroll to position [95, 0]
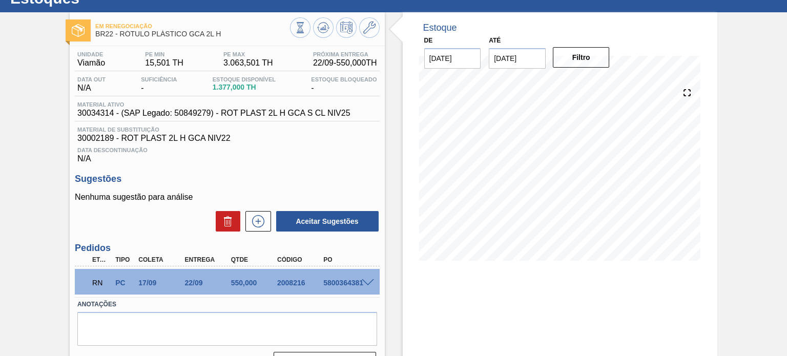
scroll to position [84, 0]
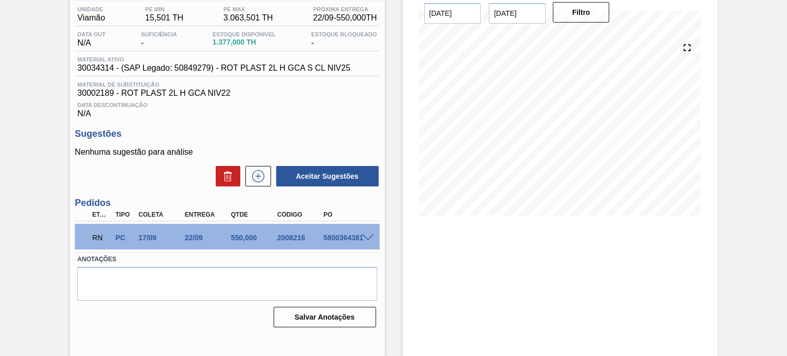
click at [366, 233] on div at bounding box center [369, 237] width 20 height 8
click at [367, 242] on div "5800364381" at bounding box center [346, 238] width 51 height 8
click at [368, 238] on span at bounding box center [368, 238] width 12 height 8
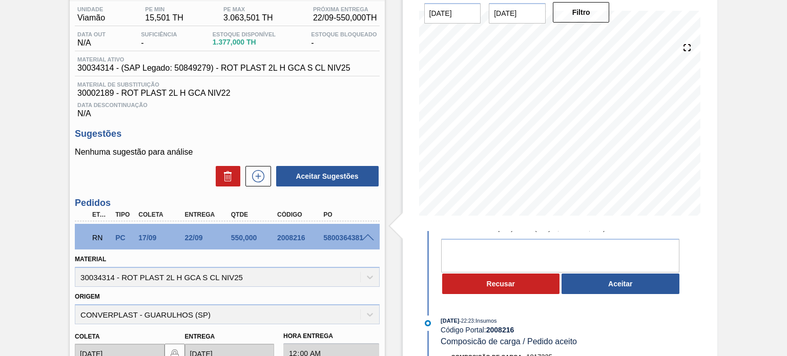
scroll to position [102, 0]
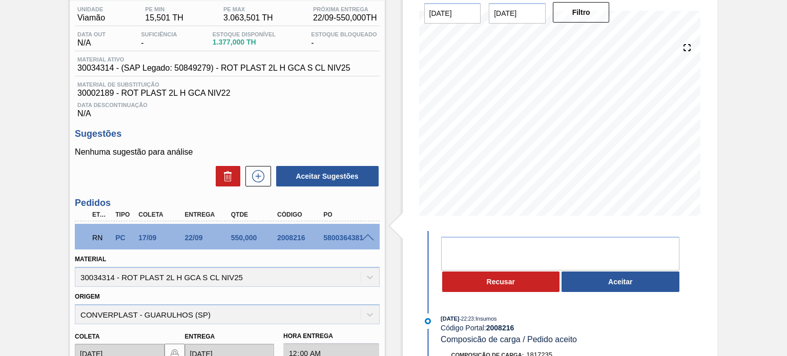
click at [625, 291] on button "Aceitar" at bounding box center [620, 281] width 118 height 20
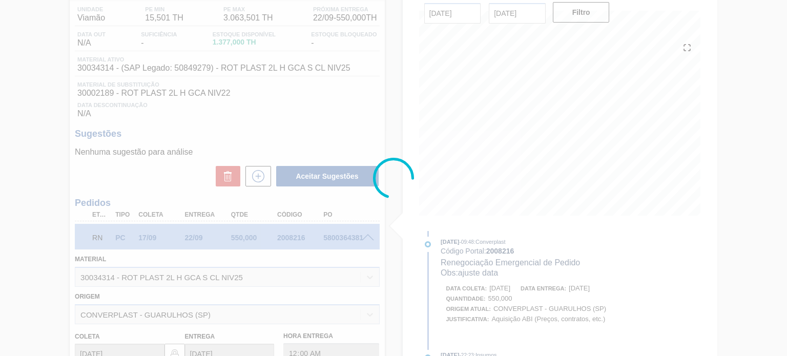
scroll to position [197, 0]
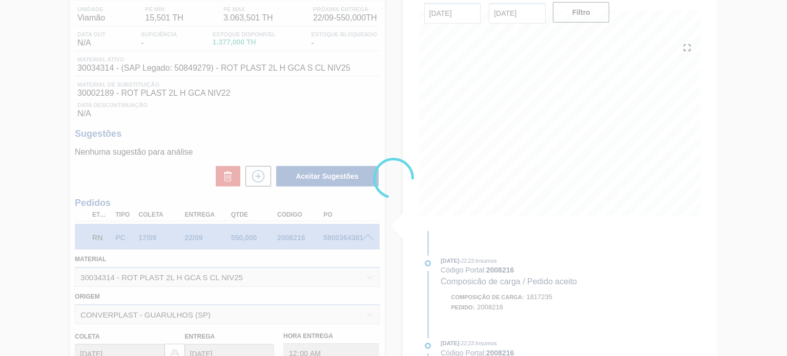
click at [469, 209] on div at bounding box center [393, 178] width 787 height 356
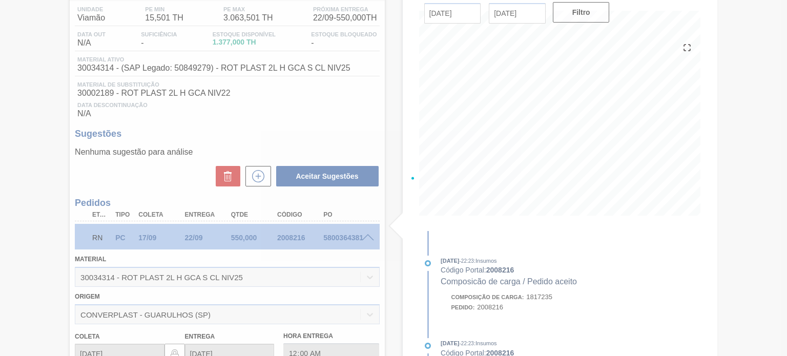
type input "ajuste data"
type input "20/09/2025"
type input "25/09/2025"
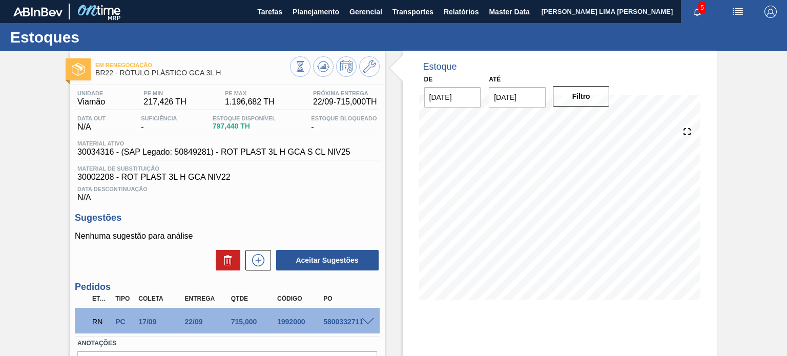
click at [365, 319] on span at bounding box center [368, 322] width 12 height 8
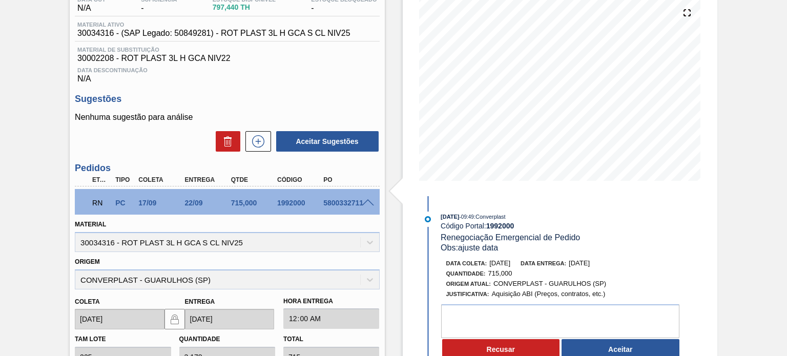
scroll to position [154, 0]
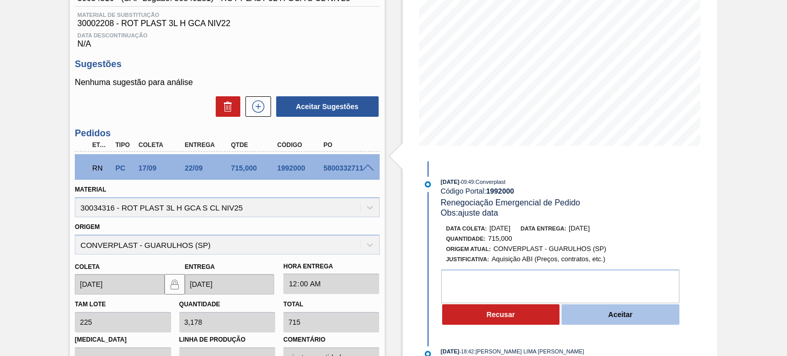
click at [617, 319] on button "Aceitar" at bounding box center [620, 314] width 118 height 20
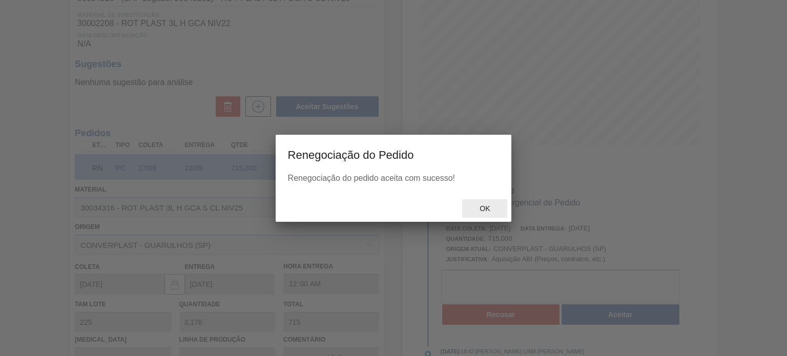
click at [494, 213] on span "Ok" at bounding box center [484, 208] width 27 height 8
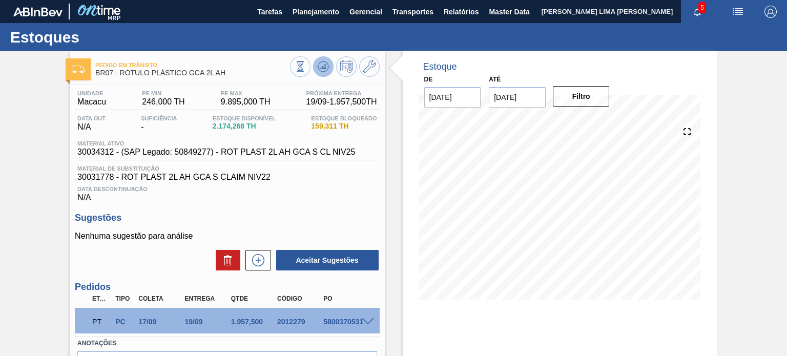
click at [318, 71] on icon at bounding box center [323, 66] width 12 height 12
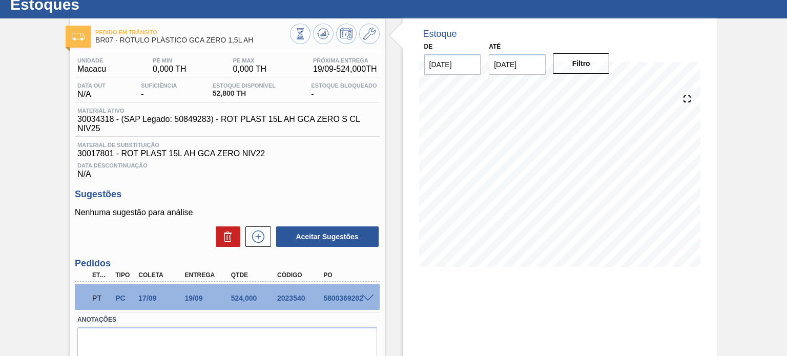
scroll to position [51, 0]
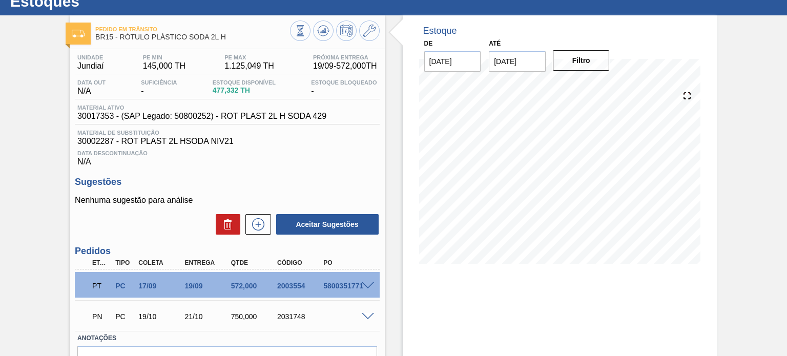
scroll to position [95, 0]
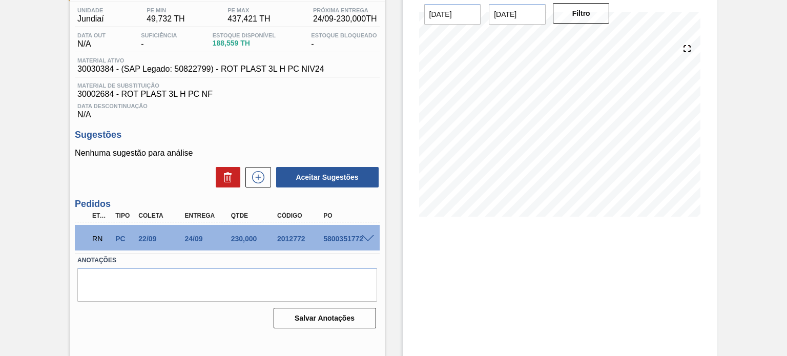
scroll to position [84, 0]
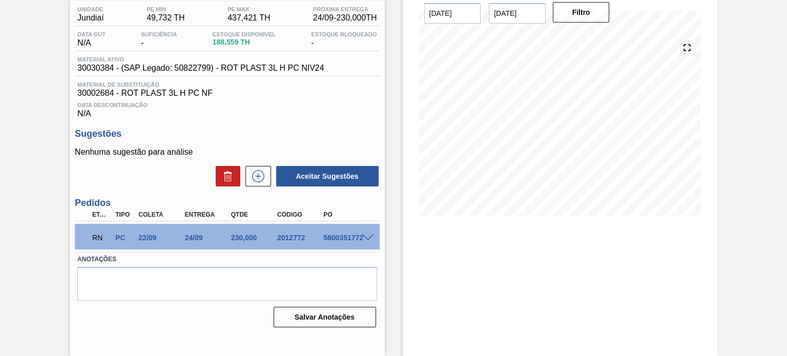
click at [372, 237] on span at bounding box center [368, 238] width 12 height 8
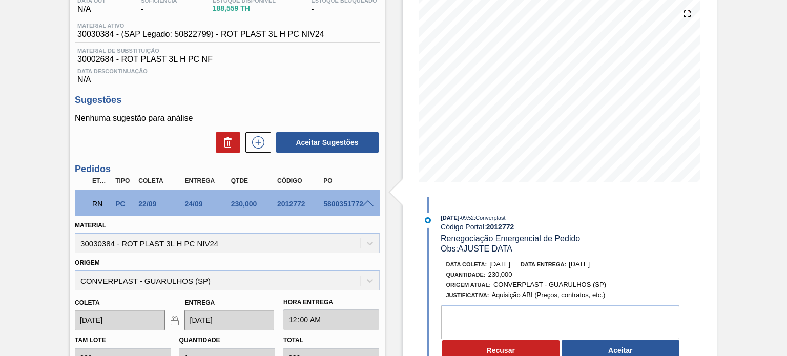
scroll to position [135, 0]
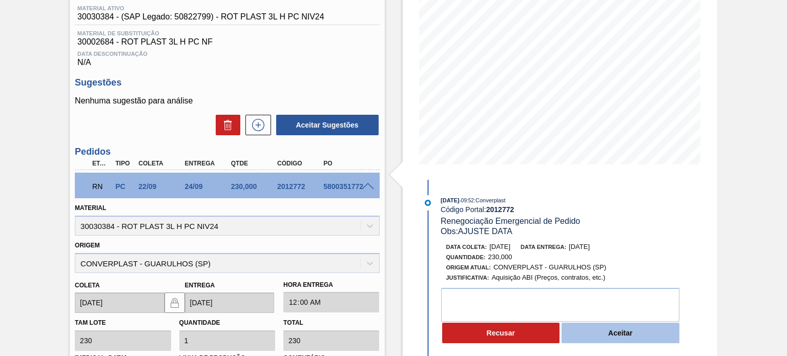
click at [596, 329] on button "Aceitar" at bounding box center [620, 333] width 118 height 20
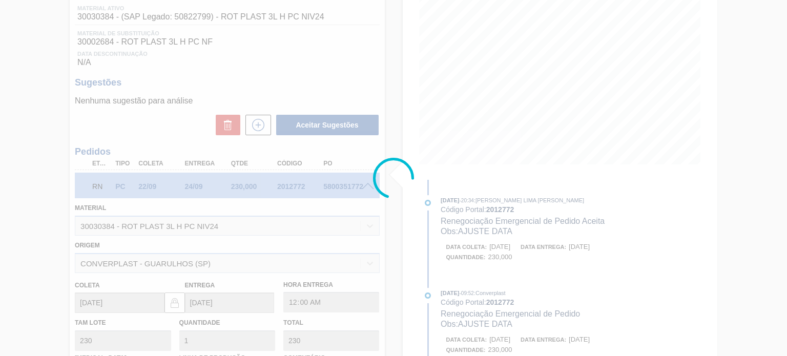
type input "AJUSTE DATA"
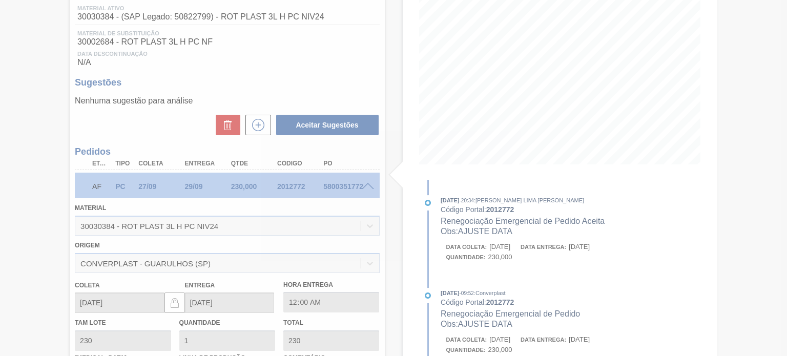
type input "27/09/2025"
type input "29/09/2025"
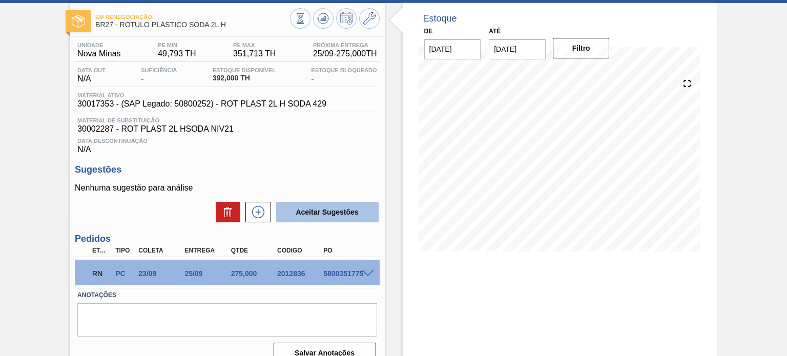
scroll to position [84, 0]
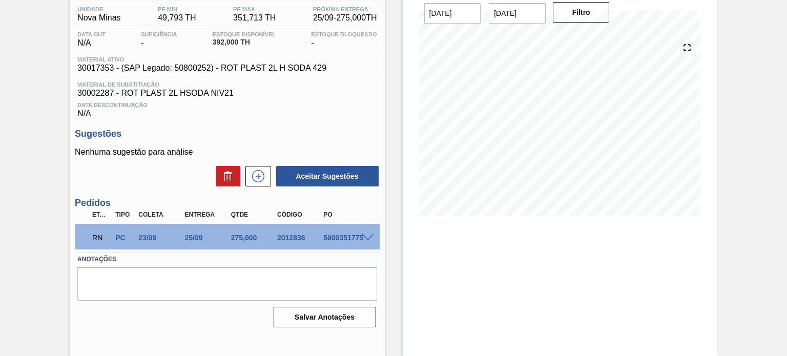
click at [366, 237] on span at bounding box center [368, 238] width 12 height 8
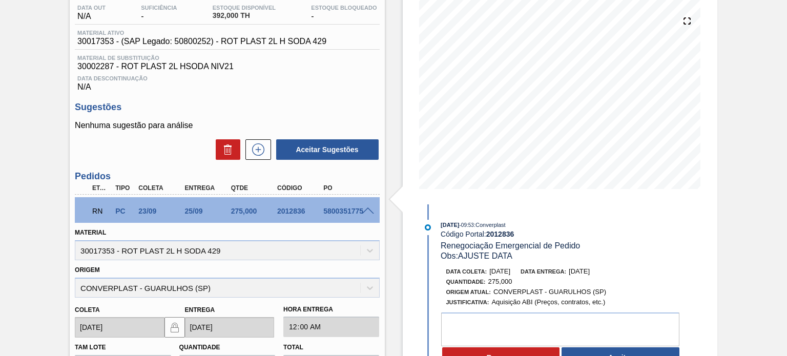
scroll to position [135, 0]
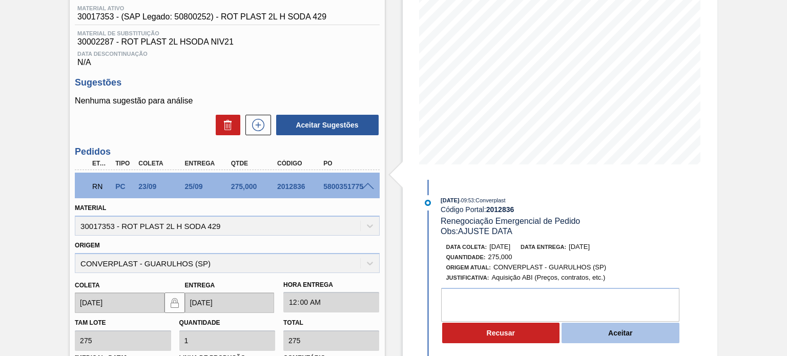
click at [578, 332] on button "Aceitar" at bounding box center [620, 333] width 118 height 20
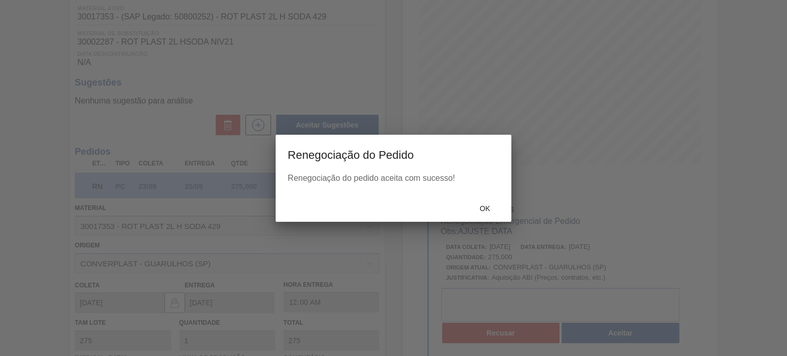
type input "AJUSTE DATA"
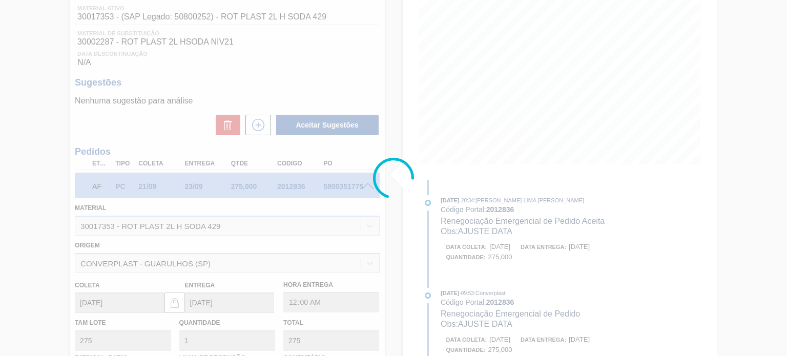
click at [491, 204] on div at bounding box center [393, 178] width 787 height 356
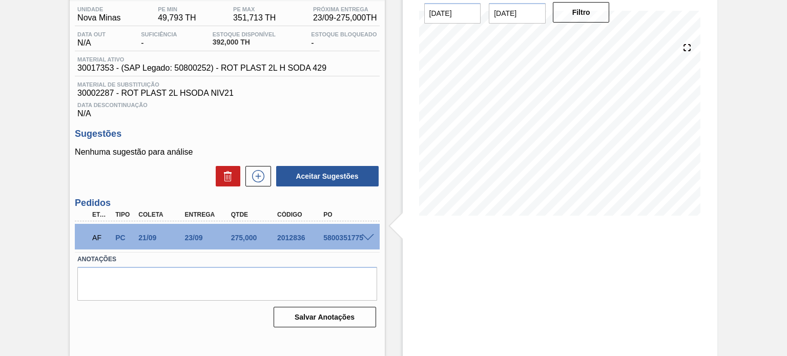
scroll to position [0, 0]
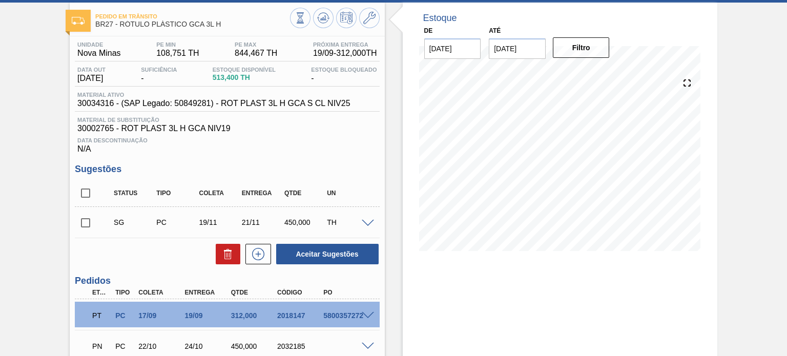
scroll to position [102, 0]
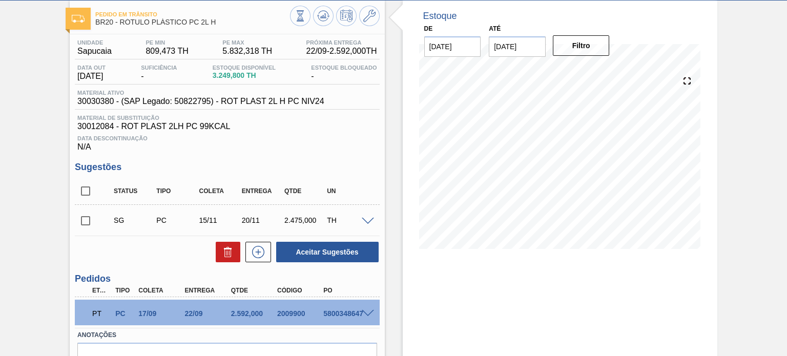
scroll to position [107, 0]
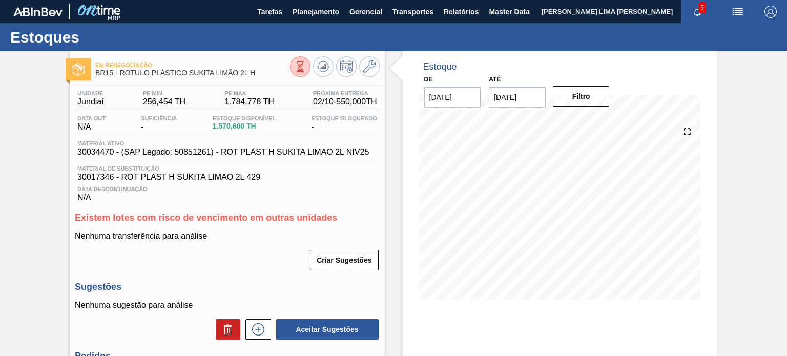
scroll to position [102, 0]
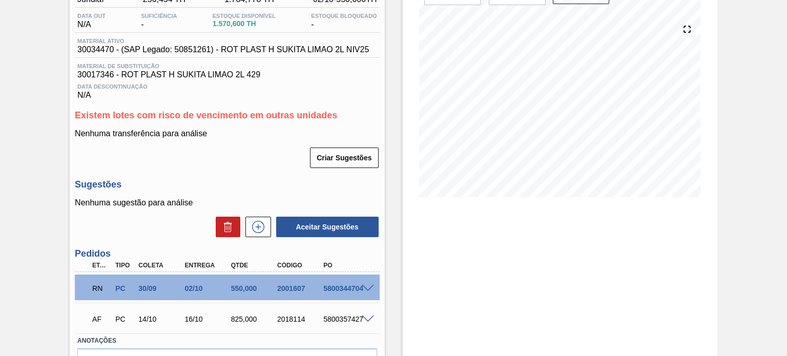
click at [369, 284] on div at bounding box center [369, 288] width 20 height 8
click at [369, 286] on span at bounding box center [368, 289] width 12 height 8
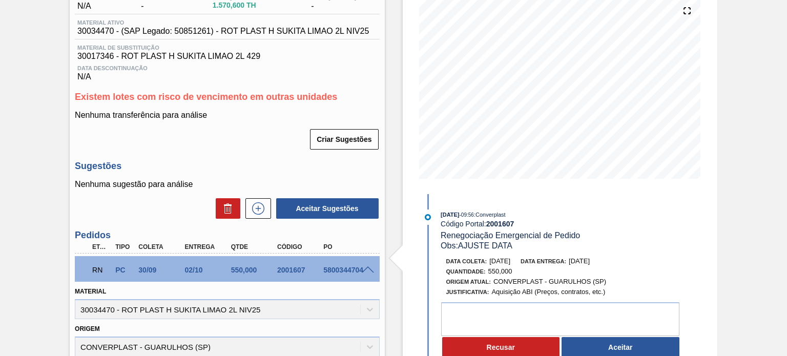
scroll to position [104, 0]
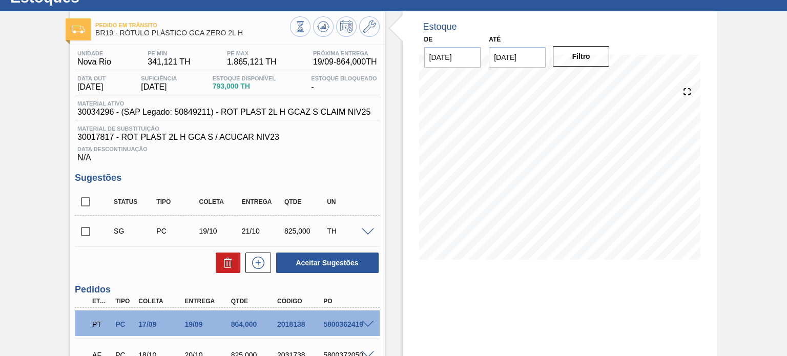
scroll to position [102, 0]
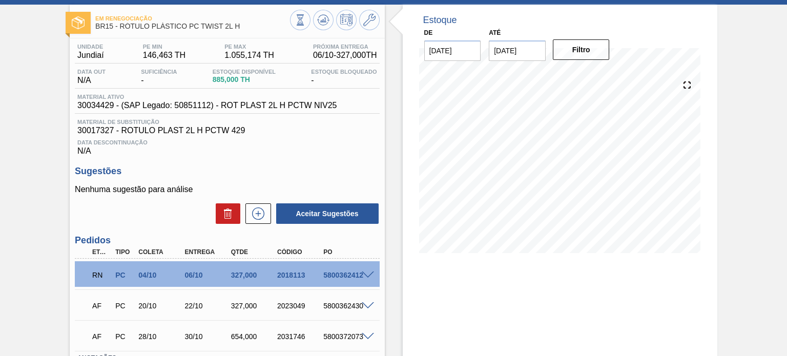
scroll to position [102, 0]
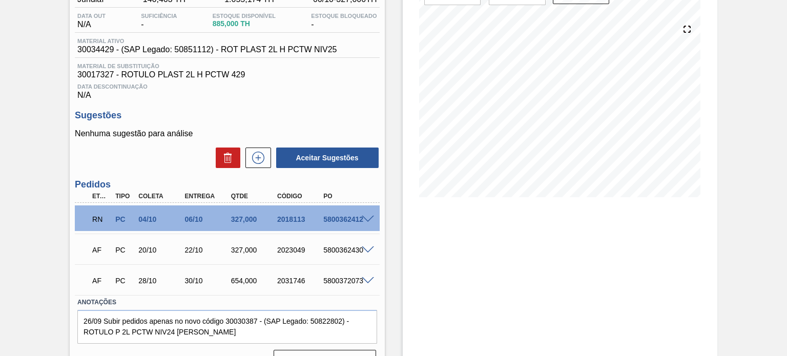
click at [377, 218] on div at bounding box center [369, 219] width 20 height 8
click at [372, 216] on span at bounding box center [368, 220] width 12 height 8
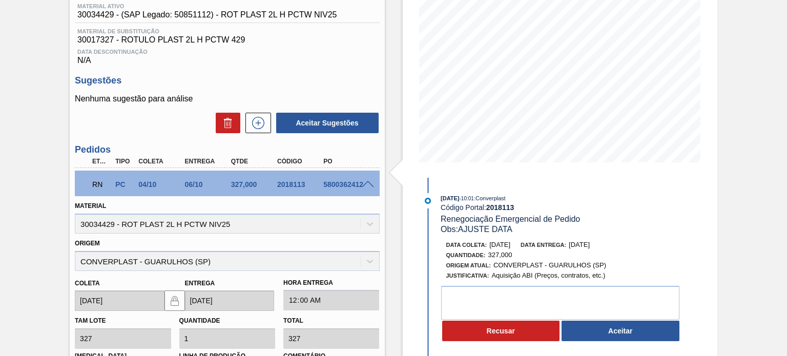
scroll to position [154, 0]
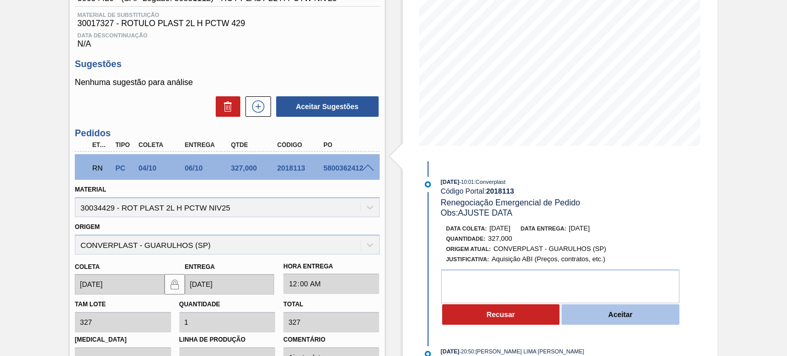
click at [619, 314] on button "Aceitar" at bounding box center [620, 314] width 118 height 20
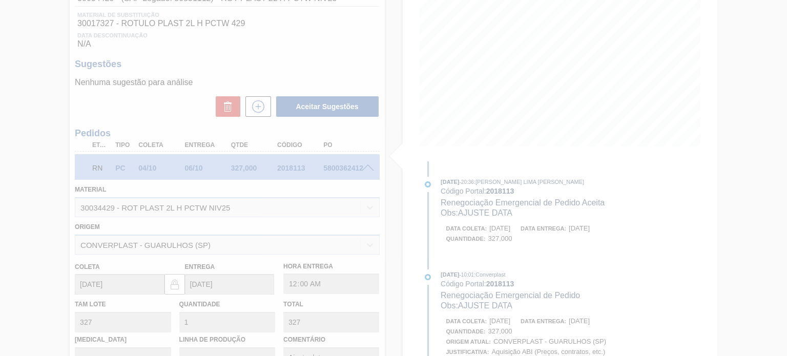
type input "AJUSTE DATA"
type input "18/09/2025"
type input "19/09/2025"
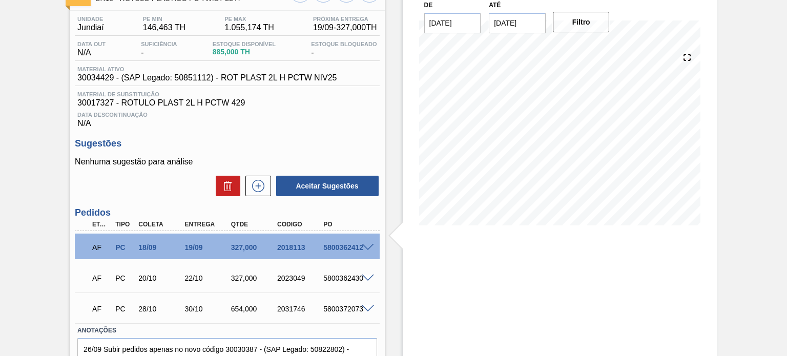
scroll to position [23, 0]
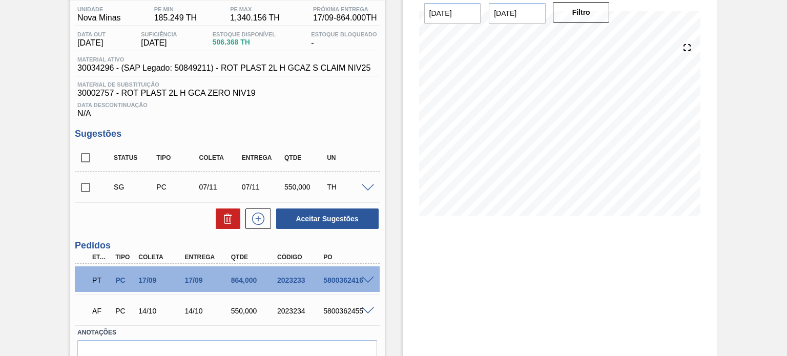
scroll to position [102, 0]
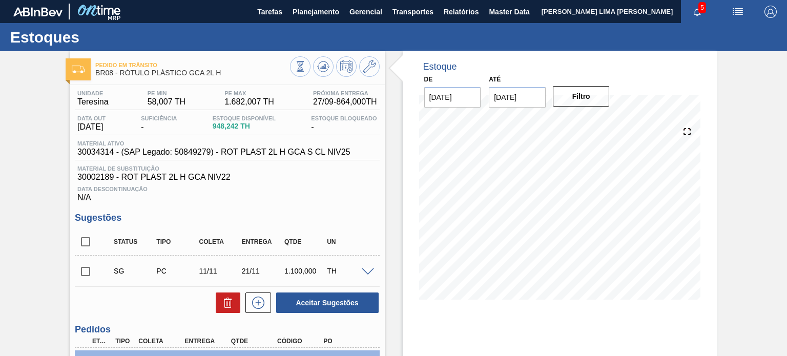
scroll to position [102, 0]
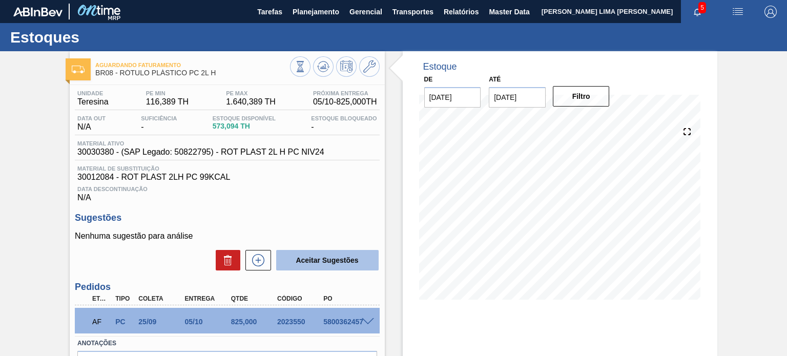
scroll to position [51, 0]
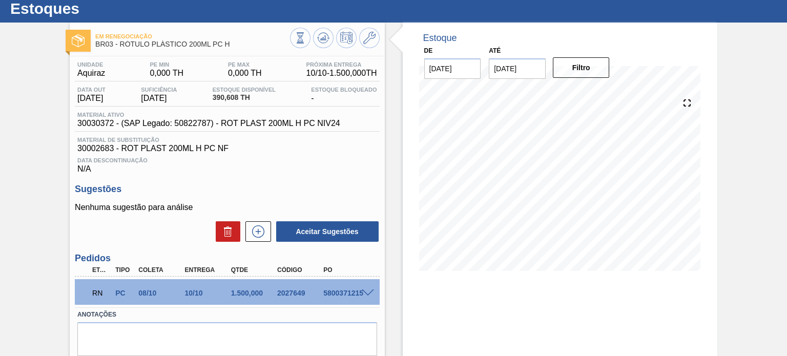
scroll to position [84, 0]
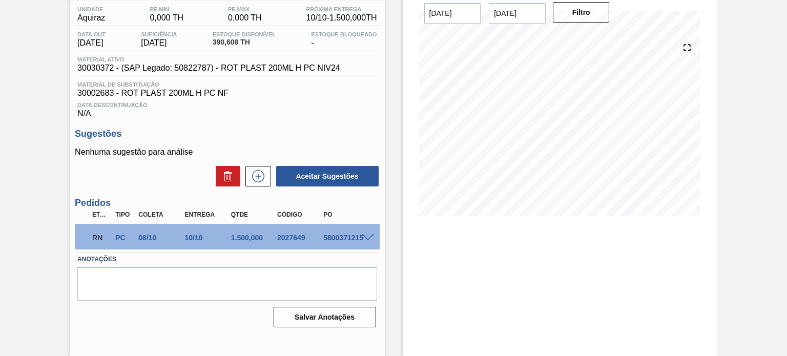
click at [367, 233] on div at bounding box center [369, 237] width 20 height 8
click at [365, 233] on div at bounding box center [369, 237] width 20 height 8
click at [368, 238] on span at bounding box center [368, 238] width 12 height 8
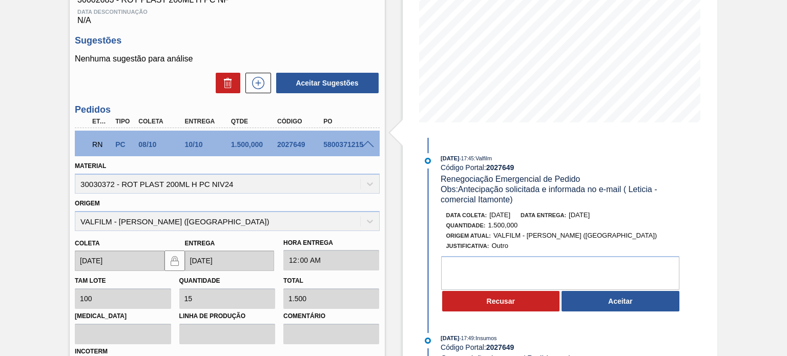
scroll to position [186, 0]
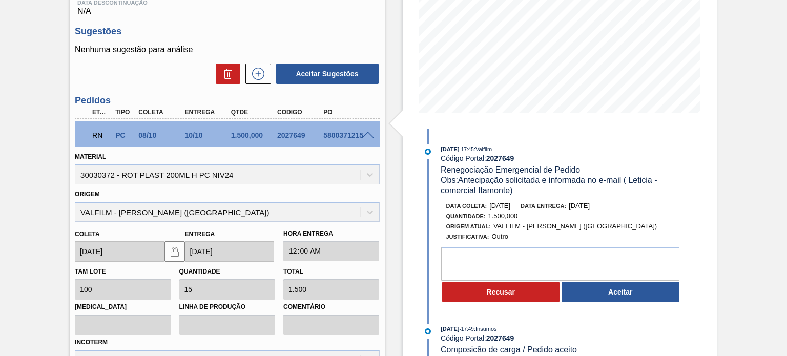
click at [605, 288] on button "Aceitar" at bounding box center [620, 292] width 118 height 20
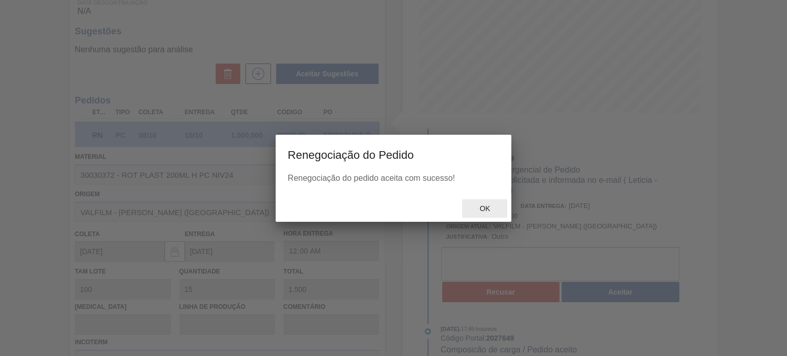
click at [487, 214] on div "Ok" at bounding box center [484, 208] width 45 height 19
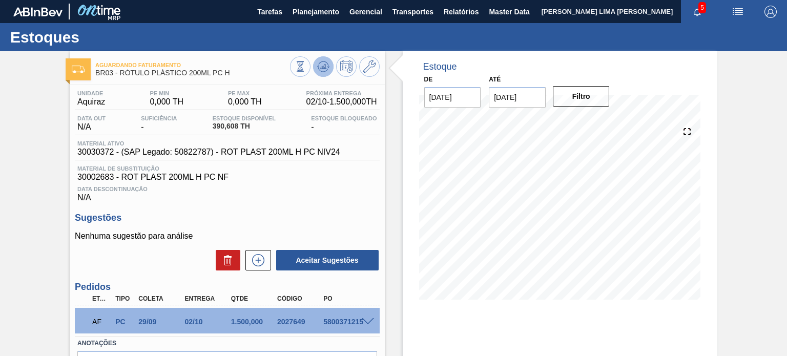
click at [318, 65] on icon at bounding box center [323, 66] width 12 height 12
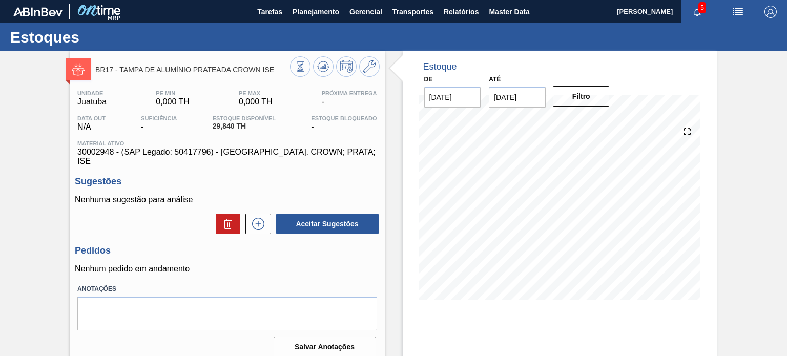
click at [381, 65] on div "BR17 - TAMPA DE ALUMÍNIO PRATEADA CROWN ISE" at bounding box center [227, 67] width 314 height 23
click at [375, 64] on button at bounding box center [369, 66] width 20 height 20
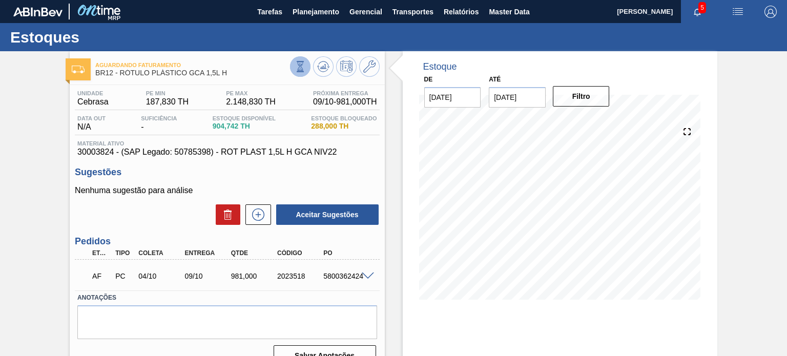
click at [300, 67] on icon at bounding box center [300, 66] width 6 height 10
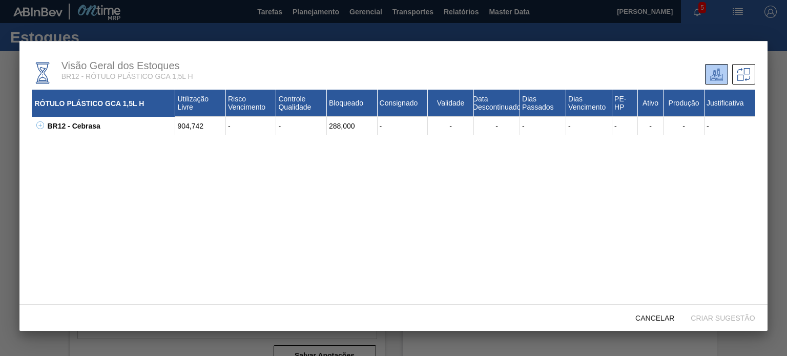
click at [38, 125] on icon at bounding box center [40, 125] width 8 height 8
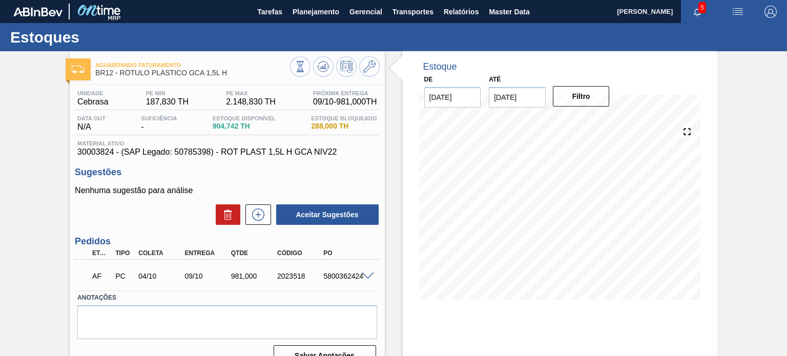
click at [369, 270] on div "AF PC 04/10 09/10 981,000 2023518 5800362424" at bounding box center [227, 275] width 304 height 26
click at [370, 275] on span at bounding box center [368, 276] width 12 height 8
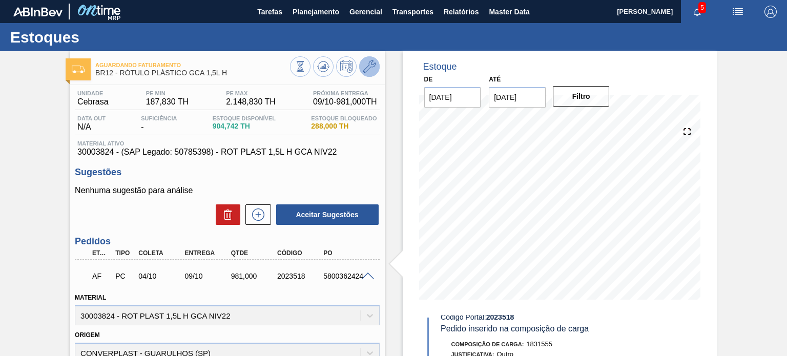
click at [365, 71] on icon at bounding box center [369, 66] width 12 height 12
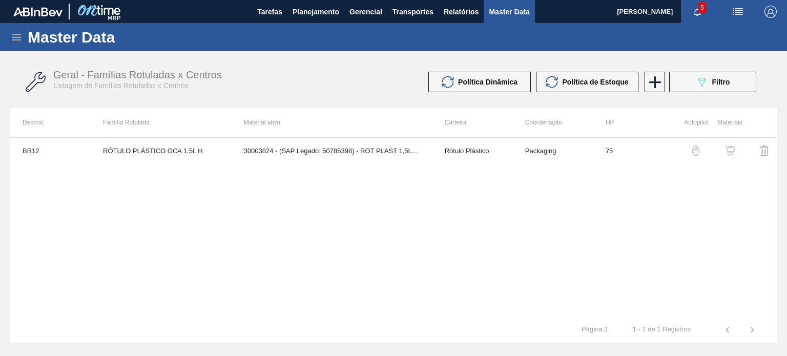
click at [726, 150] on img "button" at bounding box center [730, 150] width 10 height 10
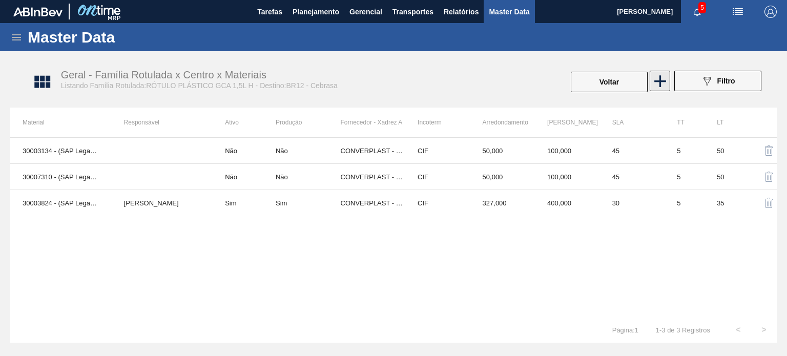
click at [664, 84] on icon at bounding box center [660, 81] width 20 height 20
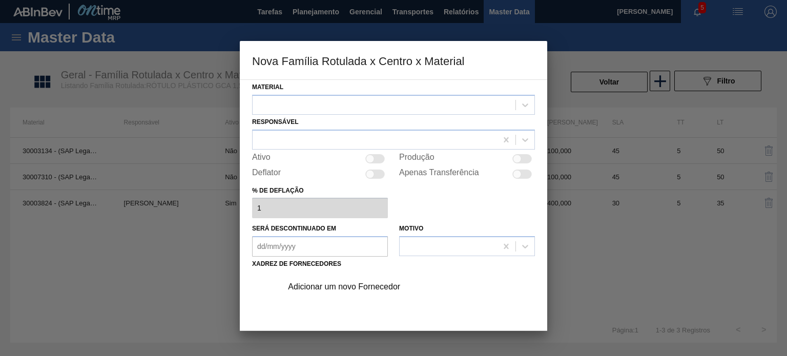
click at [406, 90] on div "Material" at bounding box center [393, 97] width 283 height 35
click at [404, 100] on div at bounding box center [383, 104] width 263 height 15
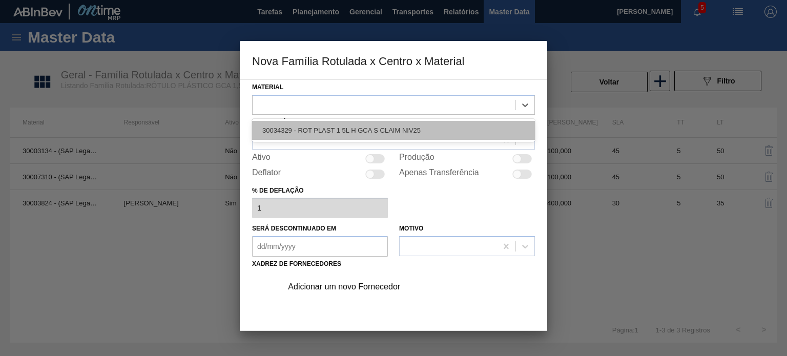
click at [399, 123] on div "30034329 - ROT PLAST 1 5L H GCA S CLAIM NIV25" at bounding box center [393, 130] width 283 height 19
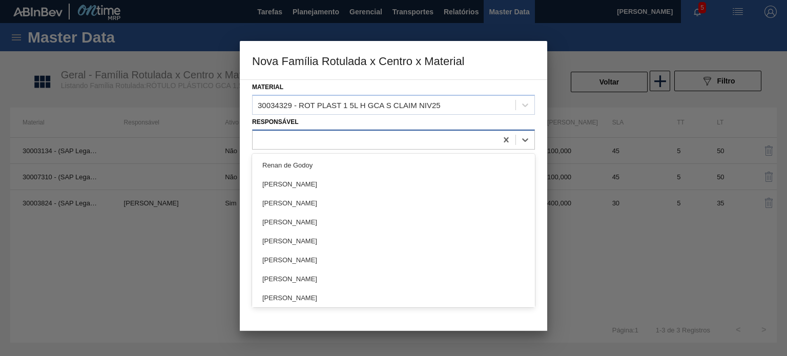
click at [352, 144] on div at bounding box center [374, 139] width 244 height 15
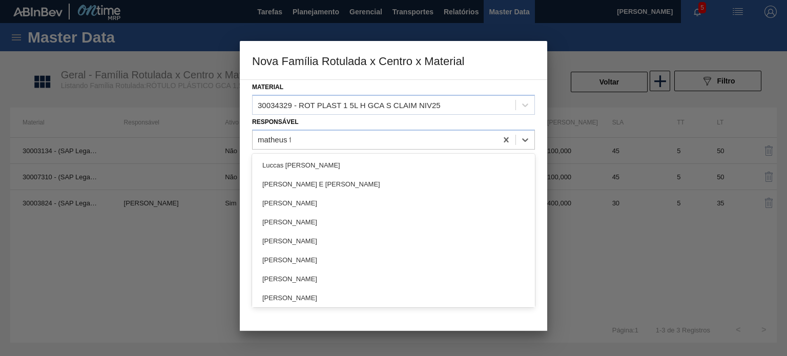
type input "matheus fa"
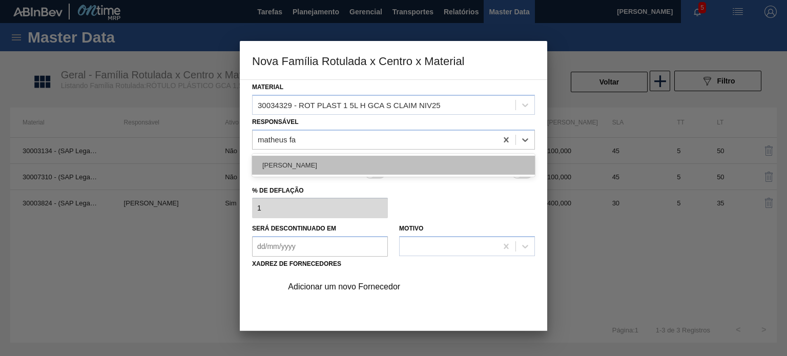
click at [342, 158] on div "[PERSON_NAME] LIMA [PERSON_NAME]" at bounding box center [393, 165] width 283 height 19
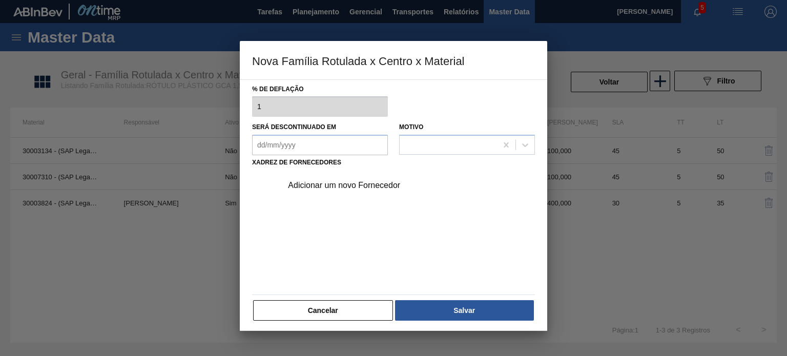
scroll to position [102, 0]
click at [377, 177] on div "Adicionar um novo Fornecedor" at bounding box center [405, 185] width 259 height 26
click at [375, 183] on div "Adicionar um novo Fornecedor" at bounding box center [388, 184] width 201 height 9
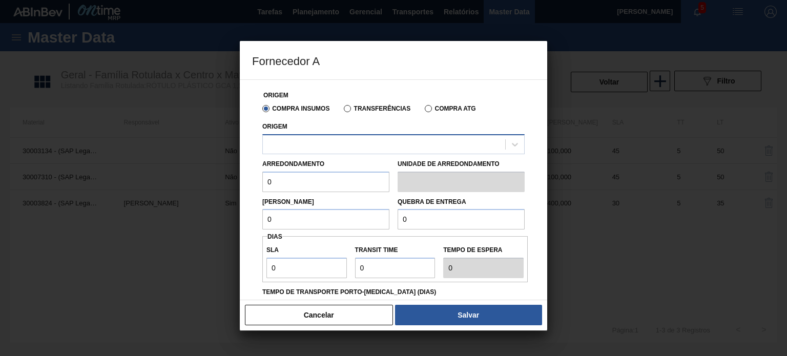
click at [346, 145] on div at bounding box center [384, 144] width 242 height 15
click at [347, 309] on button "Cancelar" at bounding box center [319, 315] width 148 height 20
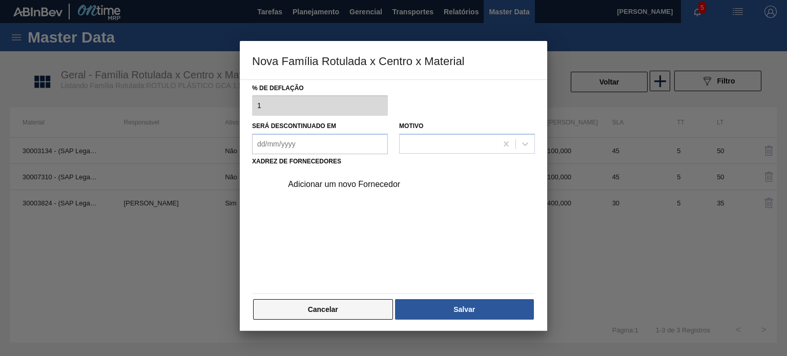
click at [349, 309] on button "Cancelar" at bounding box center [323, 309] width 140 height 20
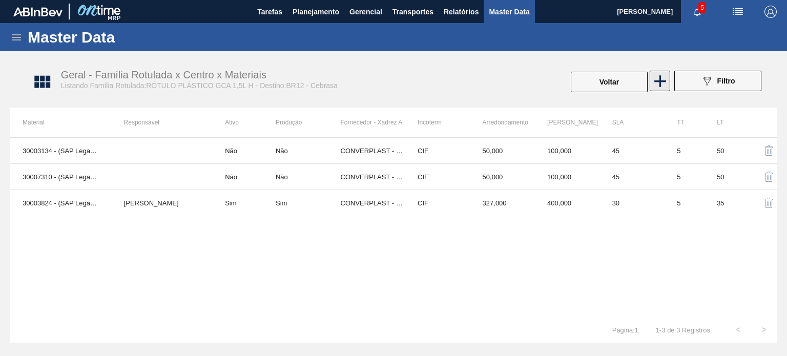
click at [657, 78] on icon at bounding box center [660, 81] width 20 height 20
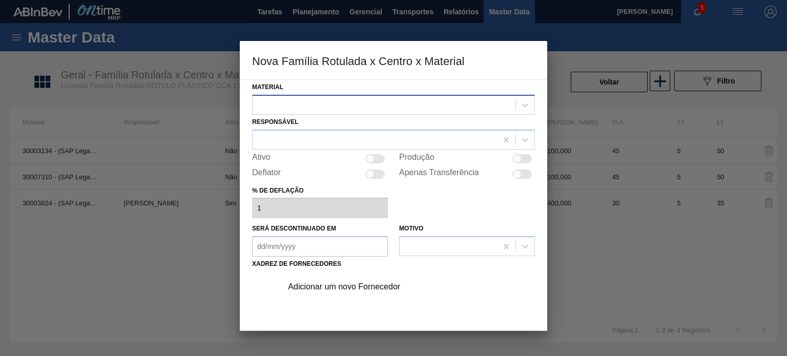
click at [440, 112] on div at bounding box center [393, 105] width 283 height 20
click at [439, 112] on div at bounding box center [393, 105] width 283 height 20
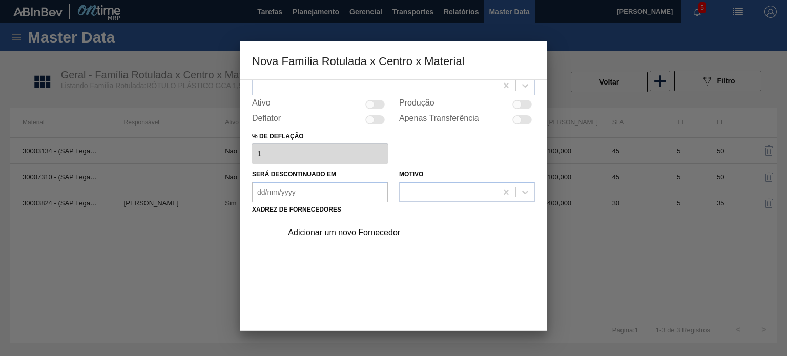
scroll to position [104, 0]
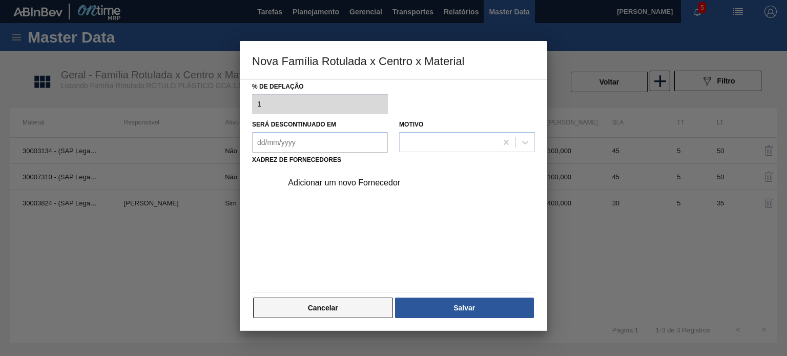
click at [345, 312] on button "Cancelar" at bounding box center [323, 308] width 140 height 20
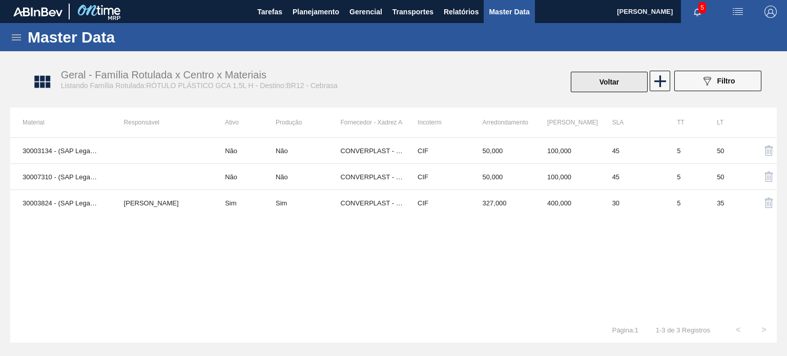
click at [611, 76] on button "Voltar" at bounding box center [609, 82] width 77 height 20
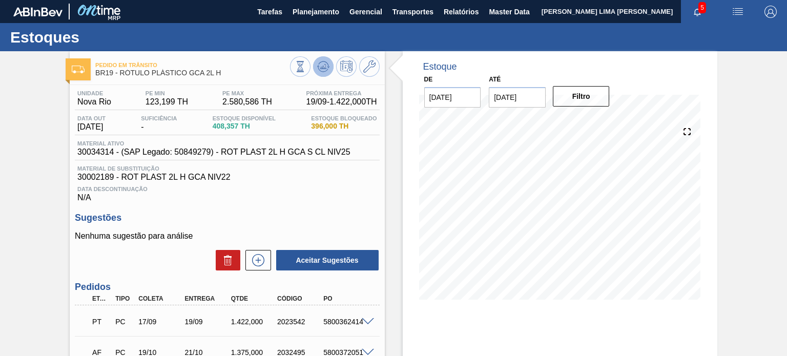
click at [327, 70] on icon at bounding box center [323, 66] width 12 height 12
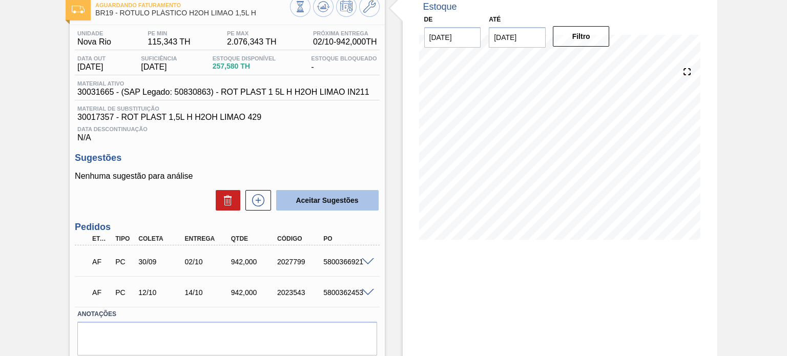
scroll to position [44, 0]
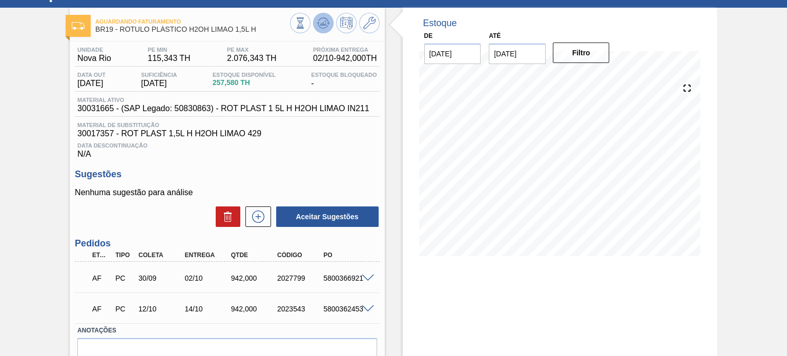
click at [326, 26] on icon at bounding box center [323, 23] width 12 height 12
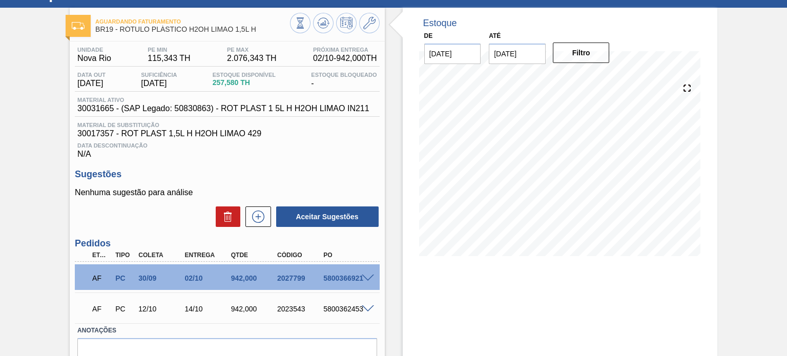
click at [367, 275] on span at bounding box center [368, 279] width 12 height 8
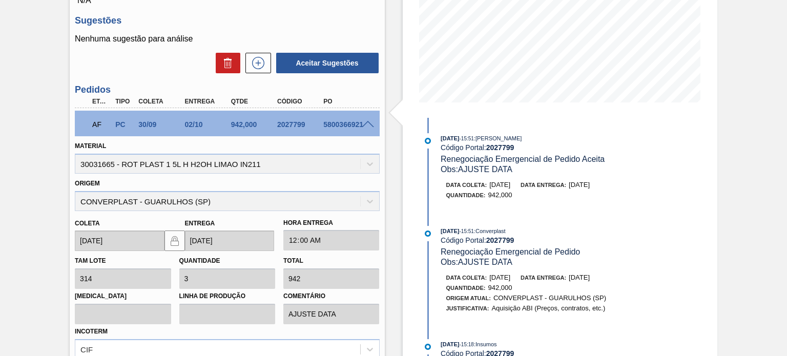
scroll to position [95, 0]
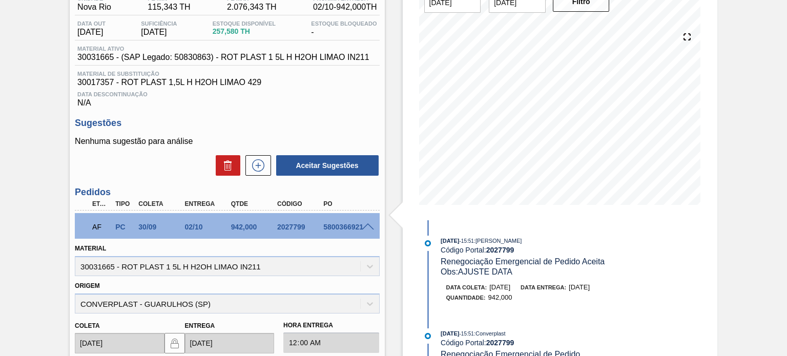
click at [367, 227] on span at bounding box center [368, 227] width 12 height 8
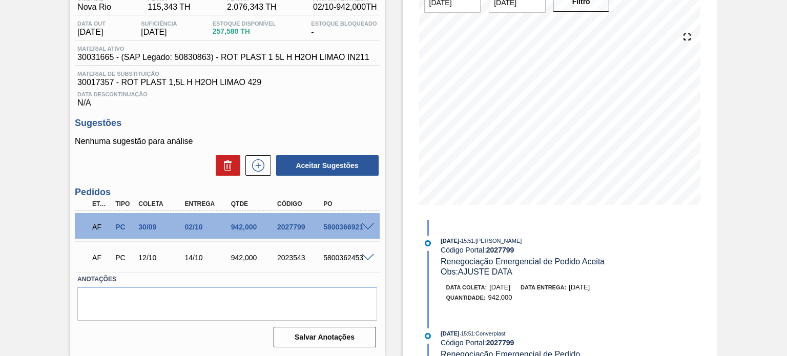
scroll to position [44, 0]
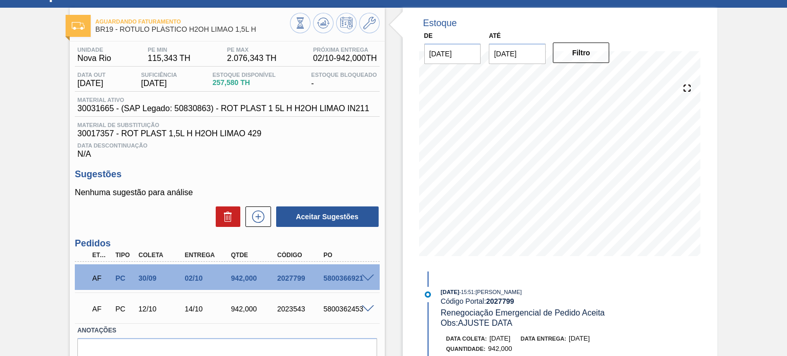
click at [392, 152] on div "Estoque De 17/09/2025 Até 28/02/2026 Filtro 17/09 Projeção de Estoque 157.578 N…" at bounding box center [551, 208] width 332 height 400
click at [301, 279] on div "2027799" at bounding box center [300, 278] width 51 height 8
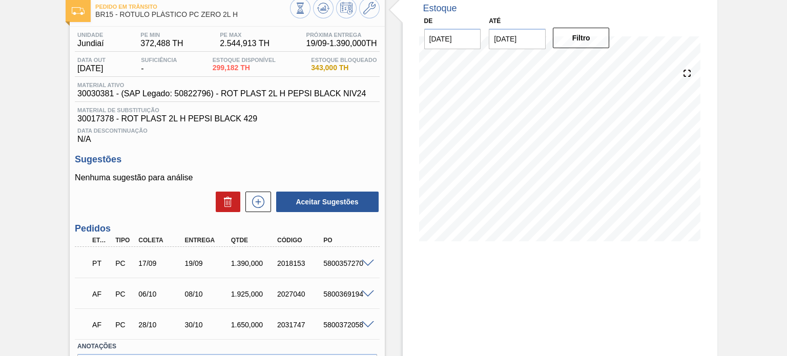
scroll to position [102, 0]
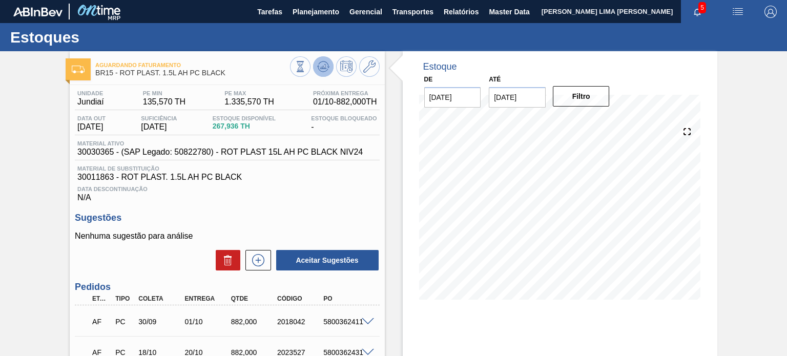
click at [325, 67] on icon at bounding box center [323, 66] width 12 height 12
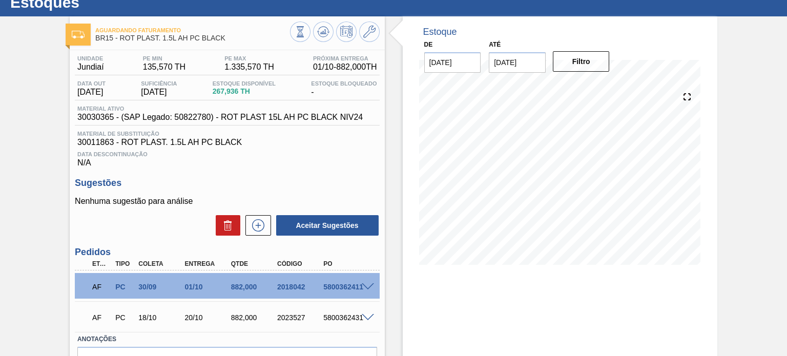
scroll to position [51, 0]
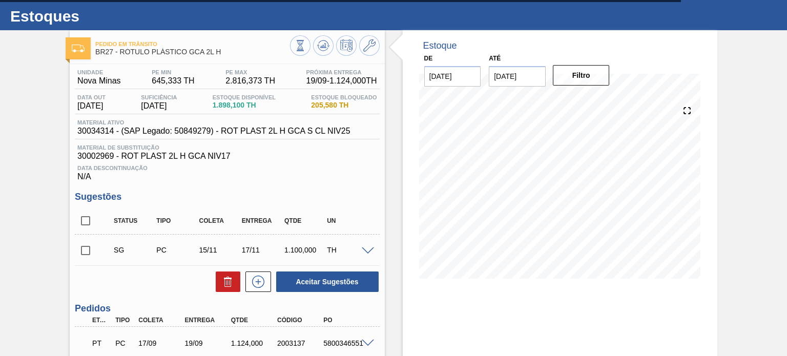
scroll to position [14, 0]
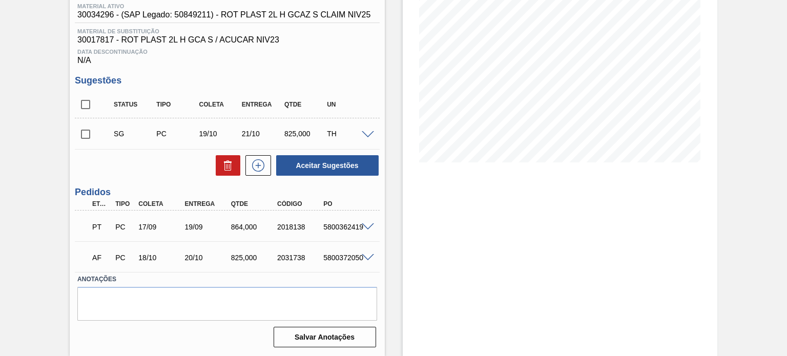
scroll to position [35, 0]
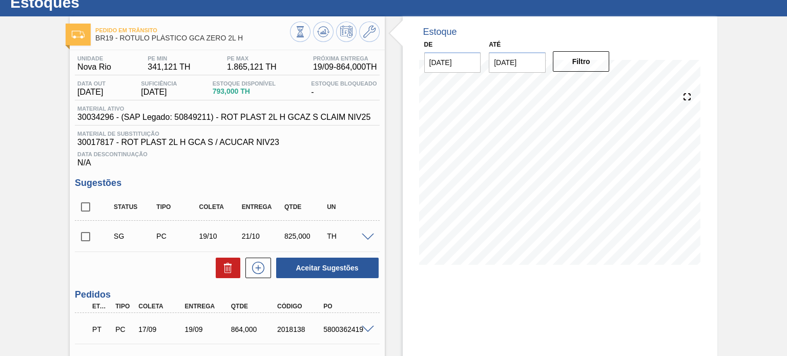
click at [92, 231] on input "checkbox" at bounding box center [86, 237] width 22 height 22
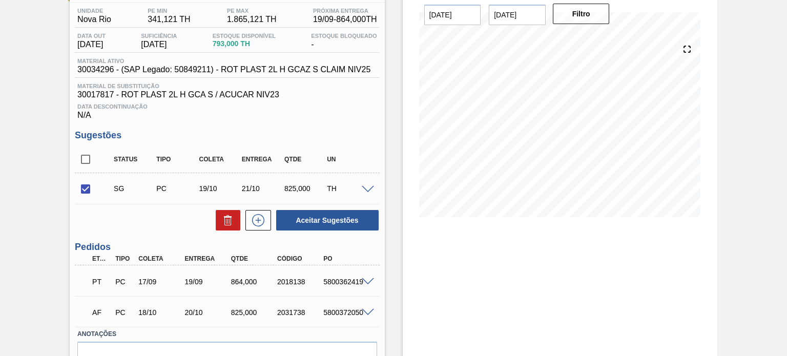
scroll to position [137, 0]
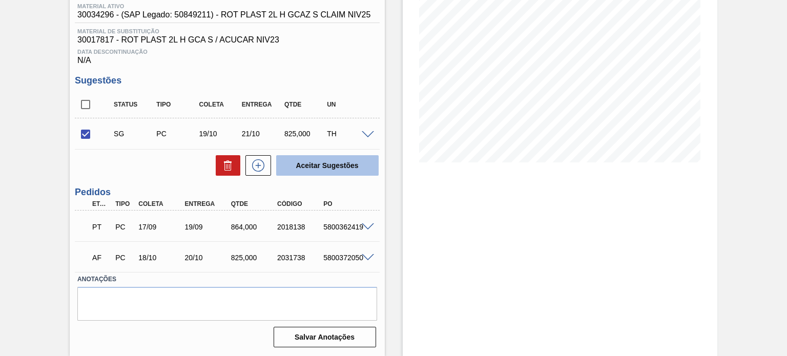
click at [342, 172] on button "Aceitar Sugestões" at bounding box center [327, 165] width 102 height 20
checkbox input "false"
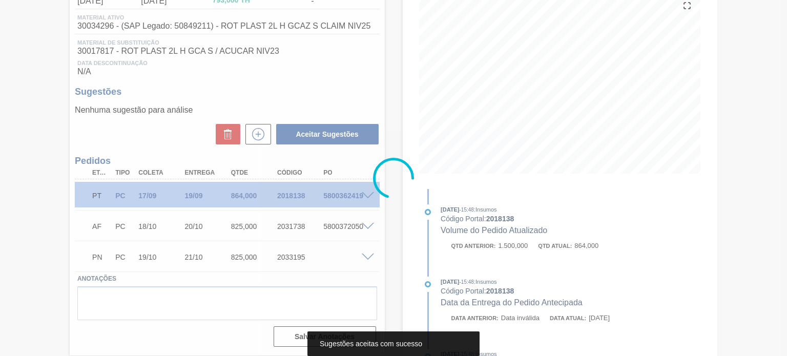
scroll to position [125, 0]
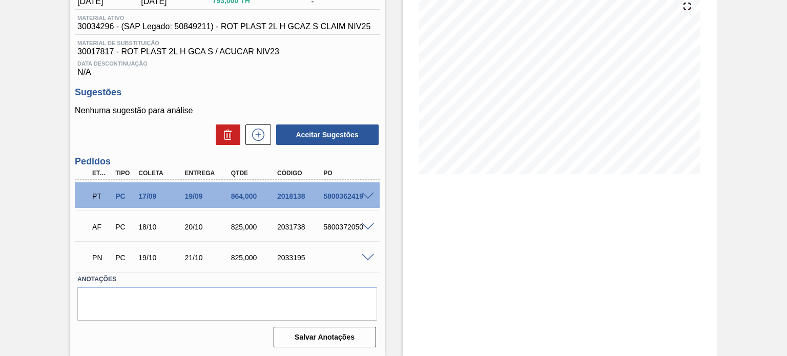
click at [286, 252] on div "PN PC 19/10 21/10 825,000 2033195" at bounding box center [224, 256] width 277 height 20
click at [285, 252] on div "PN PC 19/10 21/10 825,000 2033195" at bounding box center [224, 256] width 277 height 20
copy div "2033195"
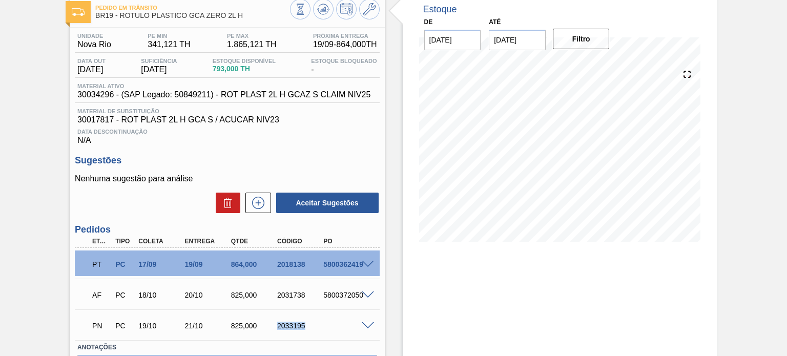
scroll to position [0, 0]
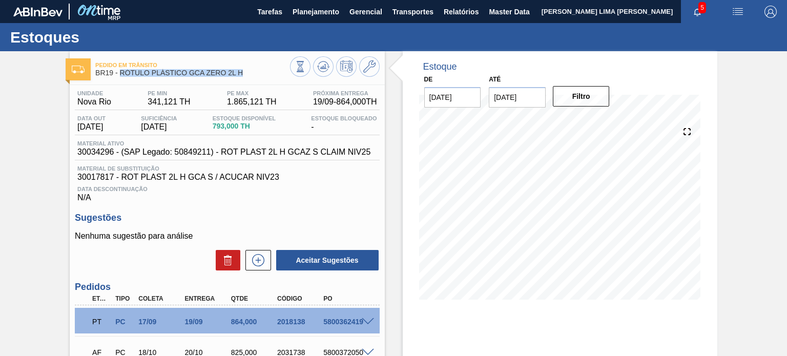
drag, startPoint x: 245, startPoint y: 77, endPoint x: 120, endPoint y: 73, distance: 125.0
click at [120, 73] on div "Pedido em Trânsito BR19 - RÓTULO PLÁSTICO GCA ZERO 2L H" at bounding box center [192, 69] width 194 height 23
copy span "RÓTULO PLÁSTICO GCA ZERO 2L H"
click at [323, 69] on icon at bounding box center [323, 66] width 7 height 5
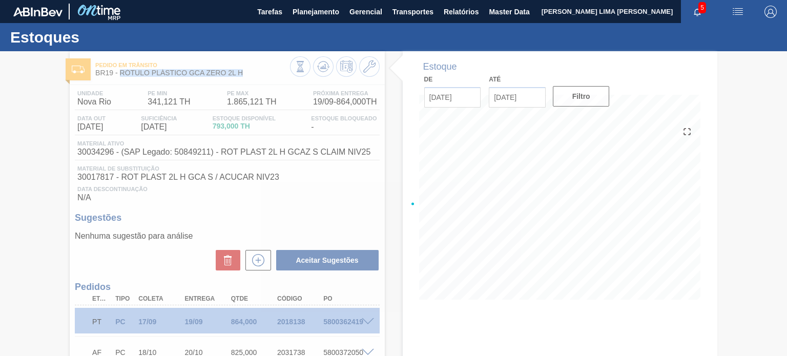
click at [322, 68] on div at bounding box center [393, 203] width 787 height 305
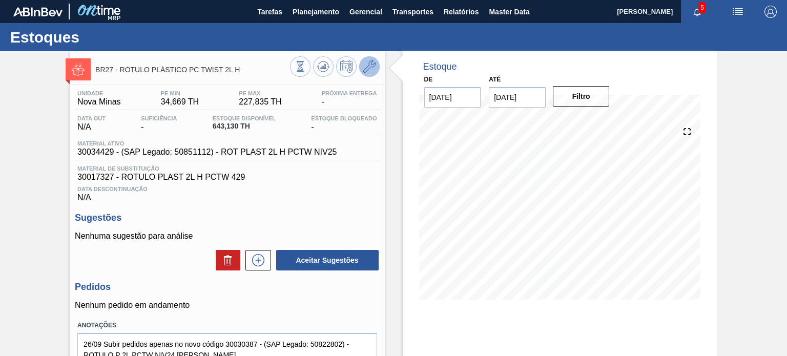
click at [365, 73] on button at bounding box center [369, 66] width 20 height 20
click at [313, 73] on div at bounding box center [335, 67] width 90 height 23
click at [315, 73] on button at bounding box center [323, 66] width 20 height 20
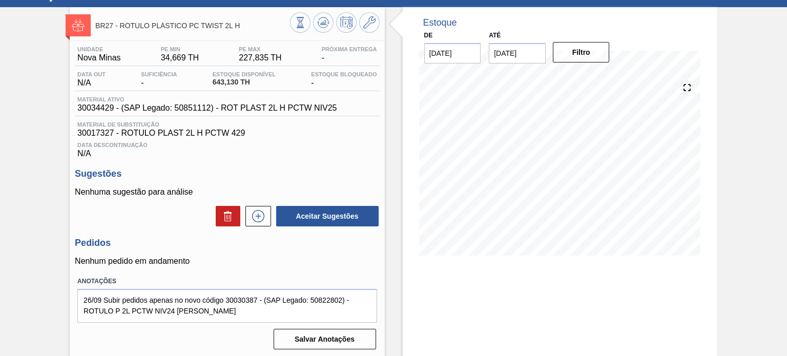
scroll to position [33, 0]
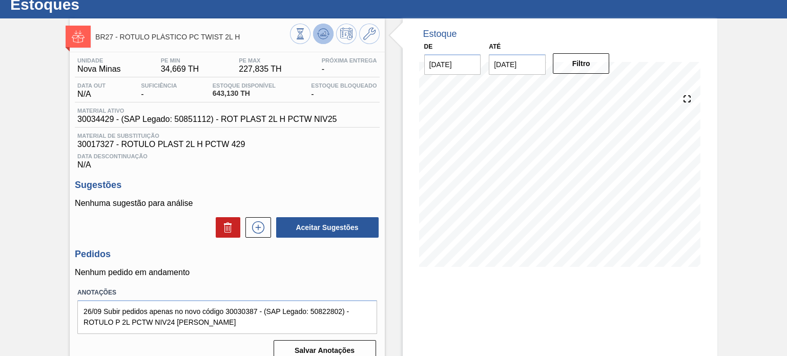
click at [321, 41] on button at bounding box center [323, 34] width 20 height 20
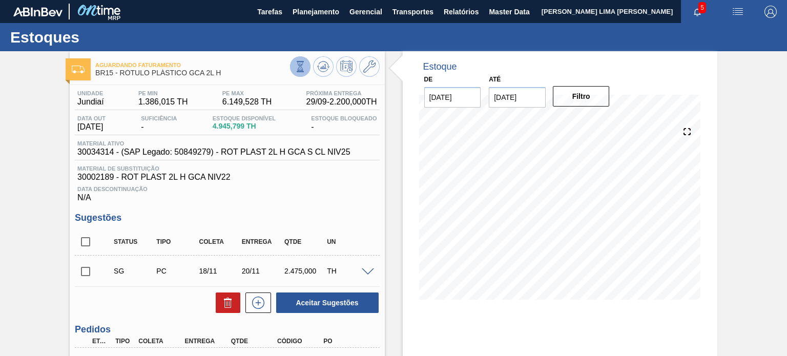
click at [303, 71] on icon at bounding box center [299, 66] width 11 height 11
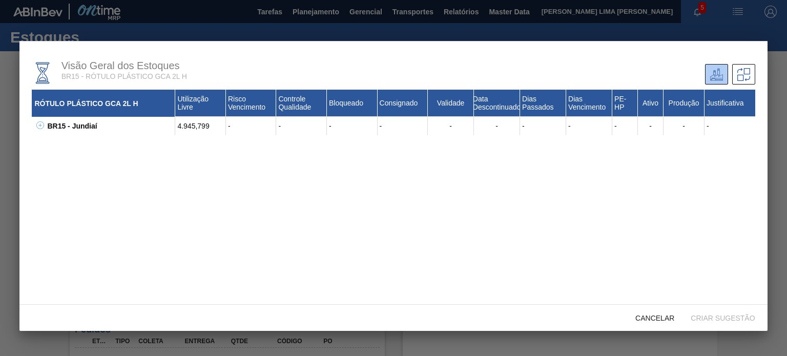
click at [47, 122] on div "BR15 - Jundiaí" at bounding box center [110, 126] width 131 height 18
click at [40, 122] on icon at bounding box center [40, 125] width 8 height 8
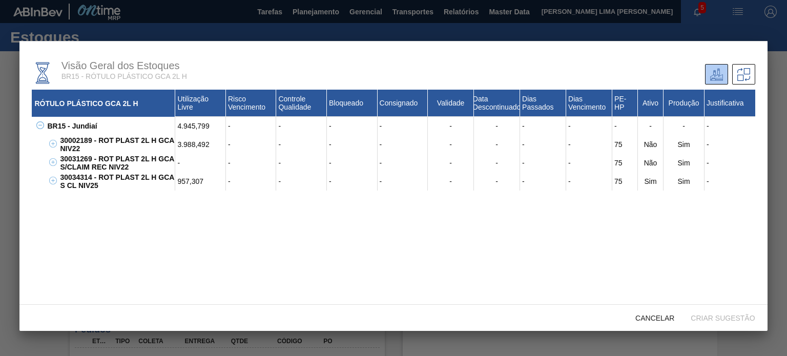
click at [196, 145] on div "3.988,492" at bounding box center [200, 144] width 51 height 18
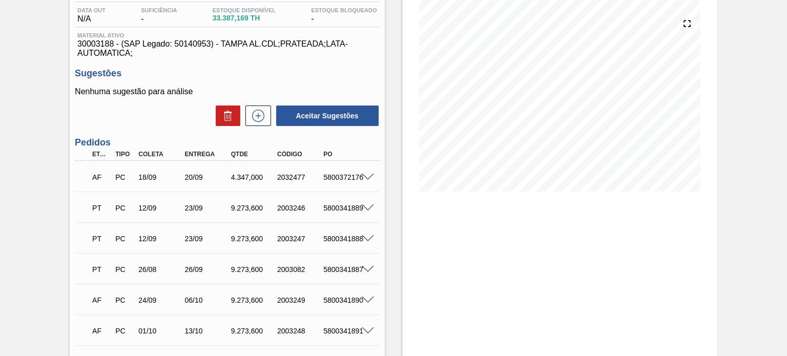
scroll to position [154, 0]
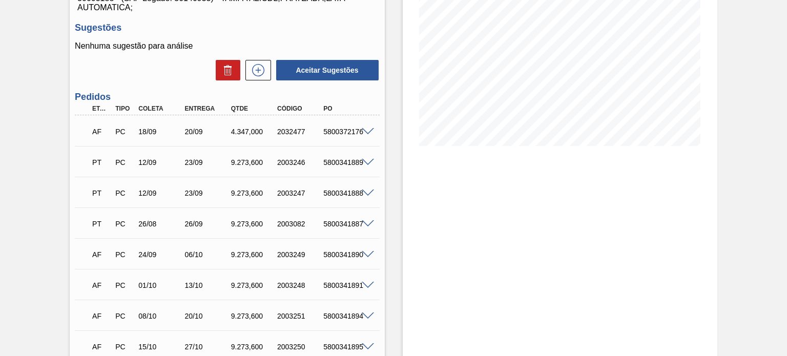
click at [364, 136] on div "5800372176" at bounding box center [346, 132] width 51 height 8
click at [367, 131] on span at bounding box center [368, 132] width 12 height 8
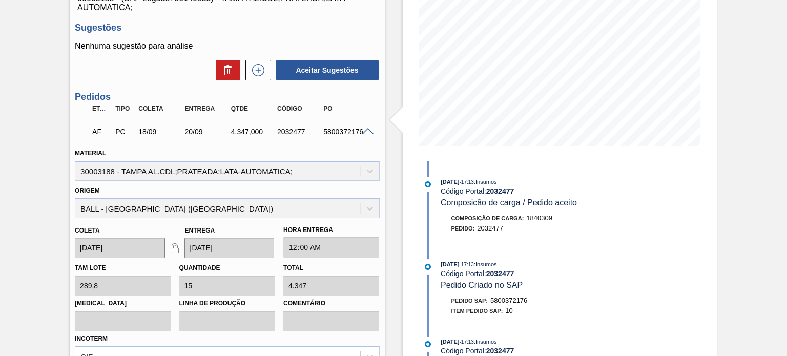
click at [367, 131] on span at bounding box center [368, 132] width 12 height 8
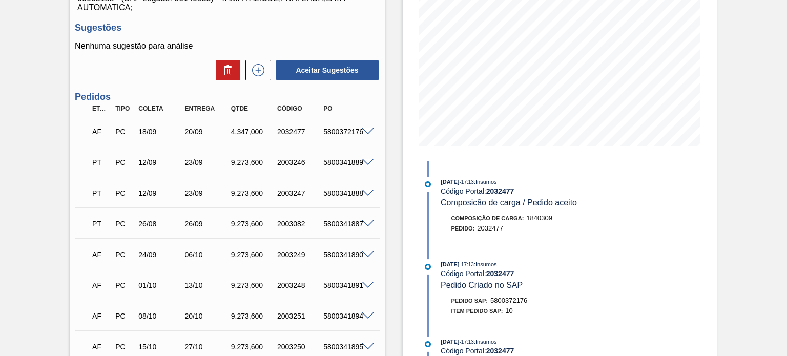
click at [373, 193] on div at bounding box center [369, 192] width 20 height 8
click at [367, 192] on span at bounding box center [368, 193] width 12 height 8
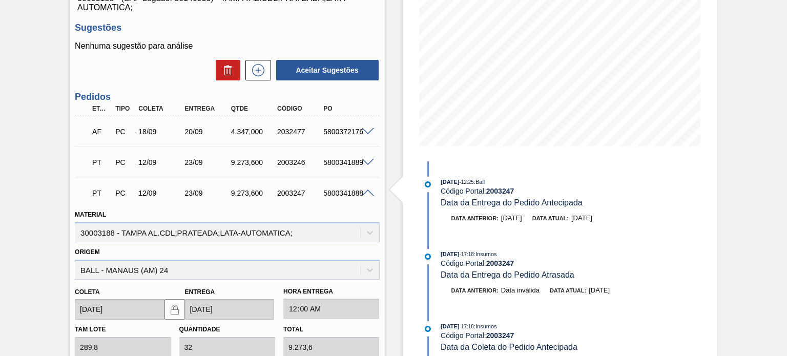
click at [365, 192] on span at bounding box center [368, 193] width 12 height 8
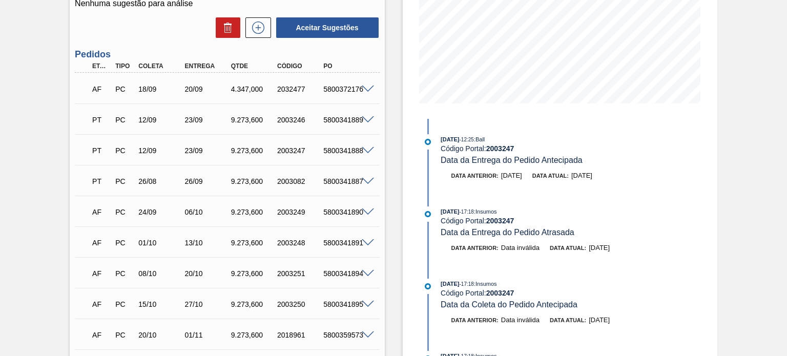
scroll to position [307, 0]
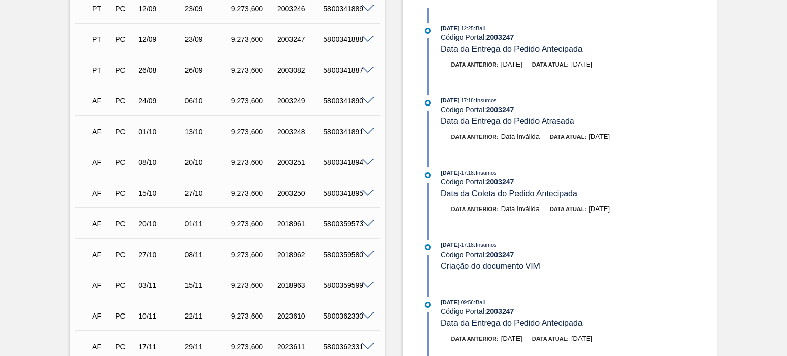
click at [366, 191] on span at bounding box center [368, 193] width 12 height 8
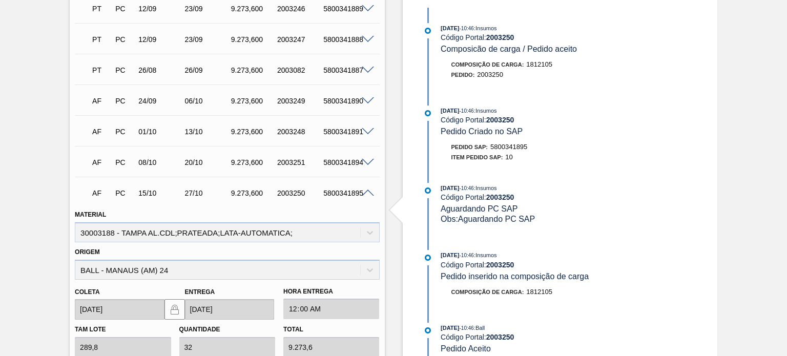
click at [366, 191] on span at bounding box center [368, 193] width 12 height 8
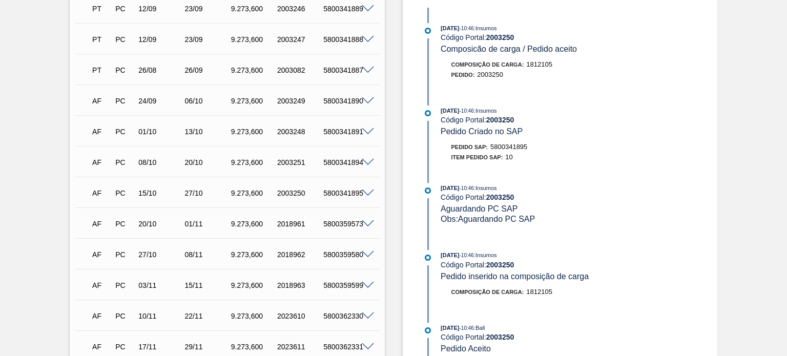
scroll to position [461, 0]
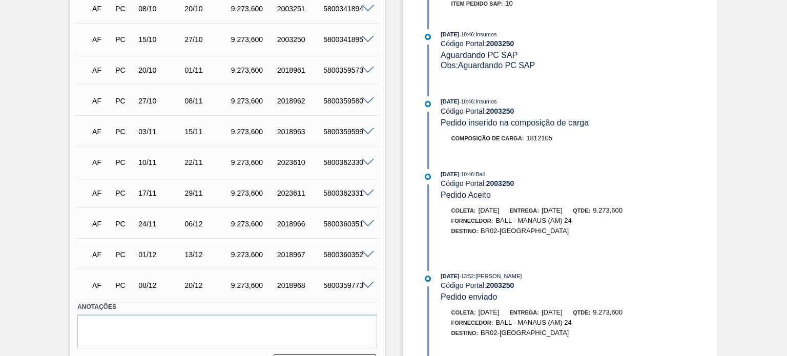
click at [364, 192] on span at bounding box center [368, 193] width 12 height 8
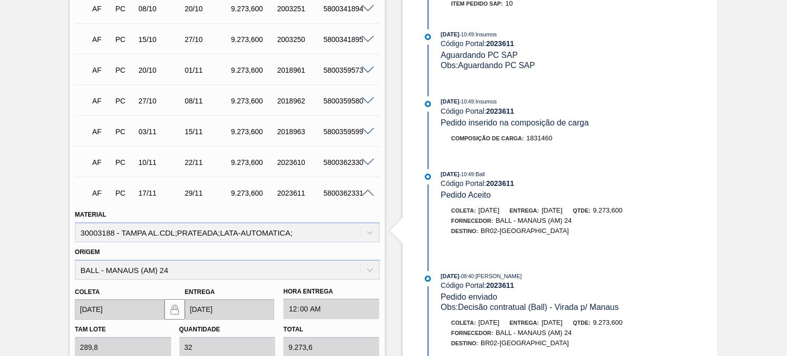
click at [363, 197] on div "5800362331" at bounding box center [346, 193] width 51 height 8
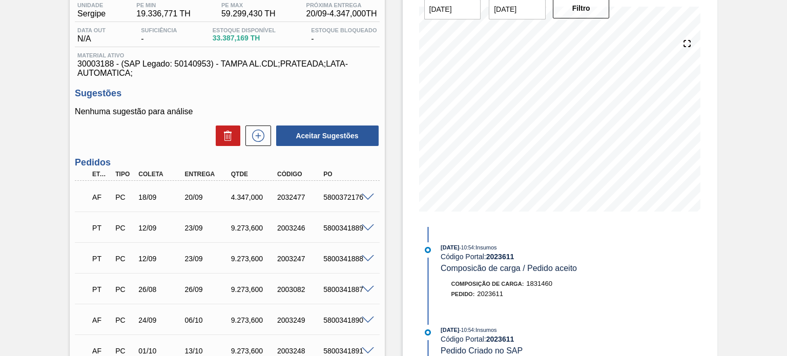
scroll to position [0, 0]
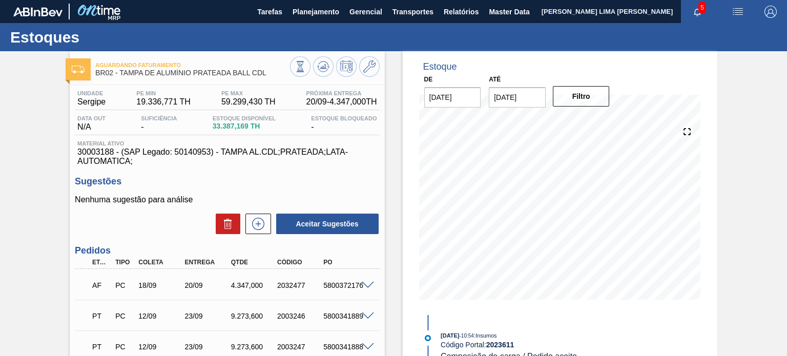
click at [257, 74] on span "BR02 - TAMPA DE ALUMÍNIO PRATEADA BALL CDL" at bounding box center [192, 73] width 194 height 8
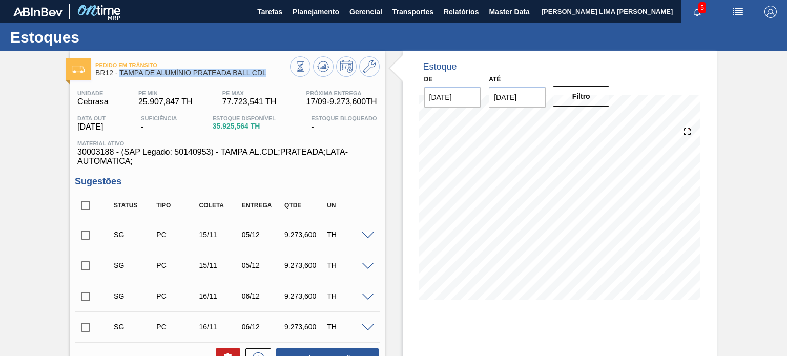
drag, startPoint x: 266, startPoint y: 74, endPoint x: 121, endPoint y: 75, distance: 145.4
click at [121, 75] on span "BR12 - TAMPA DE ALUMÍNIO PRATEADA BALL CDL" at bounding box center [192, 73] width 194 height 8
click at [121, 76] on span "BR12 - TAMPA DE ALUMÍNIO PRATEADA BALL CDL" at bounding box center [192, 73] width 194 height 8
copy span "TAMPA DE ALUMÍNIO PRATEADA BALL CDL"
